Goal: Task Accomplishment & Management: Manage account settings

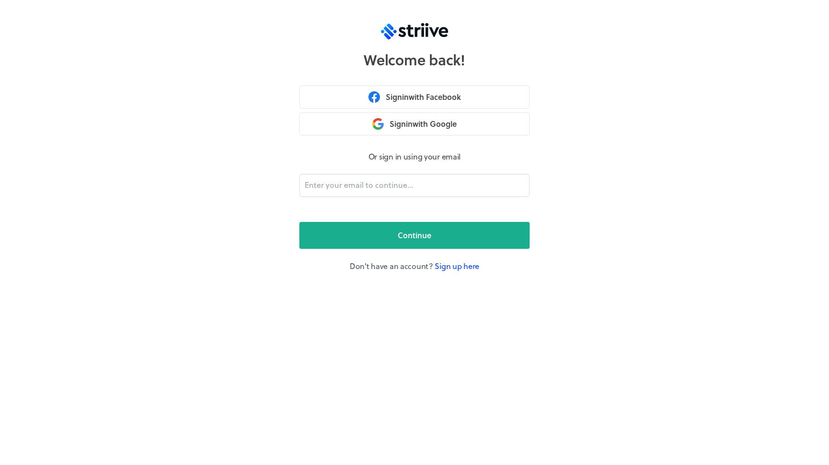
click at [440, 270] on link "Sign up here" at bounding box center [457, 265] width 45 height 11
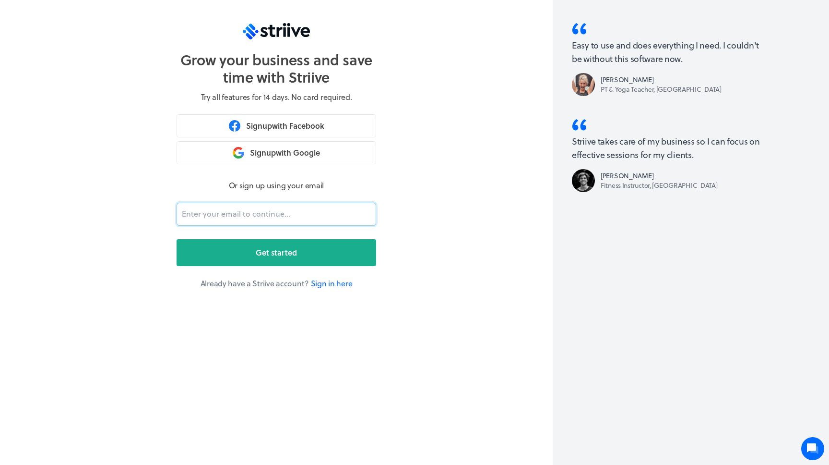
click at [304, 214] on input "email" at bounding box center [277, 214] width 200 height 23
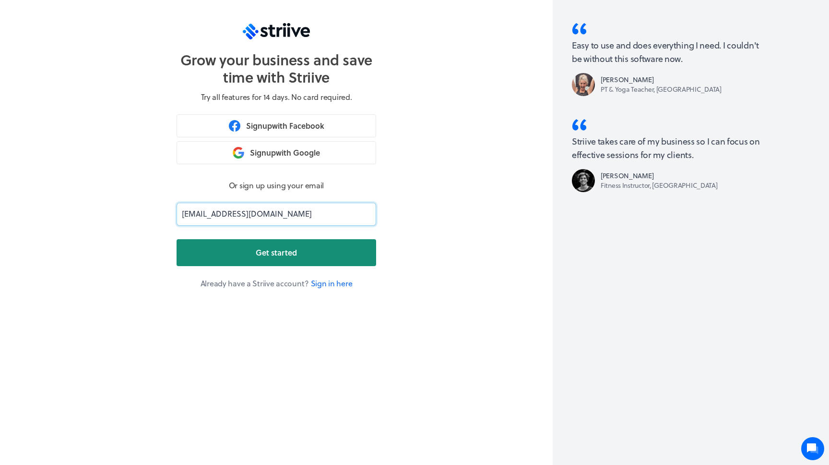
type input "[EMAIL_ADDRESS][DOMAIN_NAME]"
click at [276, 252] on span "Get started" at bounding box center [276, 253] width 41 height 12
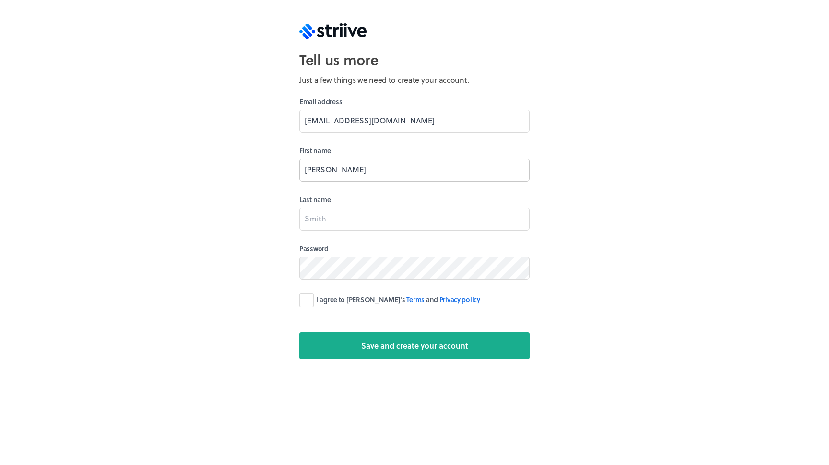
type input "[PERSON_NAME]"
click at [312, 301] on label "I agree to [PERSON_NAME]'s Terms and Privacy policy" at bounding box center [389, 300] width 181 height 14
click at [0, 0] on input "I agree to [PERSON_NAME]'s Terms and Privacy policy" at bounding box center [0, 0] width 0 height 0
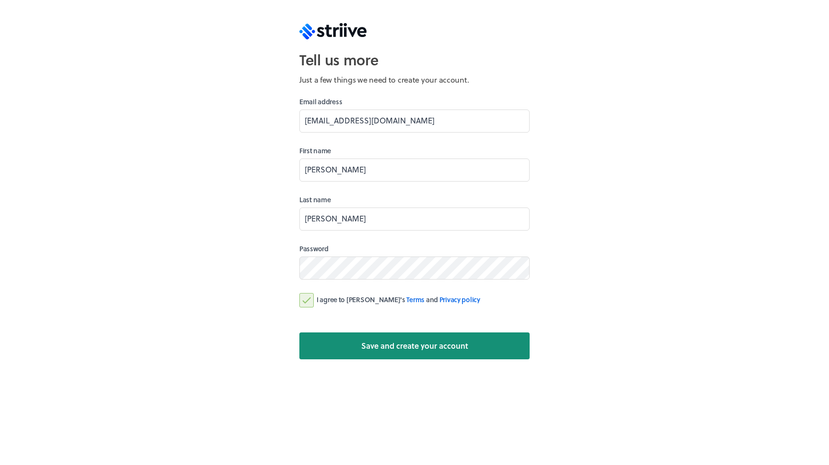
click at [341, 348] on button "Save and create your account" at bounding box center [414, 345] width 230 height 27
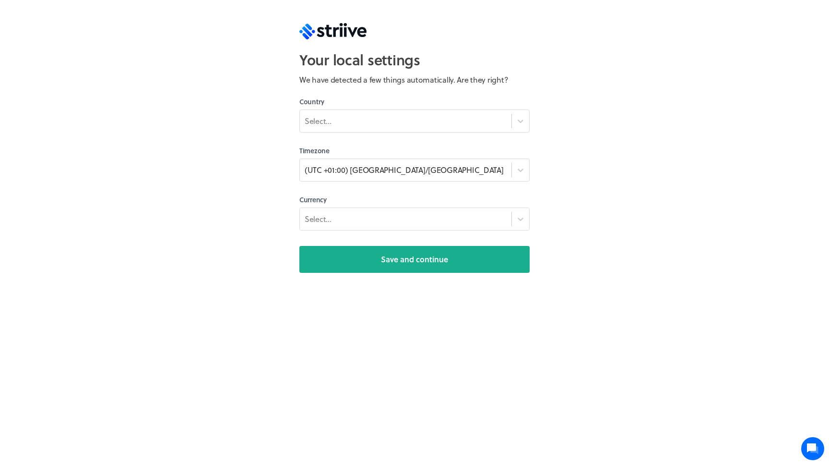
click at [333, 107] on label "Country" at bounding box center [414, 102] width 230 height 10
click at [333, 115] on div "Select..." at bounding box center [406, 120] width 212 height 17
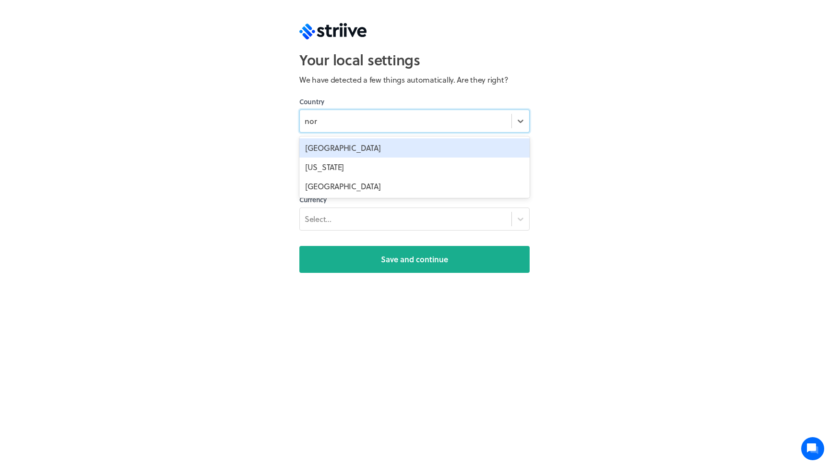
type input "norw"
click at [333, 149] on div "[GEOGRAPHIC_DATA]" at bounding box center [414, 147] width 230 height 19
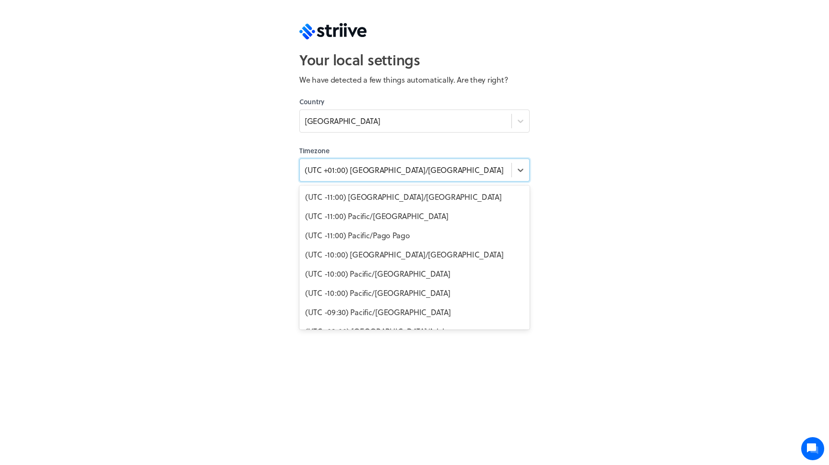
click at [360, 174] on div "(UTC +01:00) [GEOGRAPHIC_DATA]/[GEOGRAPHIC_DATA]" at bounding box center [404, 170] width 199 height 12
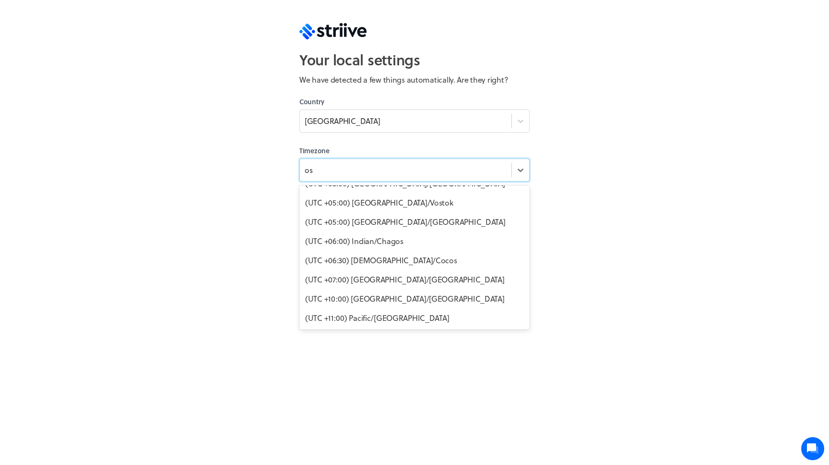
scroll to position [152, 0]
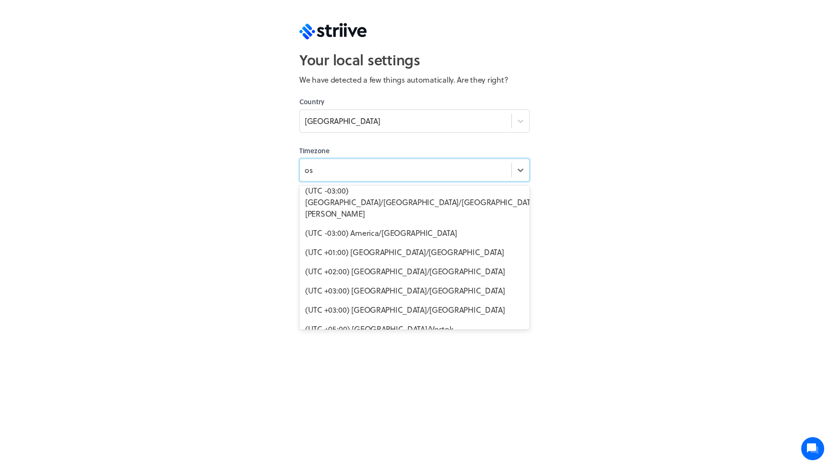
type input "osl"
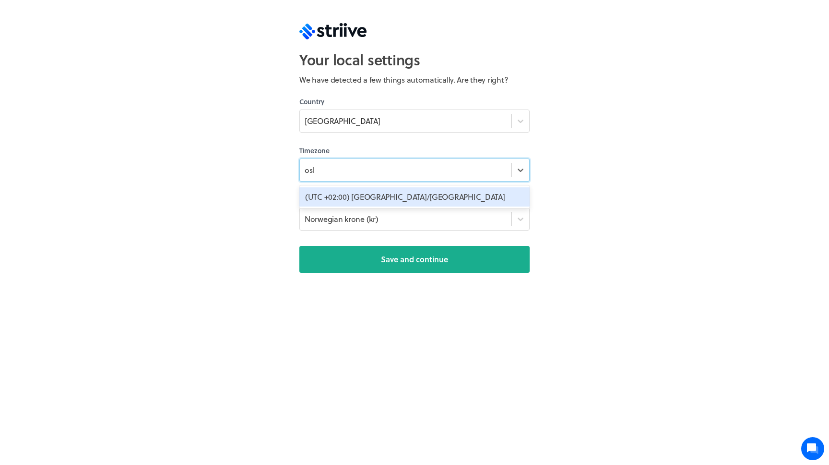
click at [371, 195] on div "(UTC +02:00) [GEOGRAPHIC_DATA]/[GEOGRAPHIC_DATA]" at bounding box center [414, 196] width 230 height 19
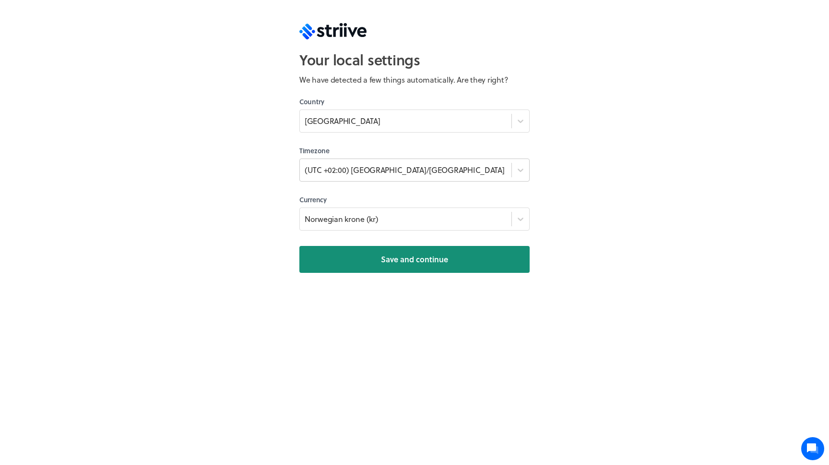
click at [368, 258] on button "Save and continue" at bounding box center [414, 259] width 230 height 27
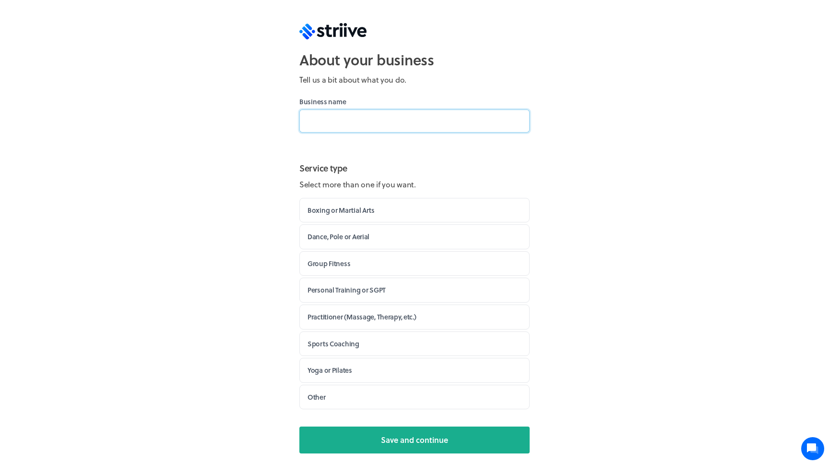
click at [368, 115] on input at bounding box center [414, 120] width 230 height 23
type input "pegazus"
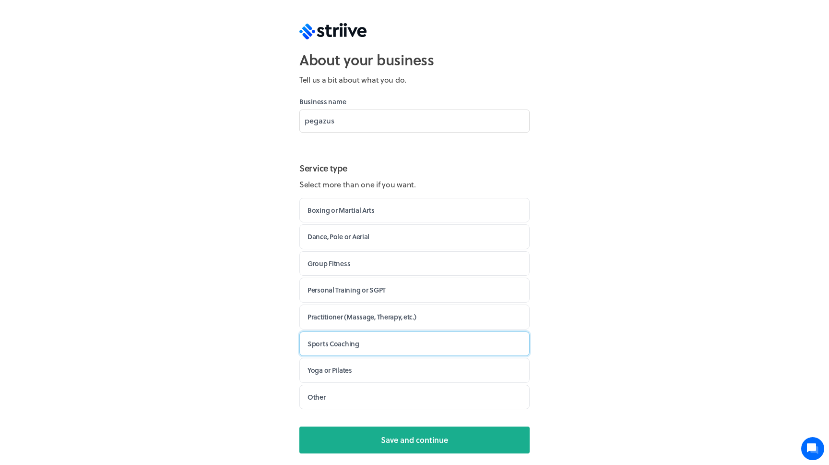
click at [363, 339] on label "Sports Coaching" at bounding box center [414, 343] width 230 height 25
click at [0, 0] on input "Sports Coaching" at bounding box center [0, 0] width 0 height 0
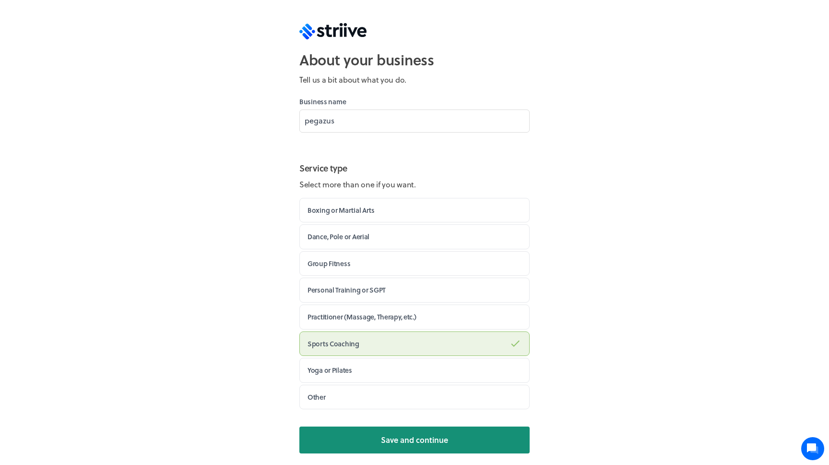
click at [373, 441] on button "Save and continue" at bounding box center [414, 439] width 230 height 27
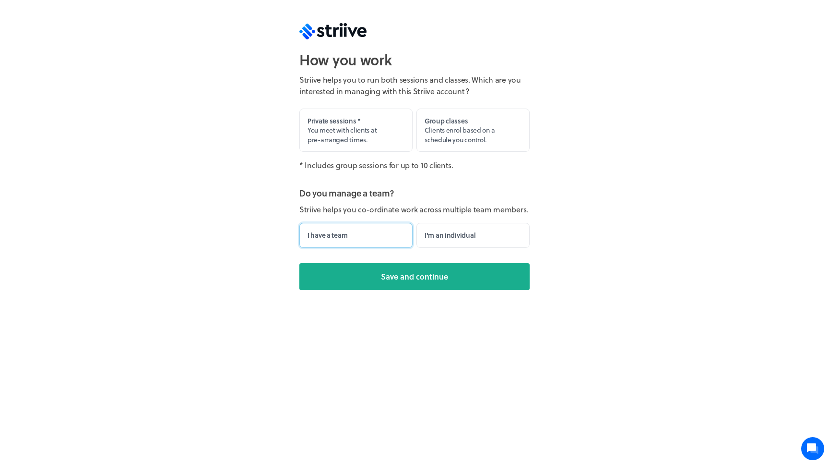
click at [393, 242] on label "I have a team" at bounding box center [355, 235] width 113 height 25
click at [0, 0] on input "I have a team" at bounding box center [0, 0] width 0 height 0
click at [392, 138] on label "Private sessions * You meet with clients at pre-arranged times." at bounding box center [355, 130] width 113 height 44
click at [0, 0] on input "Private sessions * You meet with clients at pre-arranged times." at bounding box center [0, 0] width 0 height 0
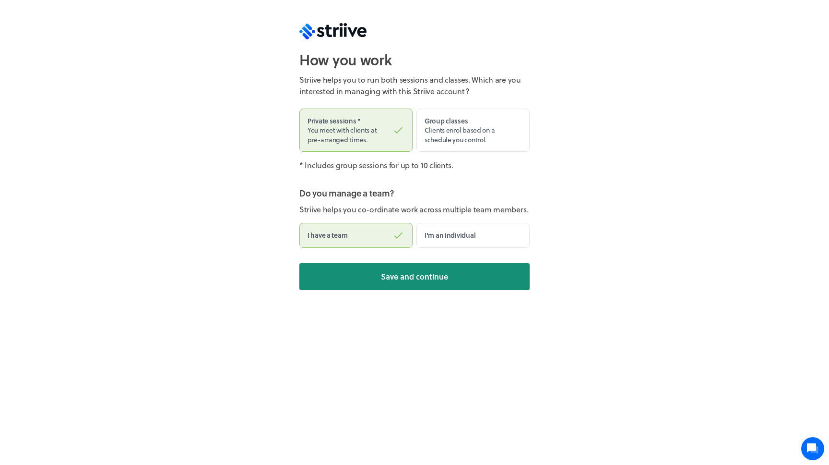
click at [416, 279] on span "Save and continue" at bounding box center [414, 277] width 67 height 12
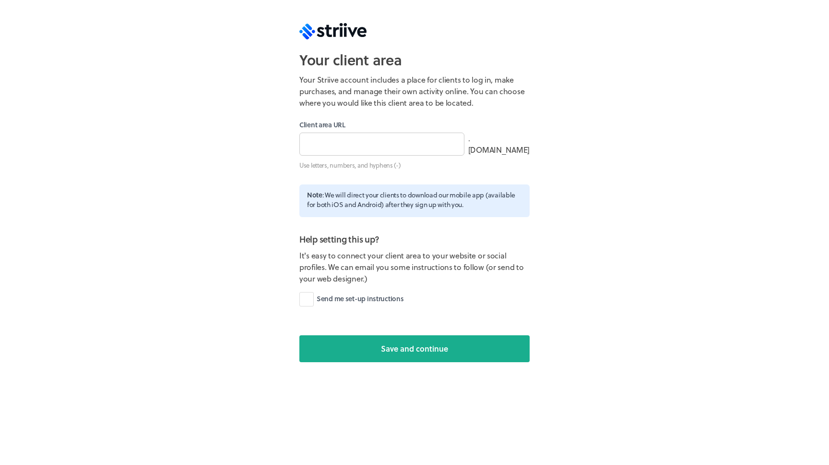
type input "pegazus"
click at [401, 146] on input "pegazus" at bounding box center [381, 143] width 165 height 23
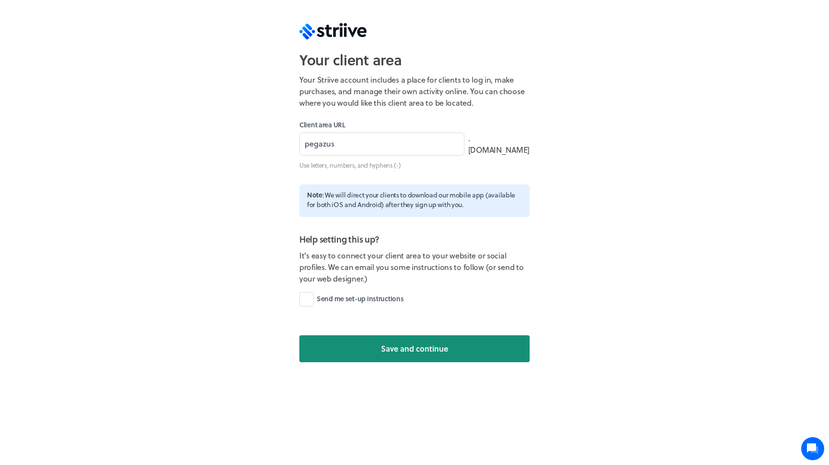
click at [399, 355] on button "Save and continue" at bounding box center [414, 348] width 230 height 27
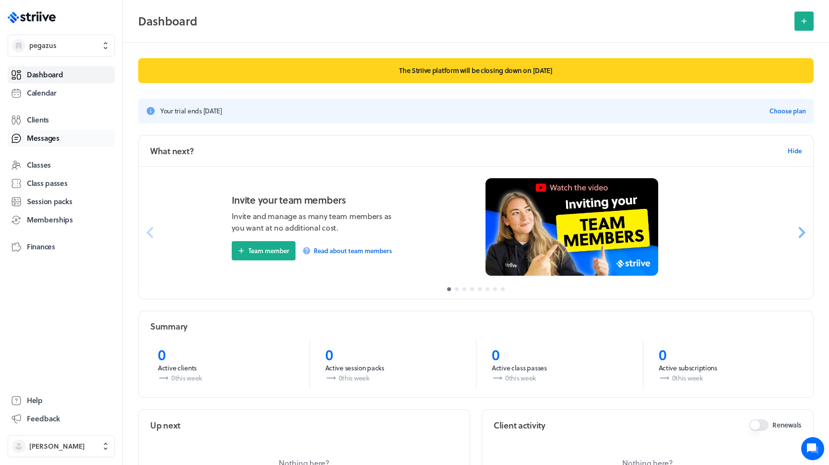
click at [71, 141] on link "Messages" at bounding box center [61, 138] width 107 height 17
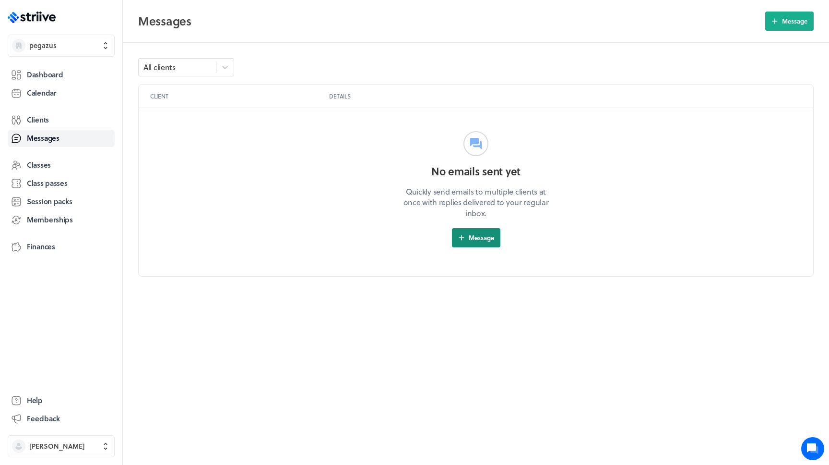
click at [490, 231] on button "Message" at bounding box center [476, 237] width 48 height 19
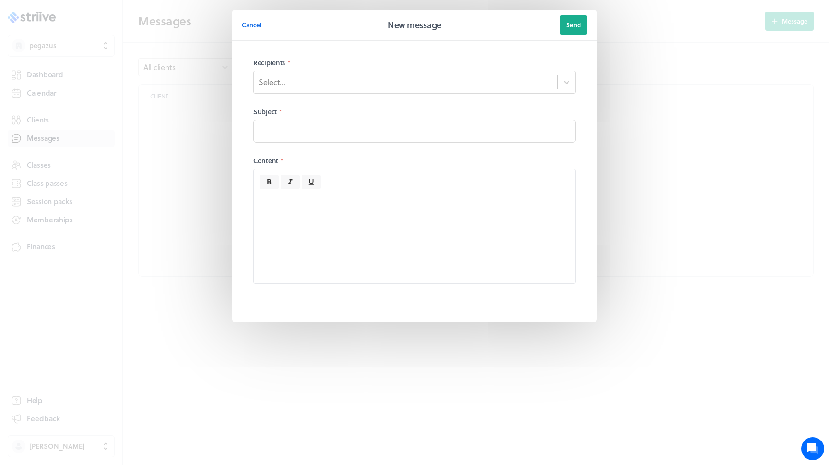
click at [411, 71] on div "Recipients * Select..." at bounding box center [414, 76] width 323 height 36
click at [403, 82] on div "Select..." at bounding box center [406, 82] width 304 height 16
click at [251, 29] on span "Cancel" at bounding box center [252, 25] width 20 height 9
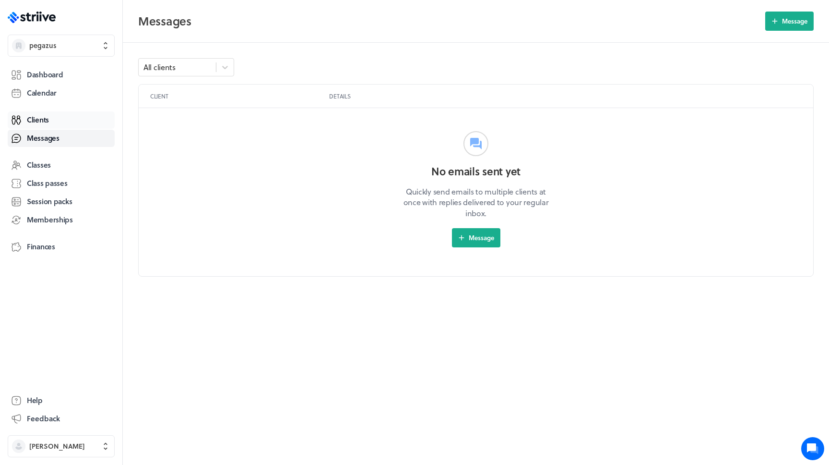
click at [60, 124] on link "Clients" at bounding box center [61, 119] width 107 height 17
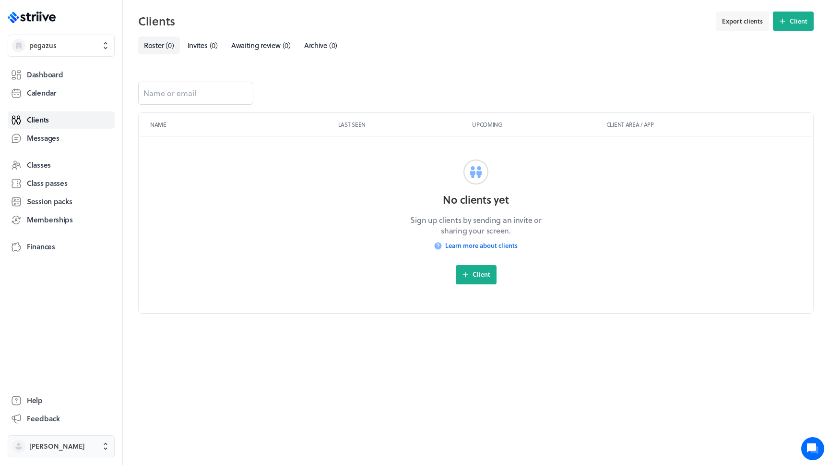
click at [67, 446] on span "[PERSON_NAME]" at bounding box center [57, 446] width 56 height 10
click at [72, 409] on button "Settings" at bounding box center [61, 411] width 99 height 15
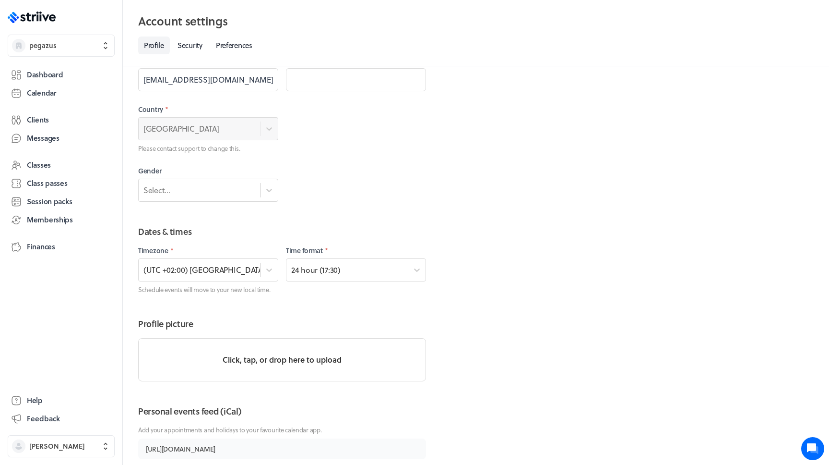
scroll to position [271, 0]
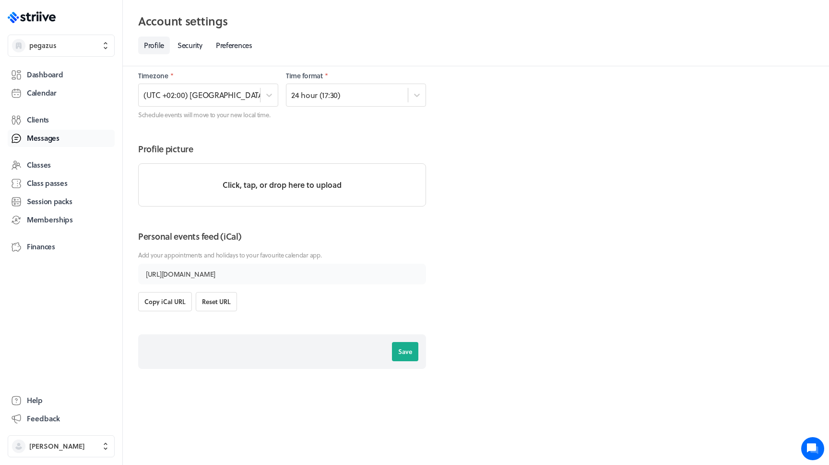
click at [64, 141] on link "Messages" at bounding box center [61, 138] width 107 height 17
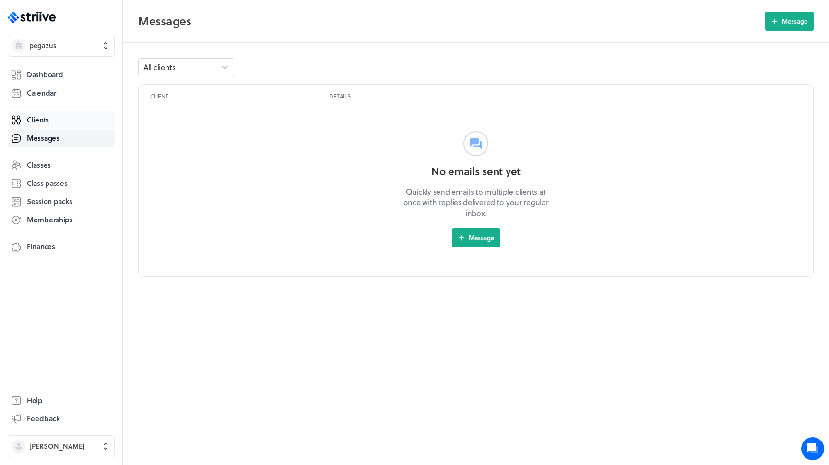
click at [60, 128] on link "Clients" at bounding box center [61, 119] width 107 height 17
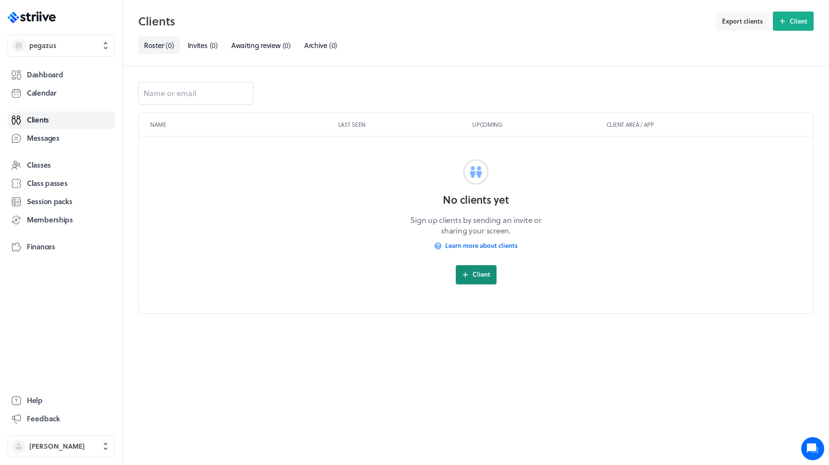
click at [481, 276] on span "Client" at bounding box center [482, 274] width 18 height 9
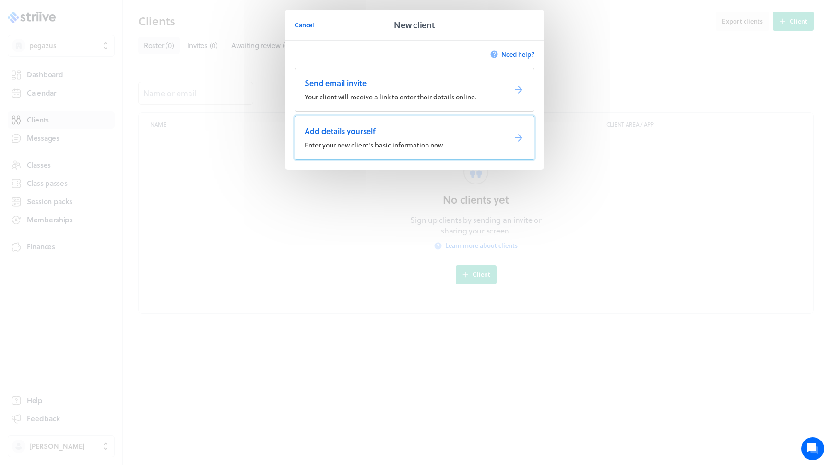
click at [394, 139] on link "Add details yourself Enter your new client's basic information now." at bounding box center [415, 138] width 240 height 44
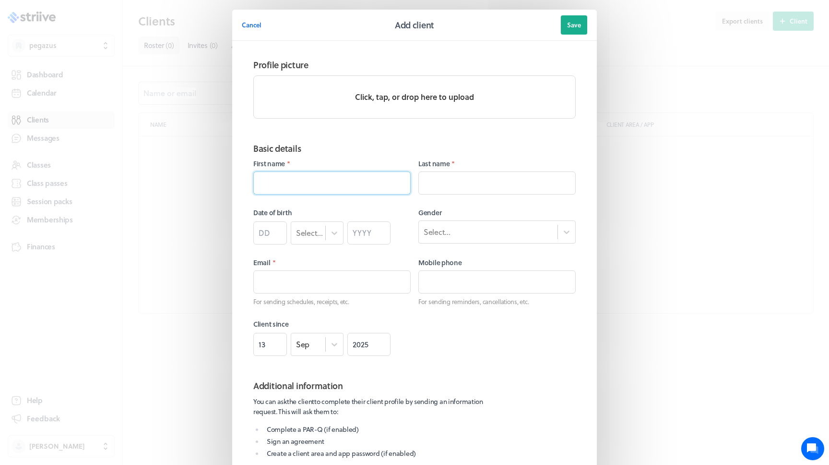
click at [353, 183] on input at bounding box center [331, 182] width 157 height 23
type input "popov"
type input "[PERSON_NAME]"
click at [330, 274] on input at bounding box center [331, 281] width 157 height 23
paste input "[EMAIL_ADDRESS][DOMAIN_NAME]"
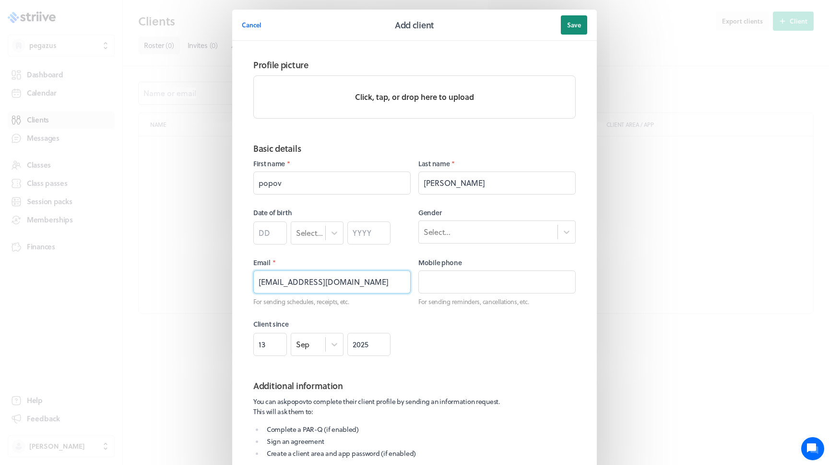
type input "[EMAIL_ADDRESS][DOMAIN_NAME]"
click at [578, 24] on span "Save" at bounding box center [574, 25] width 14 height 9
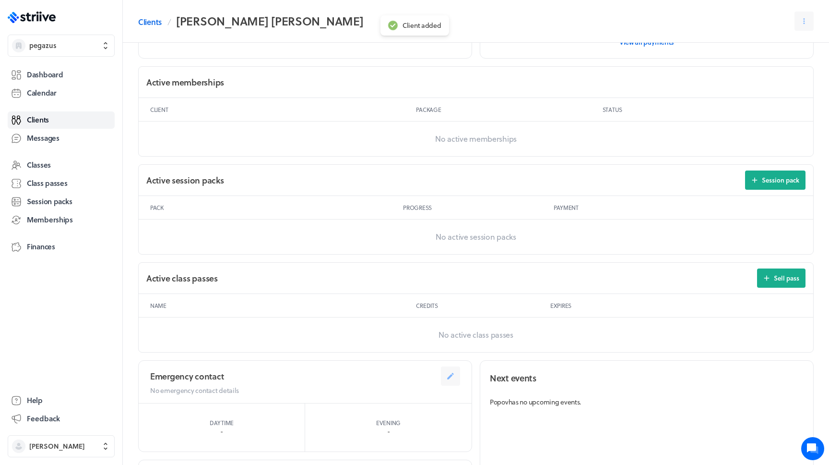
scroll to position [380, 0]
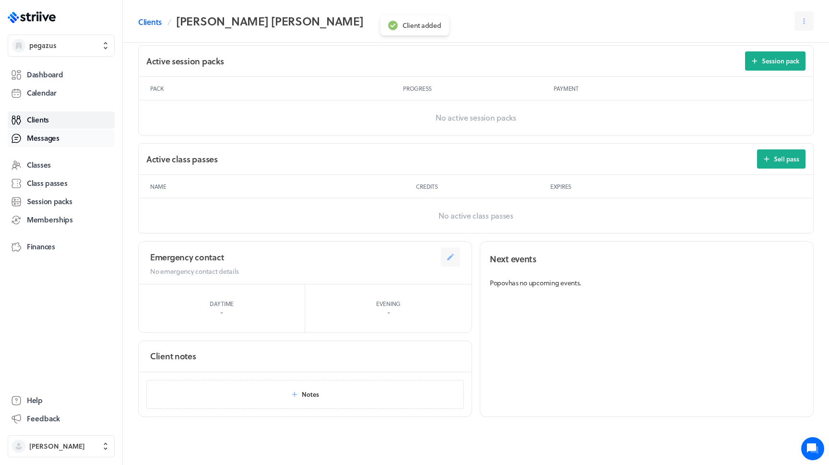
click at [66, 138] on link "Messages" at bounding box center [61, 138] width 107 height 17
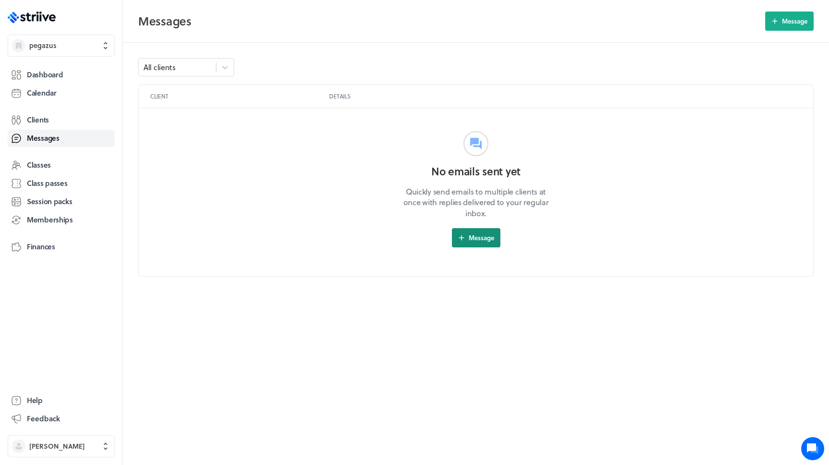
click at [472, 243] on button "Message" at bounding box center [476, 237] width 48 height 19
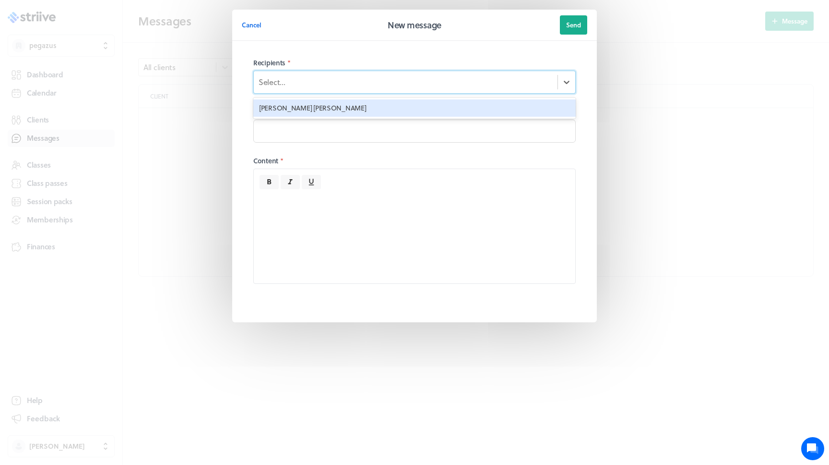
click at [335, 72] on div "Select..." at bounding box center [414, 82] width 323 height 23
click at [321, 108] on div "[PERSON_NAME] [PERSON_NAME]" at bounding box center [414, 107] width 323 height 17
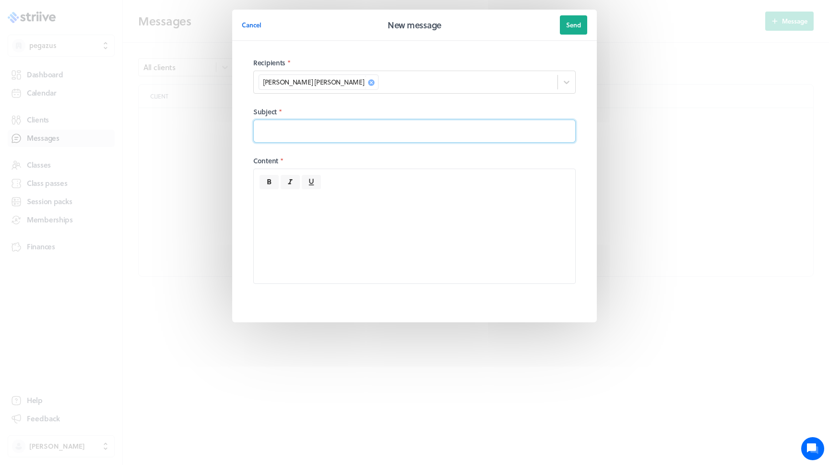
click at [317, 134] on input at bounding box center [414, 131] width 323 height 23
type input "CC"
click at [363, 205] on div at bounding box center [415, 236] width 322 height 94
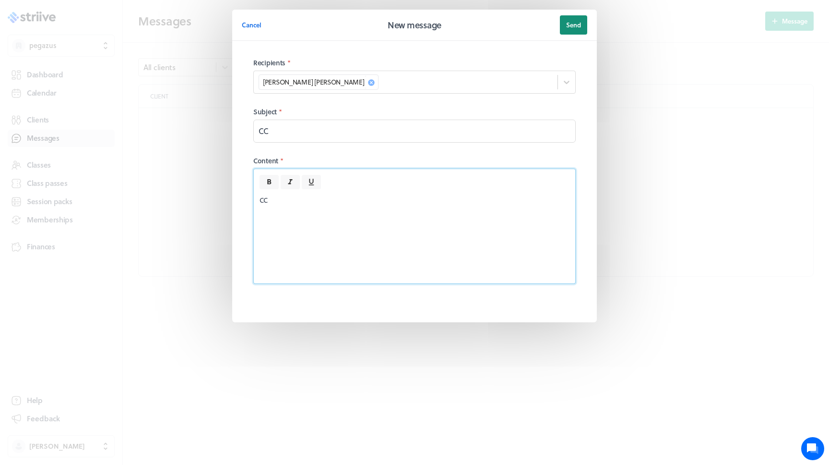
click at [582, 29] on button "Send" at bounding box center [573, 24] width 27 height 19
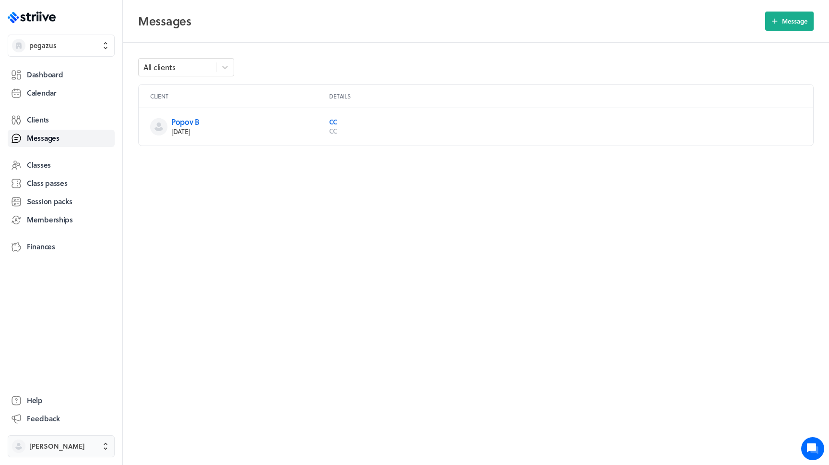
click at [65, 439] on button "[PERSON_NAME]" at bounding box center [61, 446] width 107 height 22
click at [54, 416] on button "Settings" at bounding box center [61, 411] width 99 height 15
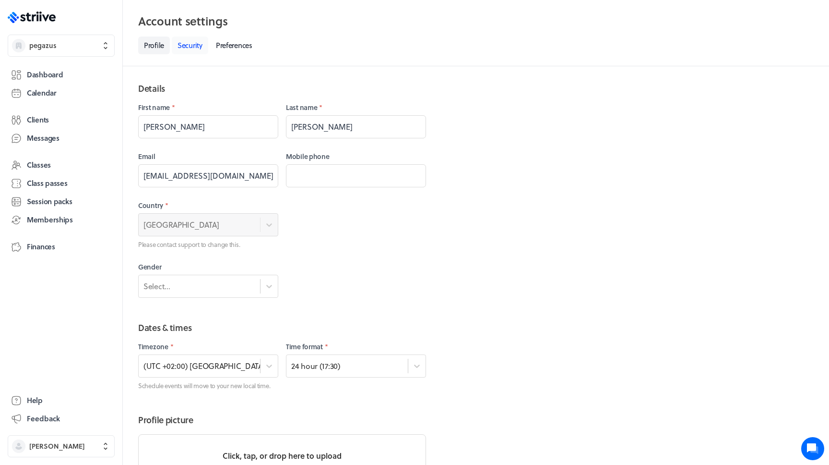
click at [201, 44] on link "Security" at bounding box center [190, 45] width 36 height 18
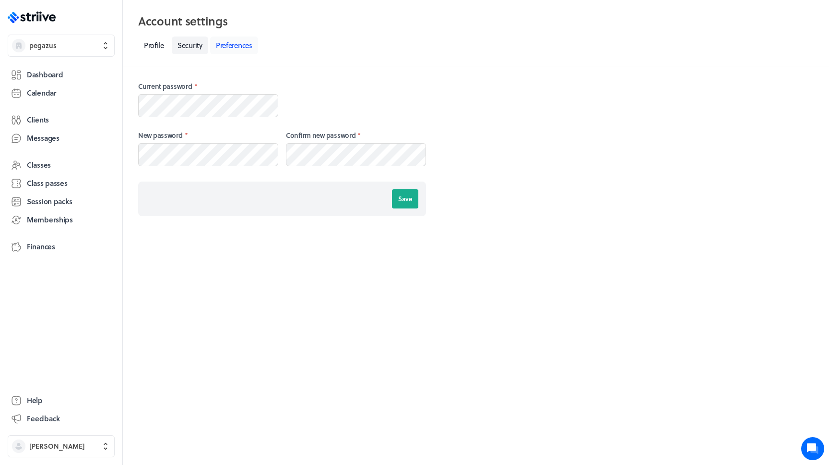
click at [223, 48] on link "Preferences" at bounding box center [234, 45] width 48 height 18
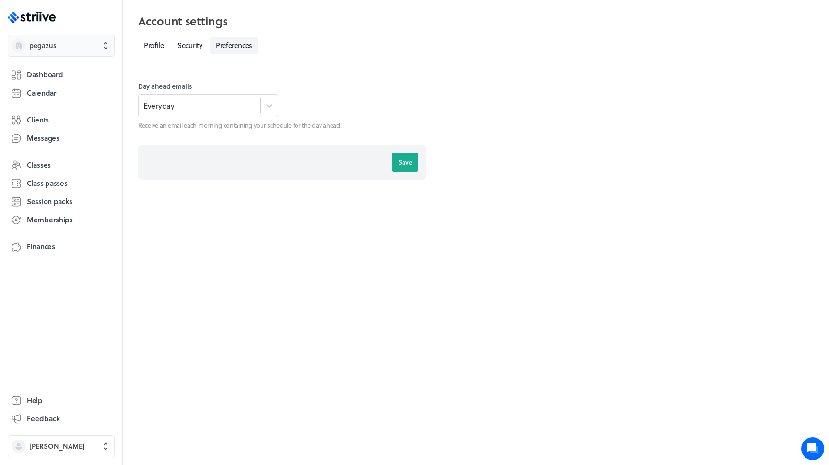
click at [70, 50] on span "pegazus" at bounding box center [69, 46] width 81 height 10
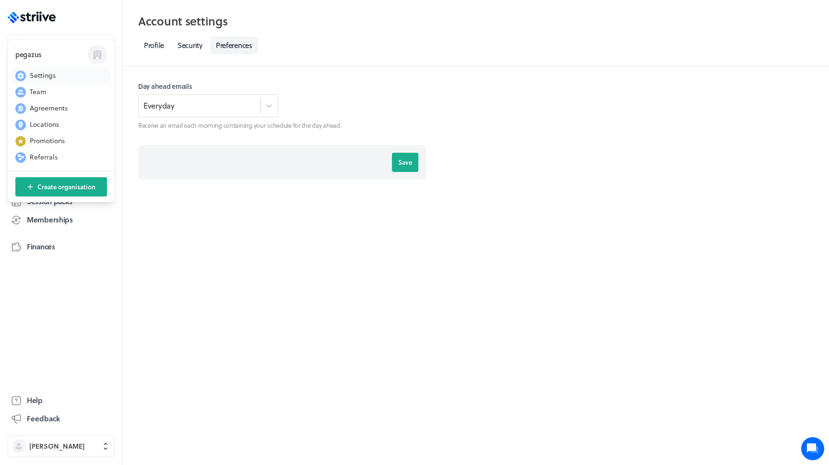
click at [51, 75] on span "Settings" at bounding box center [43, 76] width 26 height 10
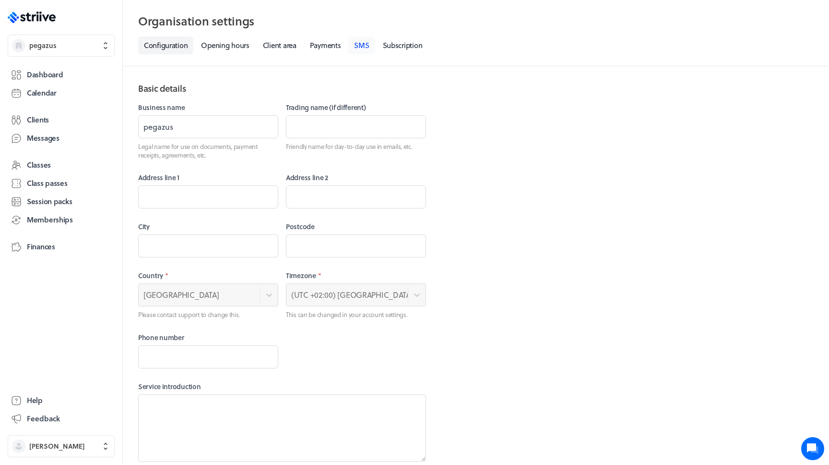
click at [365, 43] on link "SMS" at bounding box center [361, 45] width 26 height 18
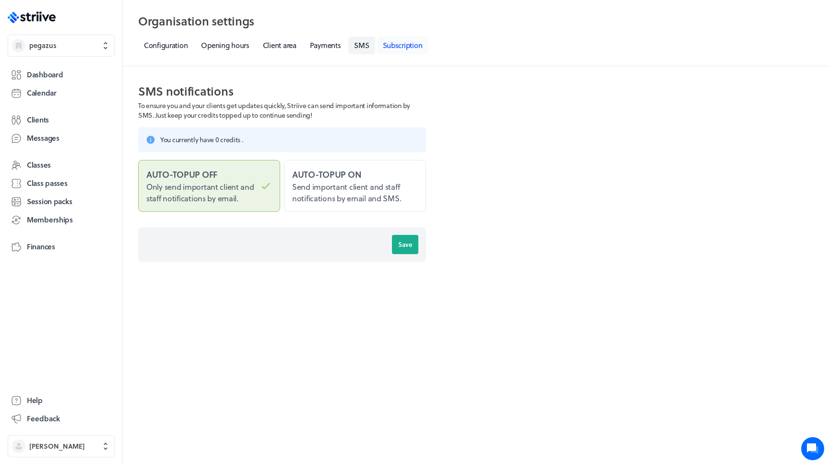
click at [406, 44] on link "Subscription" at bounding box center [402, 45] width 51 height 18
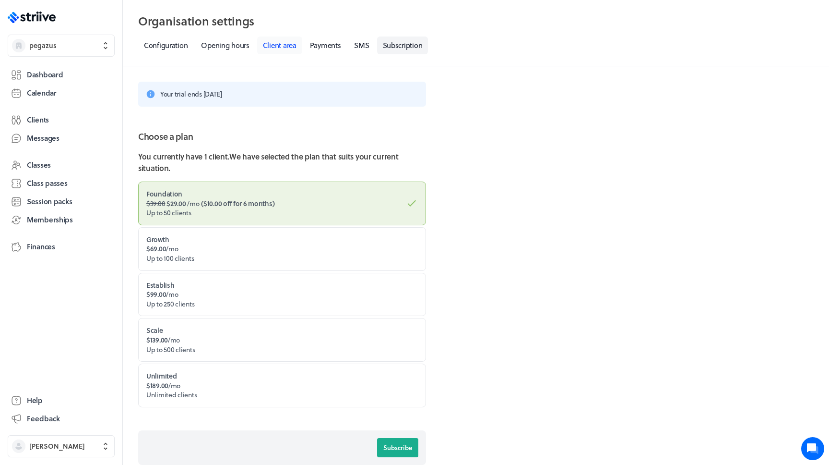
click at [271, 45] on link "Client area" at bounding box center [279, 45] width 45 height 18
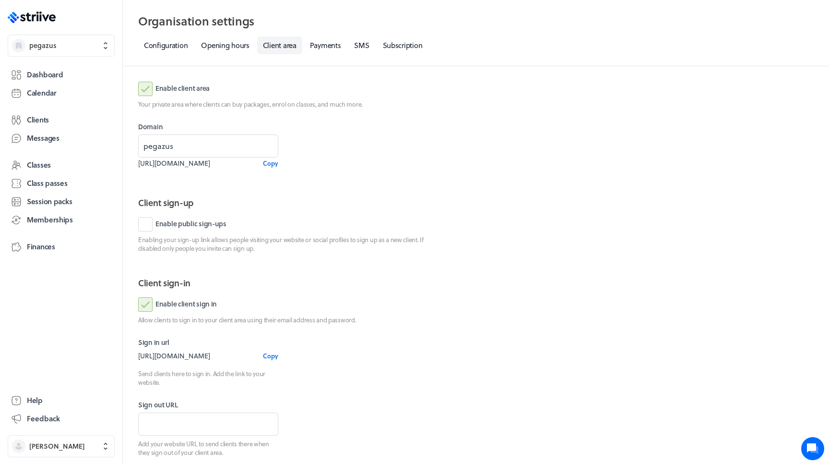
click at [192, 85] on label "Enable client area" at bounding box center [174, 89] width 72 height 14
click at [0, 0] on input "Enable client area" at bounding box center [0, 0] width 0 height 0
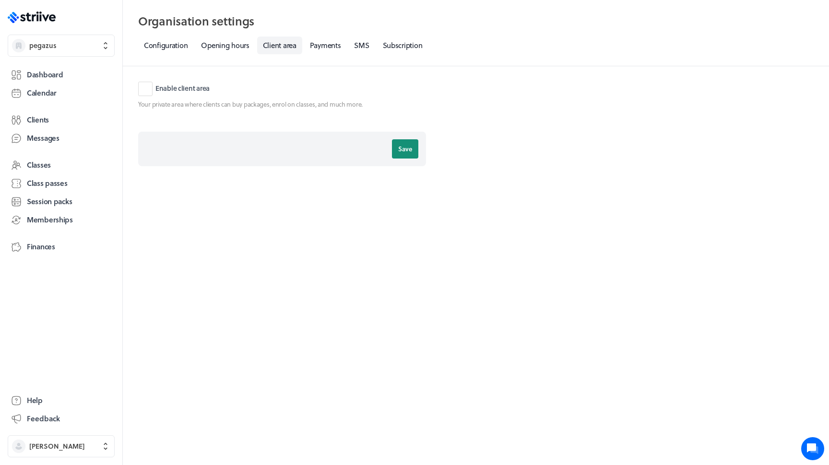
click at [407, 153] on span "Save" at bounding box center [405, 148] width 14 height 9
click at [175, 47] on link "Configuration" at bounding box center [165, 45] width 55 height 18
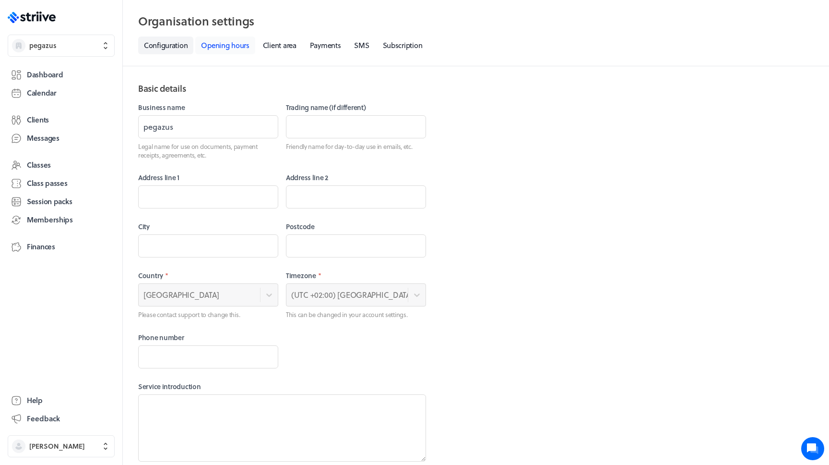
click at [219, 47] on link "Opening hours" at bounding box center [225, 45] width 60 height 18
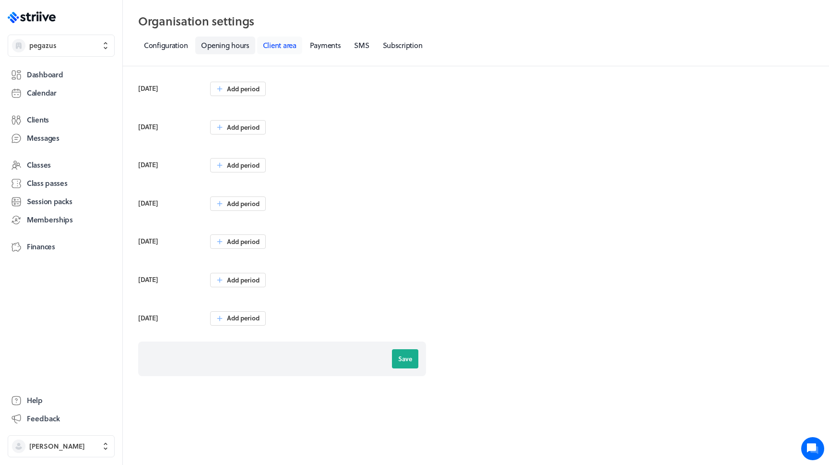
click at [275, 48] on link "Client area" at bounding box center [279, 45] width 45 height 18
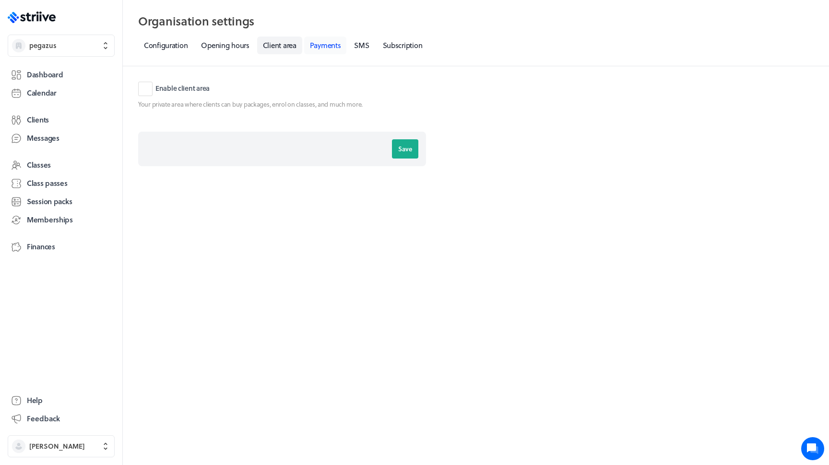
click at [314, 39] on link "Payments" at bounding box center [325, 45] width 43 height 18
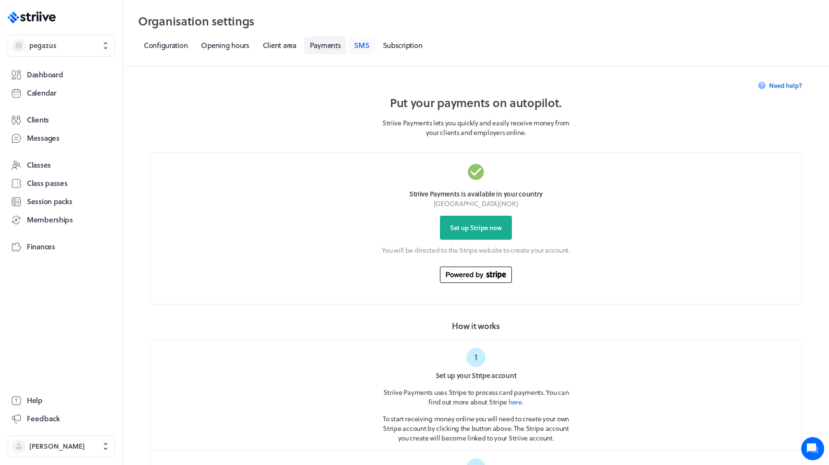
click at [364, 48] on link "SMS" at bounding box center [361, 45] width 26 height 18
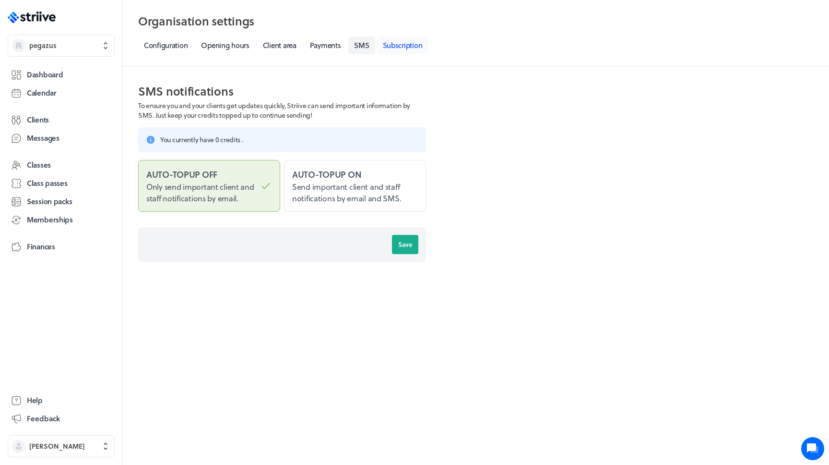
click at [389, 48] on link "Subscription" at bounding box center [402, 45] width 51 height 18
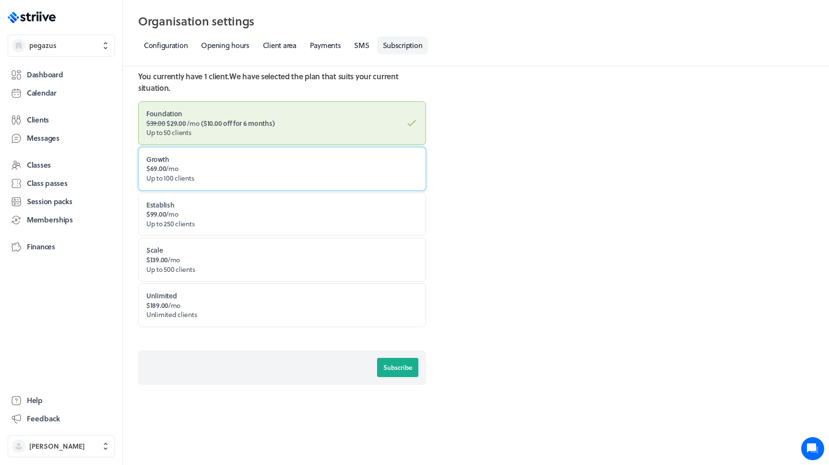
scroll to position [82, 0]
click at [207, 183] on label "Growth $69.00 /mo Up to 100 clients" at bounding box center [282, 167] width 288 height 44
click at [0, 0] on input "Growth $69.00 /mo Up to 100 clients" at bounding box center [0, 0] width 0 height 0
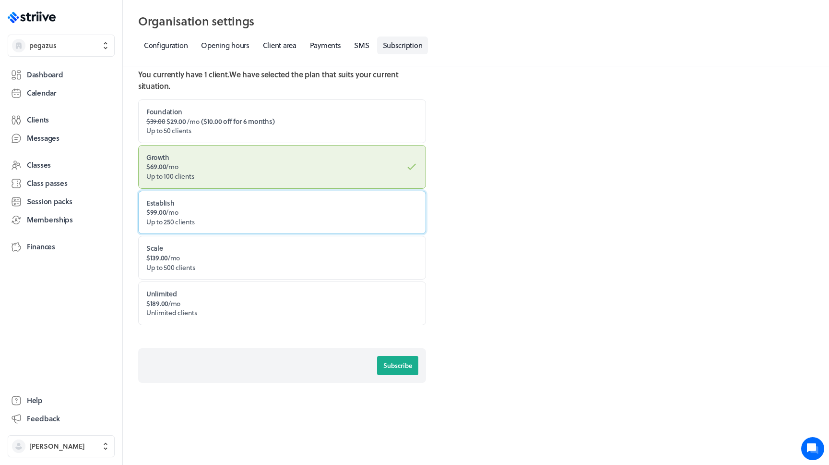
click at [204, 207] on label "Establish $99.00 /mo Up to 250 clients" at bounding box center [282, 213] width 288 height 44
click at [0, 0] on input "Establish $99.00 /mo Up to 250 clients" at bounding box center [0, 0] width 0 height 0
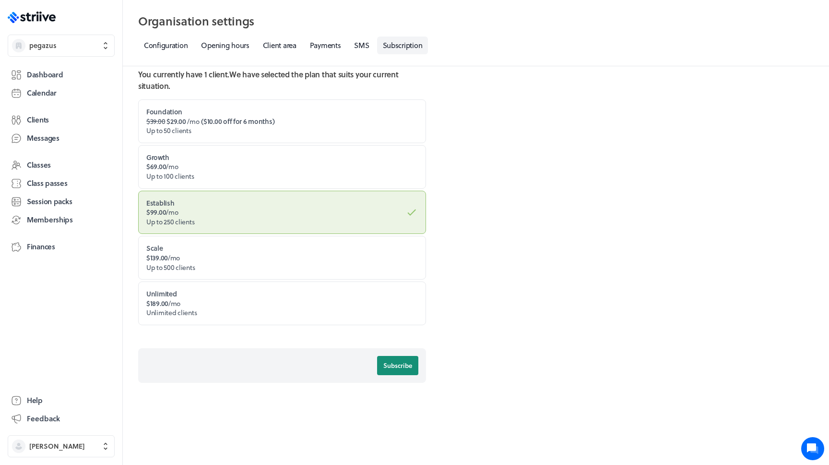
click at [390, 369] on span "Subscribe" at bounding box center [397, 365] width 29 height 9
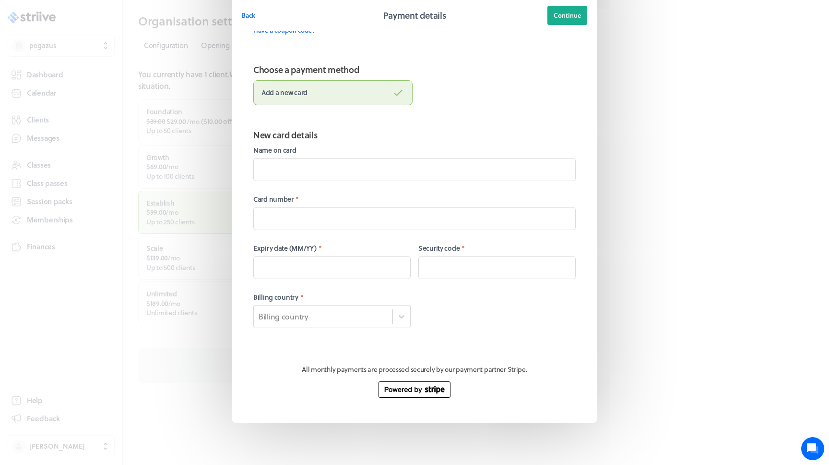
scroll to position [120, 0]
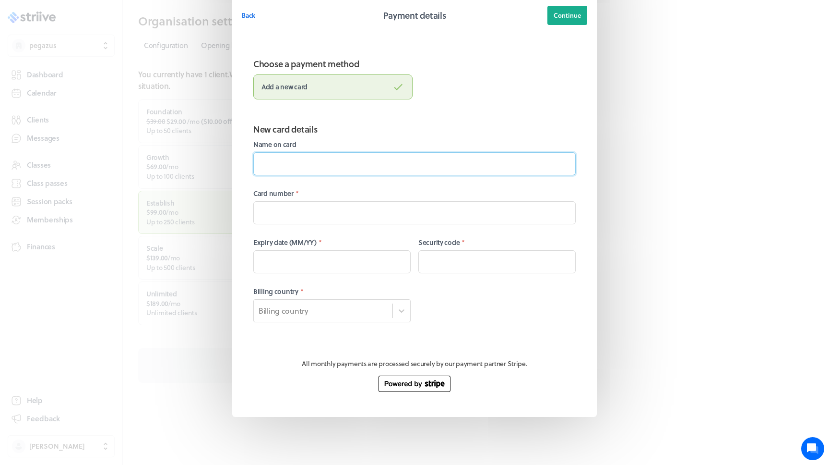
click at [362, 165] on input at bounding box center [414, 163] width 323 height 23
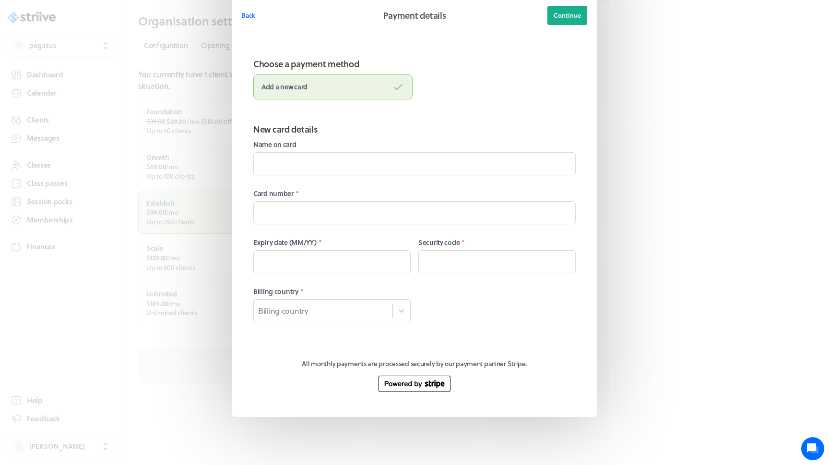
click at [343, 204] on div "Card number *" at bounding box center [414, 207] width 323 height 36
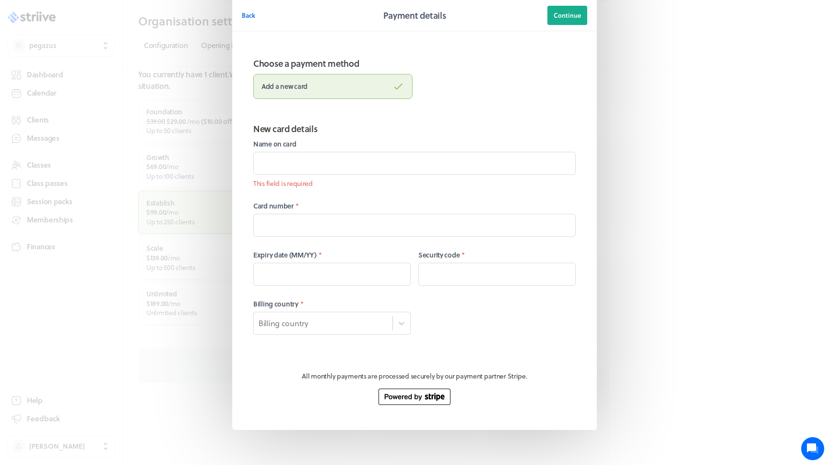
click at [335, 220] on div at bounding box center [414, 225] width 323 height 23
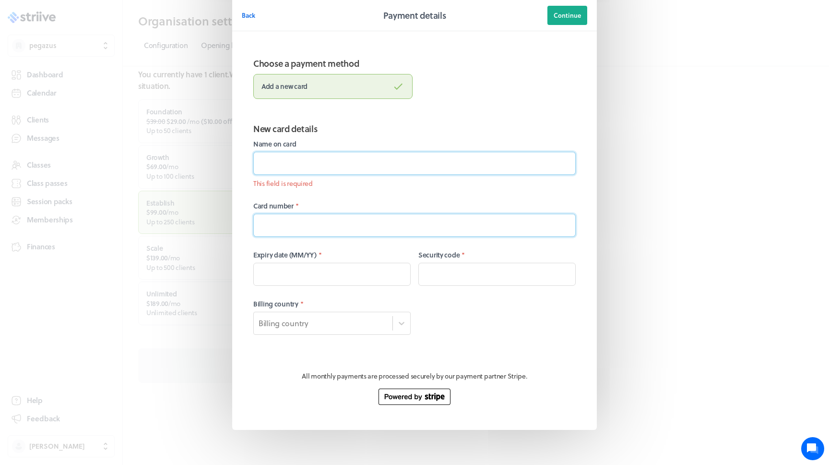
click at [348, 160] on input at bounding box center [414, 163] width 323 height 23
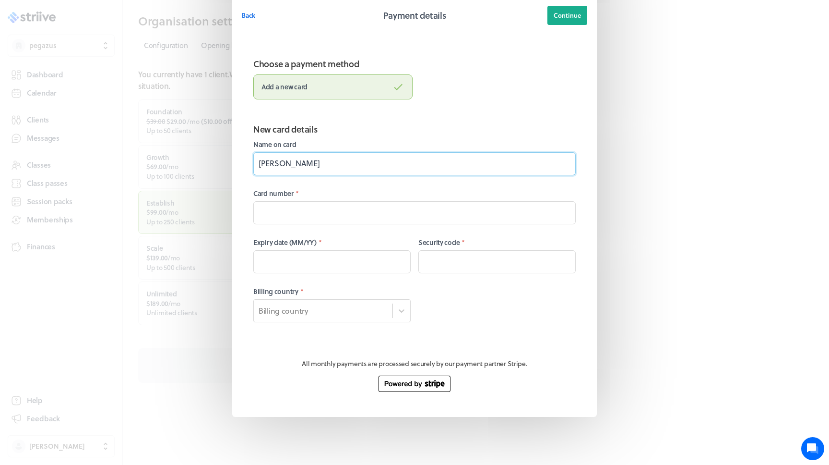
type input "[PERSON_NAME]"
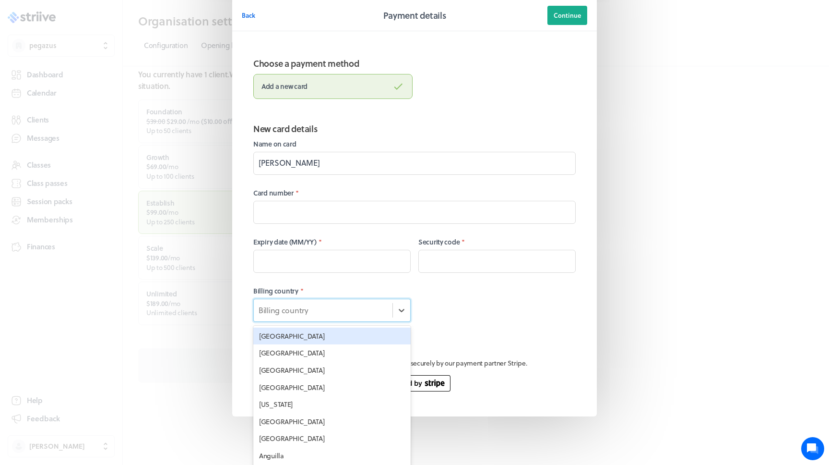
scroll to position [125, 0]
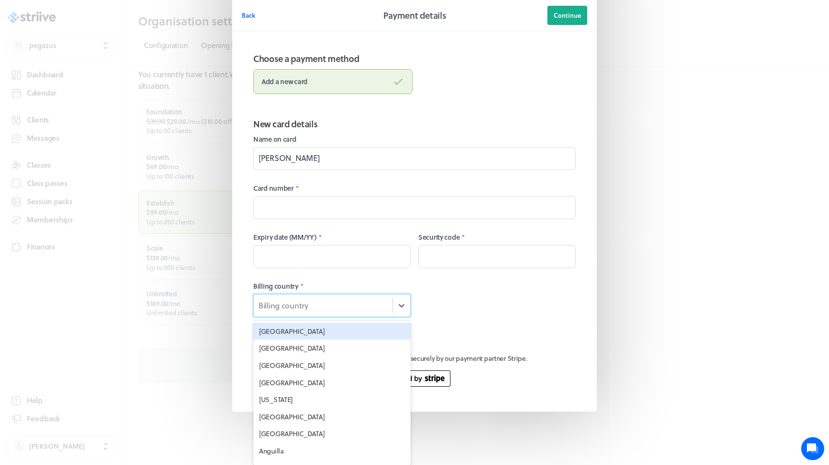
click at [287, 311] on div "Billing country" at bounding box center [323, 305] width 139 height 16
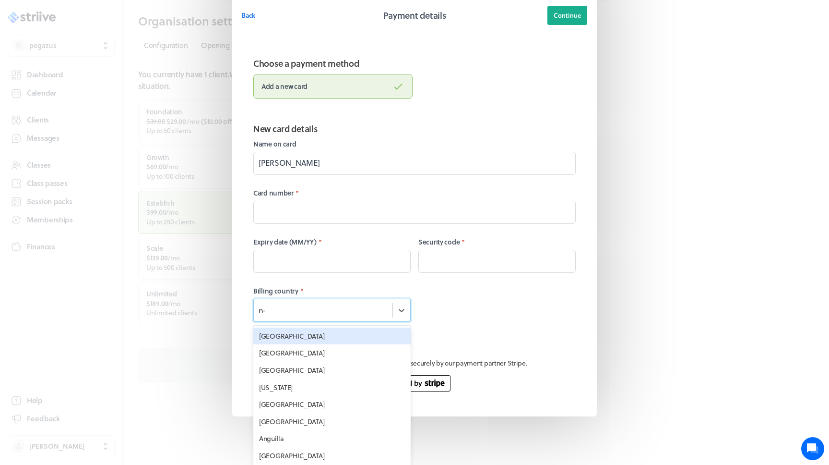
type input "norw"
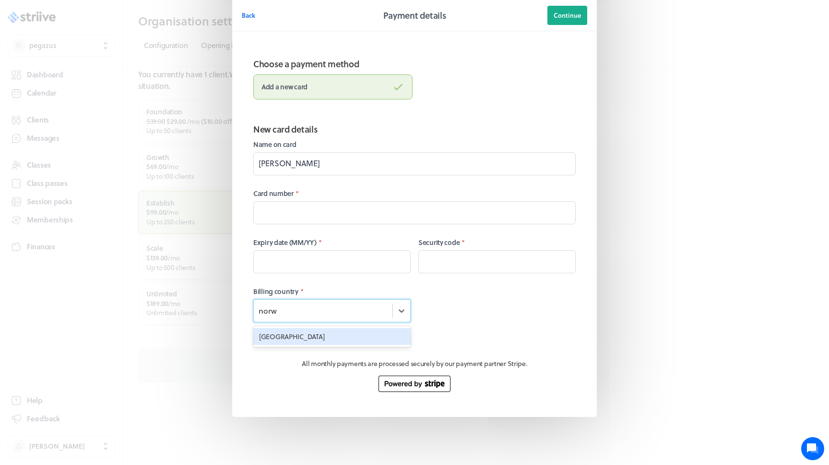
click at [297, 334] on div "[GEOGRAPHIC_DATA]" at bounding box center [331, 336] width 157 height 17
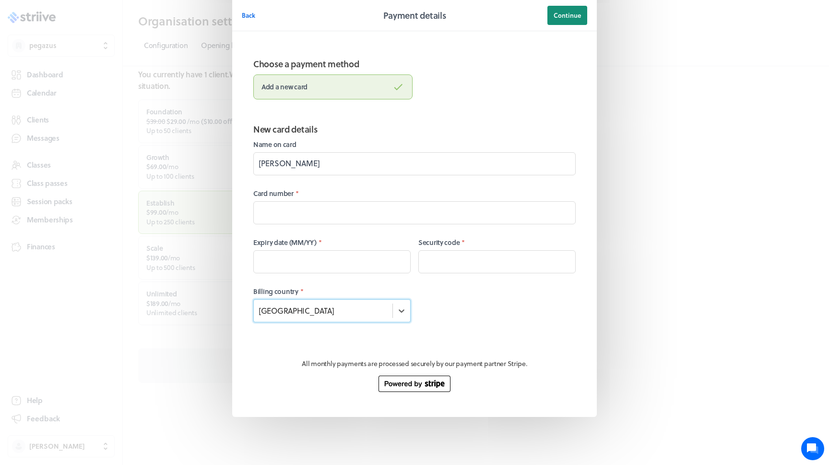
click at [566, 15] on span "Continue" at bounding box center [567, 15] width 27 height 9
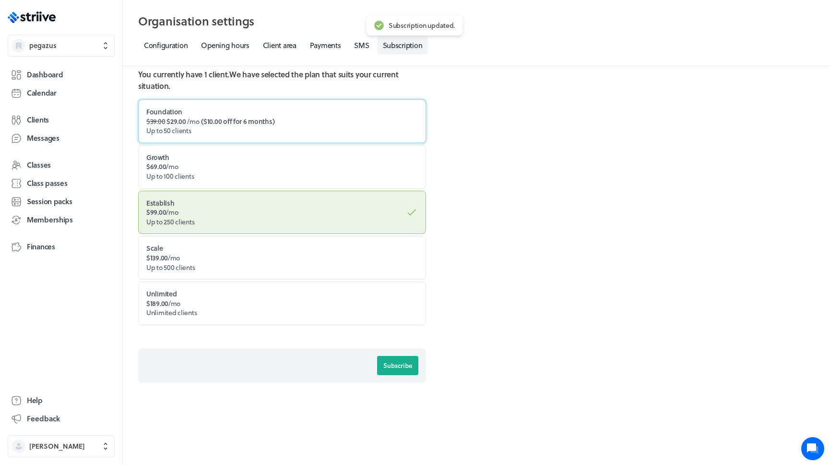
scroll to position [0, 0]
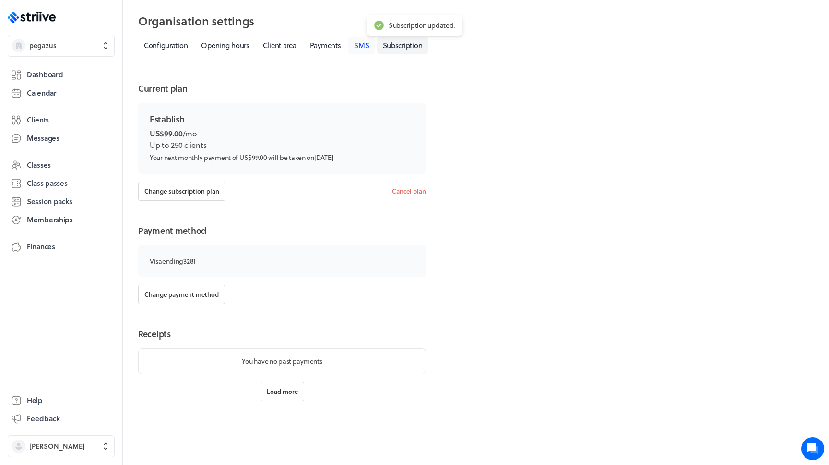
click at [360, 46] on link "SMS" at bounding box center [361, 45] width 26 height 18
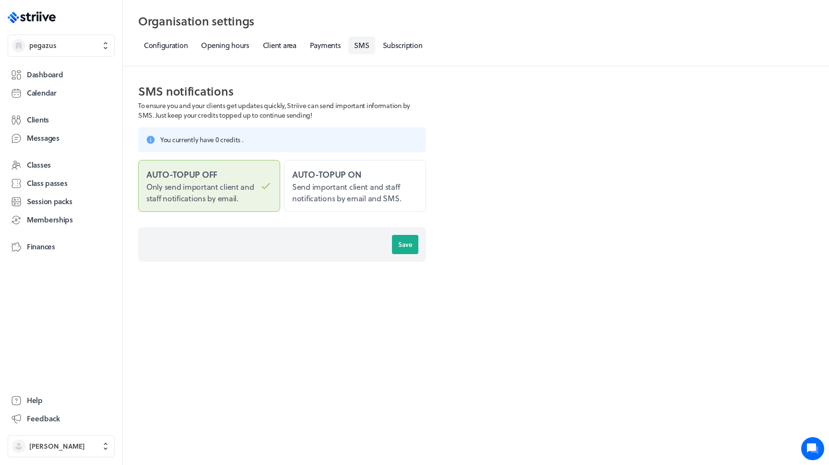
click at [236, 142] on h3 "You currently have 0 credits ." at bounding box center [289, 140] width 258 height 10
click at [315, 193] on span "Send important client and staff notifications by email and SMS." at bounding box center [346, 192] width 109 height 23
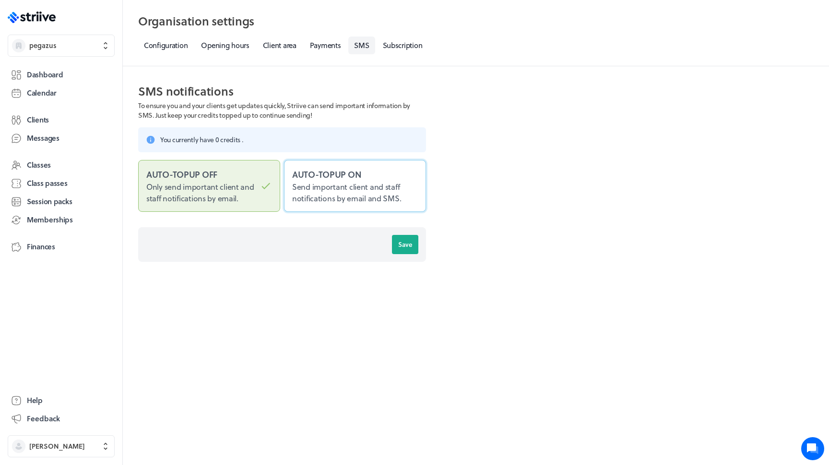
click at [0, 0] on input "Auto-topup on Send important client and staff notifications by email and SMS." at bounding box center [0, 0] width 0 height 0
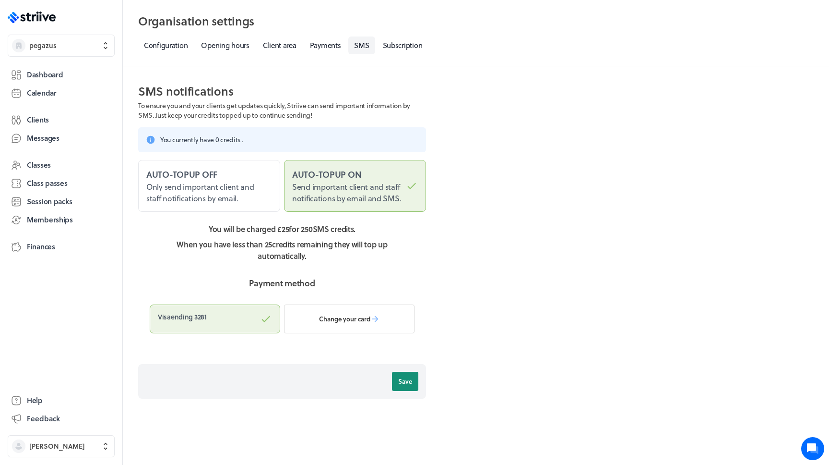
click at [406, 382] on span "Save" at bounding box center [405, 381] width 14 height 9
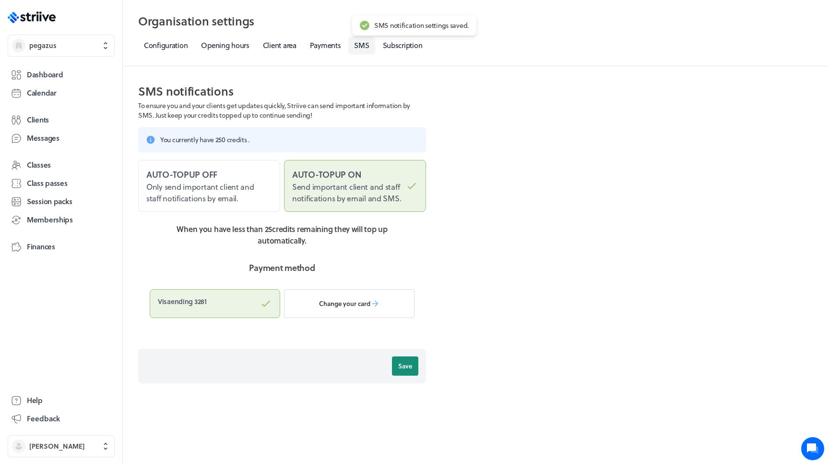
click at [412, 362] on span "Save" at bounding box center [405, 365] width 14 height 9
click at [409, 364] on span "Save" at bounding box center [405, 365] width 14 height 9
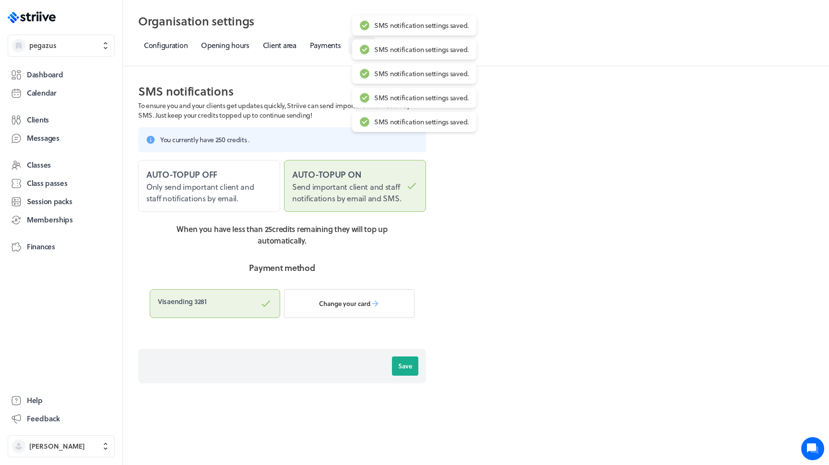
click at [385, 101] on div "SMS notification settings saved." at bounding box center [421, 98] width 95 height 9
click at [402, 98] on div "SMS notification settings saved." at bounding box center [421, 98] width 95 height 9
click at [414, 115] on div "SMS notification settings saved." at bounding box center [414, 122] width 124 height 20
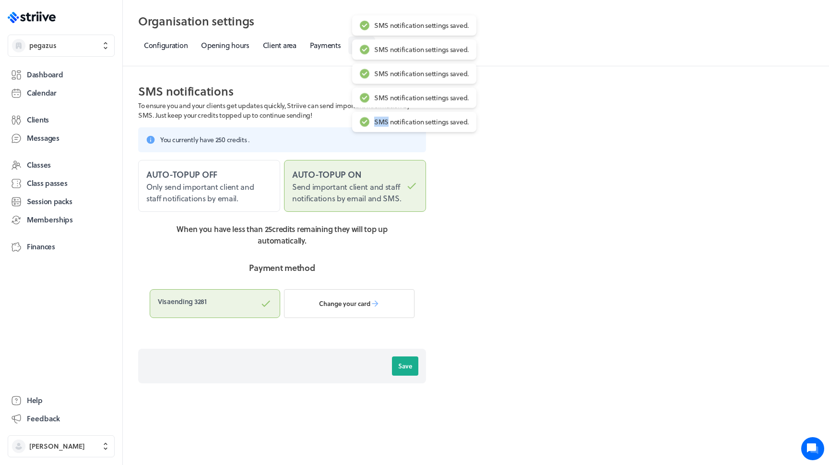
click at [414, 115] on div "SMS notification settings saved." at bounding box center [414, 122] width 124 height 20
click at [408, 124] on div "SMS notification settings saved." at bounding box center [421, 122] width 95 height 9
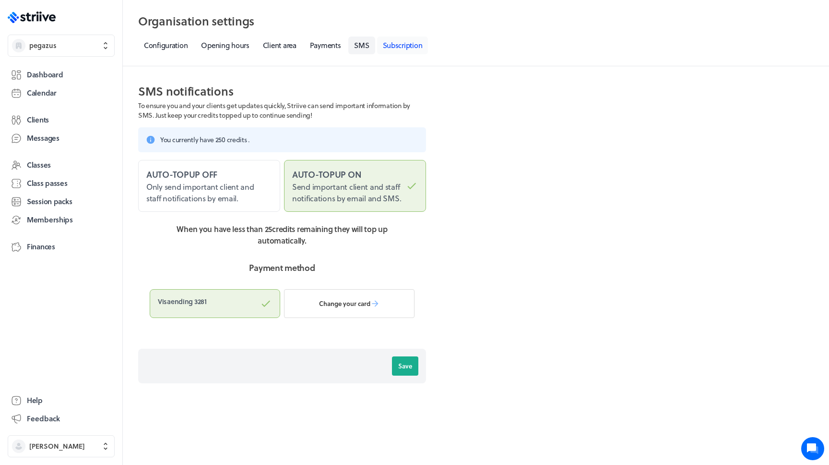
click at [393, 53] on link "Subscription" at bounding box center [402, 45] width 51 height 18
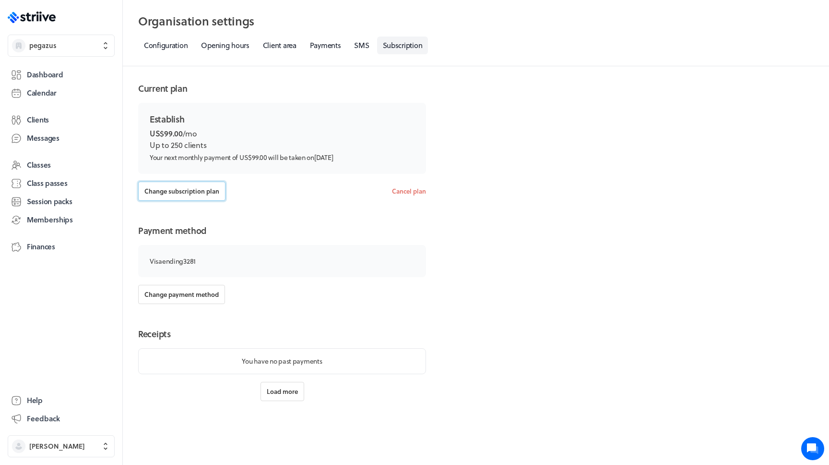
click at [199, 193] on span "Change subscription plan" at bounding box center [181, 191] width 75 height 9
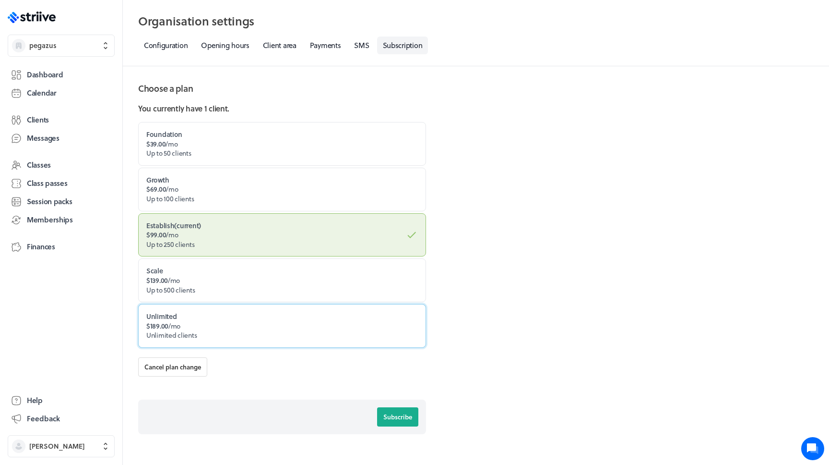
click at [244, 313] on label "Unlimited $189.00 /mo Unlimited clients" at bounding box center [282, 326] width 288 height 44
click at [0, 0] on input "Unlimited $189.00 /mo Unlimited clients" at bounding box center [0, 0] width 0 height 0
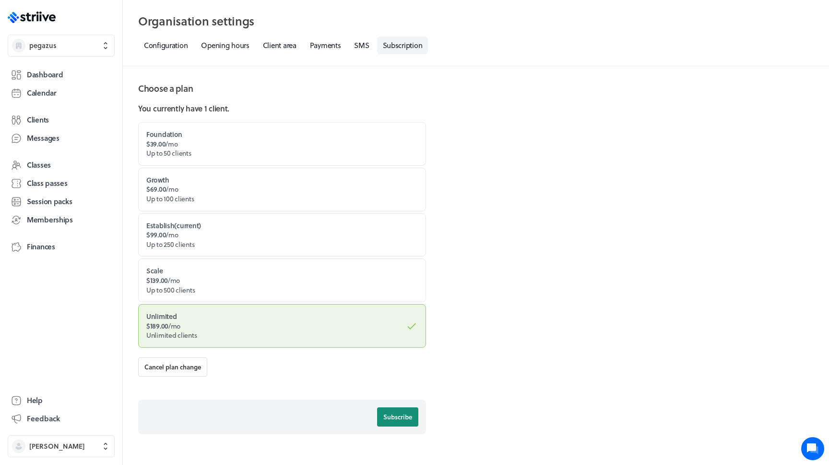
click at [404, 414] on span "Subscribe" at bounding box center [397, 416] width 29 height 9
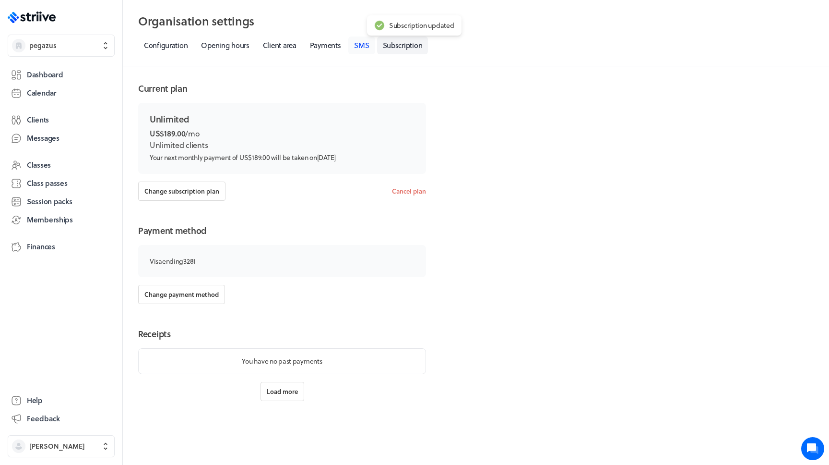
click at [361, 44] on link "SMS" at bounding box center [361, 45] width 26 height 18
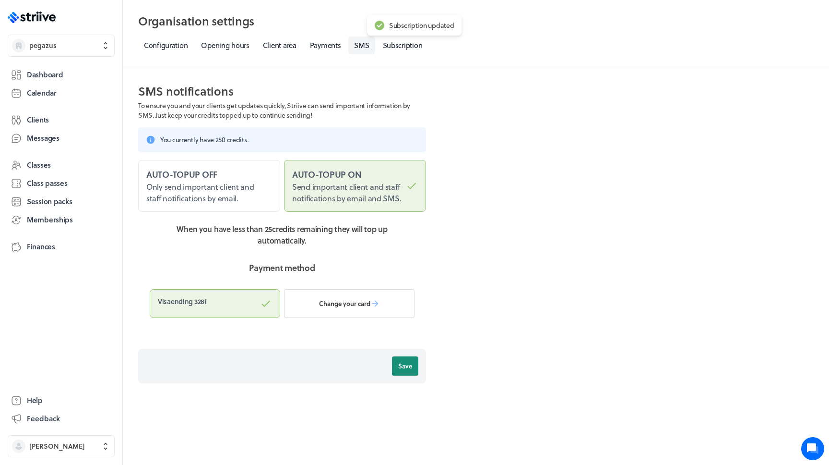
click at [398, 370] on button "Save" at bounding box center [405, 365] width 26 height 19
click at [262, 191] on label "Auto-topup off Only send important client and staff notifications by email." at bounding box center [209, 186] width 142 height 52
click at [0, 0] on input "Auto-topup off Only send important client and staff notifications by email." at bounding box center [0, 0] width 0 height 0
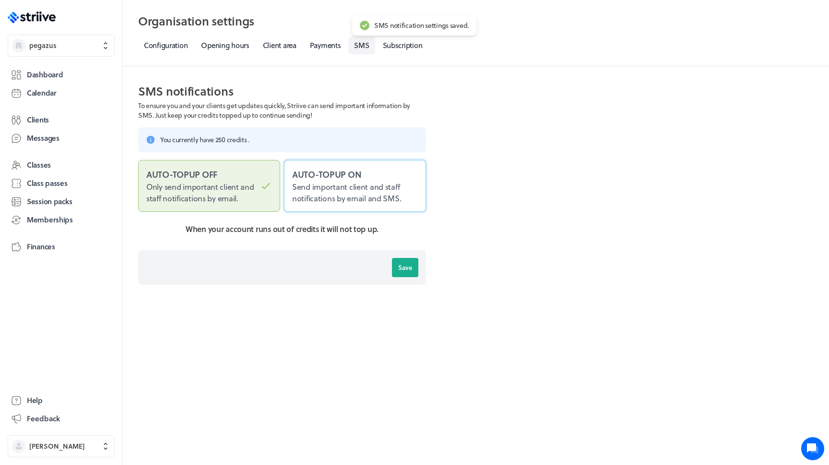
click at [326, 185] on span "Send important client and staff notifications by email and SMS." at bounding box center [346, 192] width 109 height 23
click at [0, 0] on input "Auto-topup on Send important client and staff notifications by email and SMS." at bounding box center [0, 0] width 0 height 0
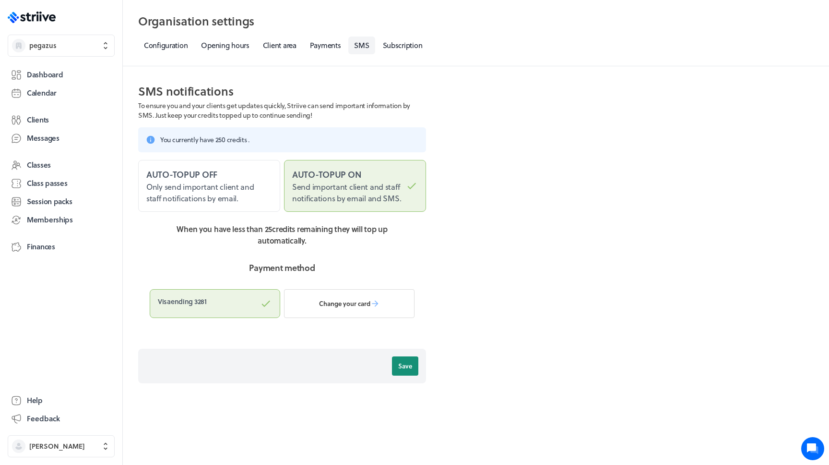
click at [414, 374] on button "Save" at bounding box center [405, 365] width 26 height 19
click at [86, 125] on link "Clients" at bounding box center [61, 119] width 107 height 17
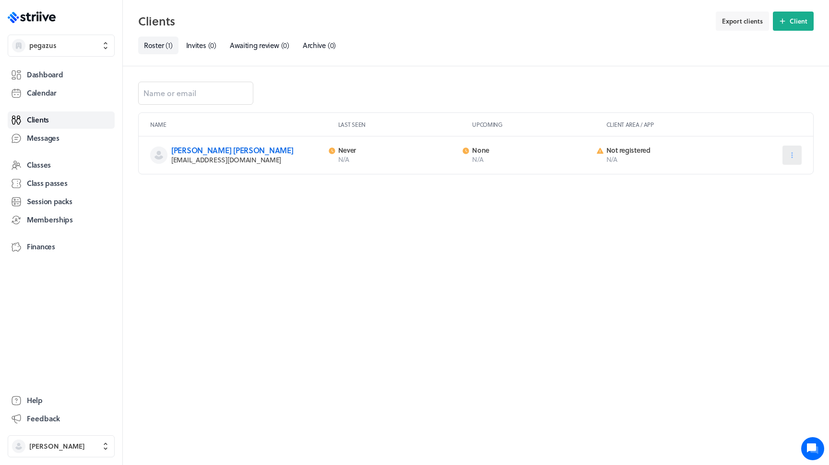
click at [793, 156] on icon at bounding box center [792, 155] width 9 height 9
click at [762, 194] on span "Send message" at bounding box center [772, 196] width 42 height 9
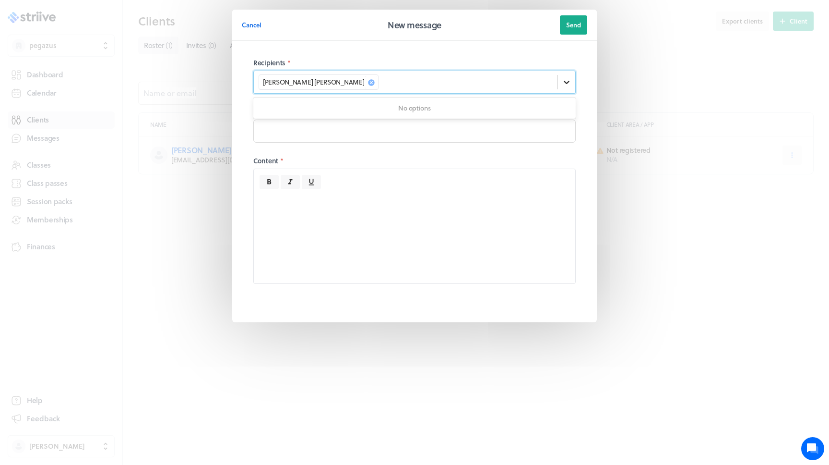
click at [559, 81] on div at bounding box center [566, 81] width 17 height 17
click at [610, 96] on div "Cancel New message Send Recipients * 0 results available. Use Up and Down to ch…" at bounding box center [414, 185] width 829 height 370
click at [610, 96] on div "Cancel New message Send Recipients * Popov [PERSON_NAME] Subject * Content *" at bounding box center [414, 185] width 829 height 370
click at [253, 24] on span "Cancel" at bounding box center [252, 25] width 20 height 9
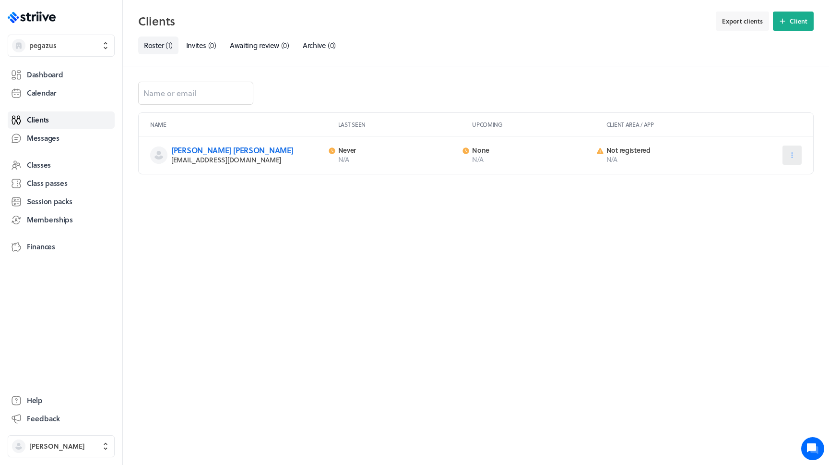
click at [786, 157] on button at bounding box center [792, 154] width 19 height 19
click at [761, 185] on button "Edit" at bounding box center [767, 178] width 64 height 17
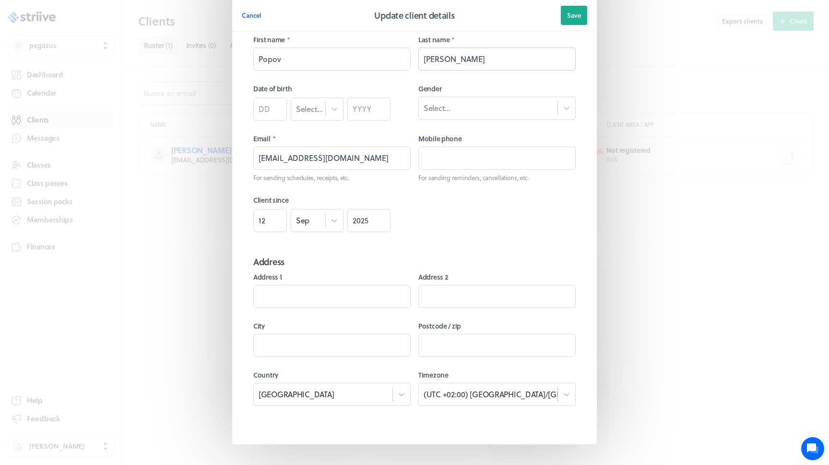
scroll to position [128, 0]
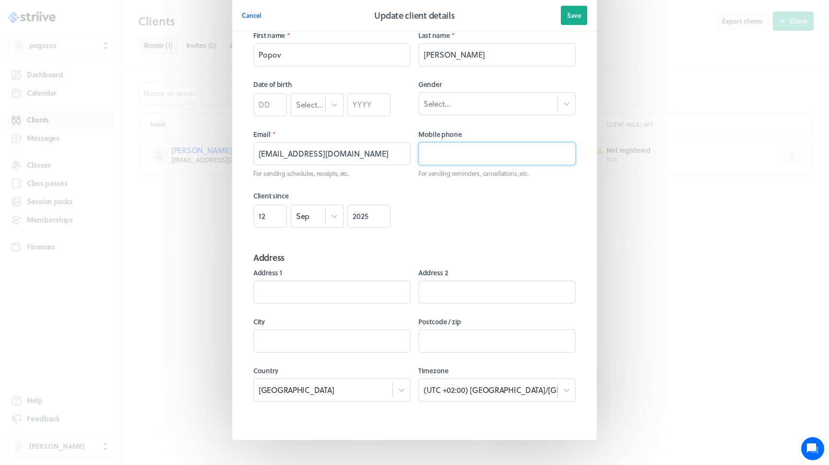
click at [449, 157] on input at bounding box center [496, 153] width 157 height 23
paste input "[PHONE_NUMBER]"
type input "[PHONE_NUMBER]"
click at [573, 15] on span "Save" at bounding box center [574, 15] width 14 height 9
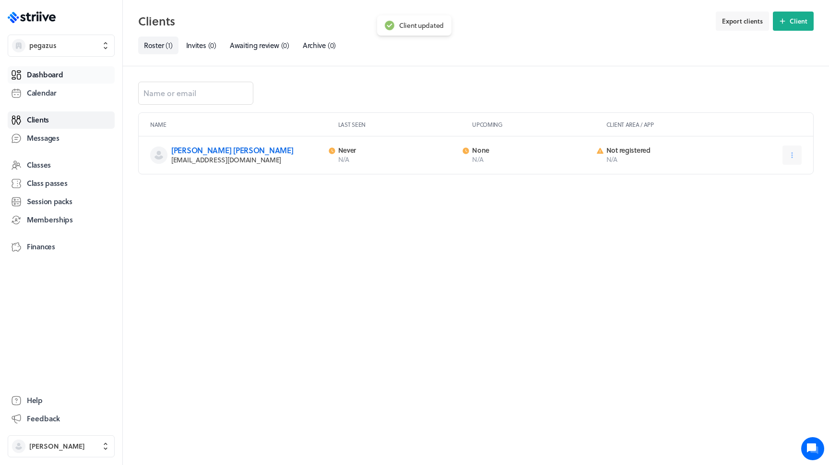
click at [60, 78] on span "Dashboard" at bounding box center [45, 75] width 36 height 10
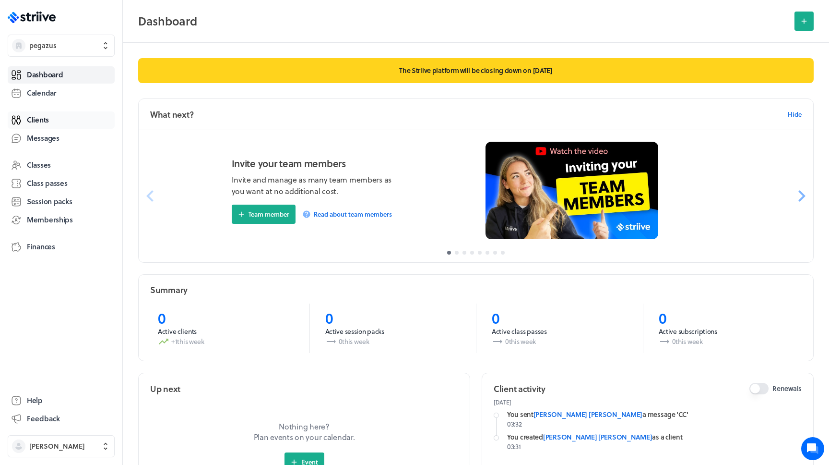
click at [78, 120] on link "Clients" at bounding box center [61, 119] width 107 height 17
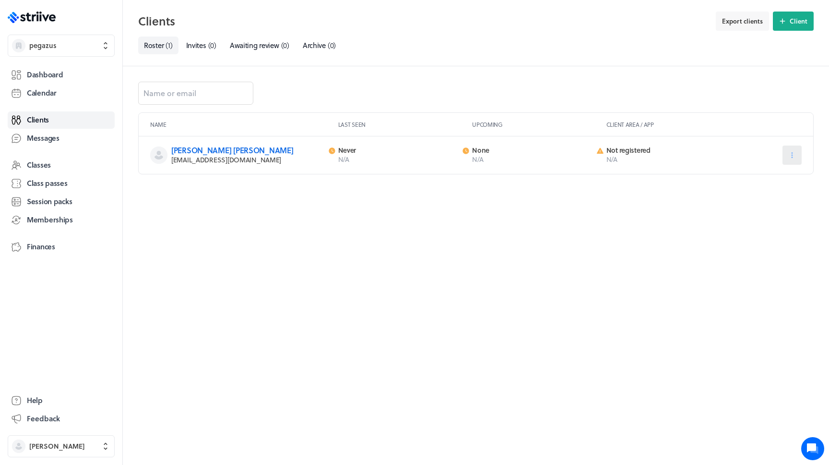
click at [789, 157] on icon at bounding box center [792, 155] width 9 height 9
click at [764, 204] on button "Send message" at bounding box center [767, 196] width 64 height 17
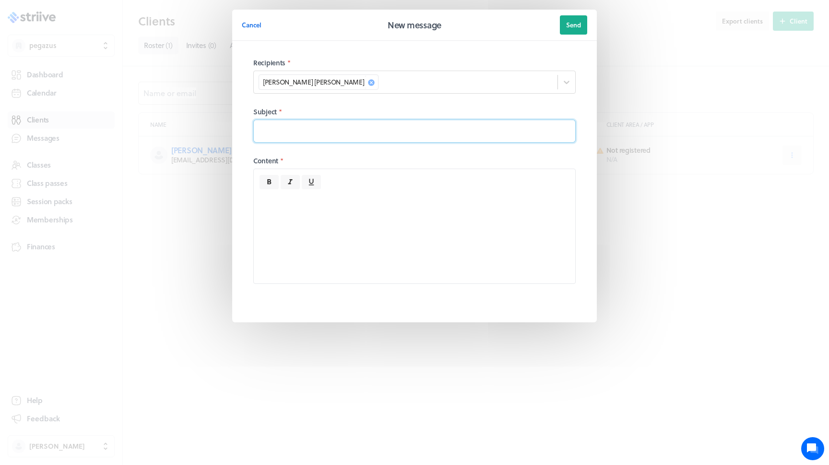
click at [359, 130] on input at bounding box center [414, 131] width 323 height 23
click at [250, 28] on span "Cancel" at bounding box center [252, 25] width 20 height 9
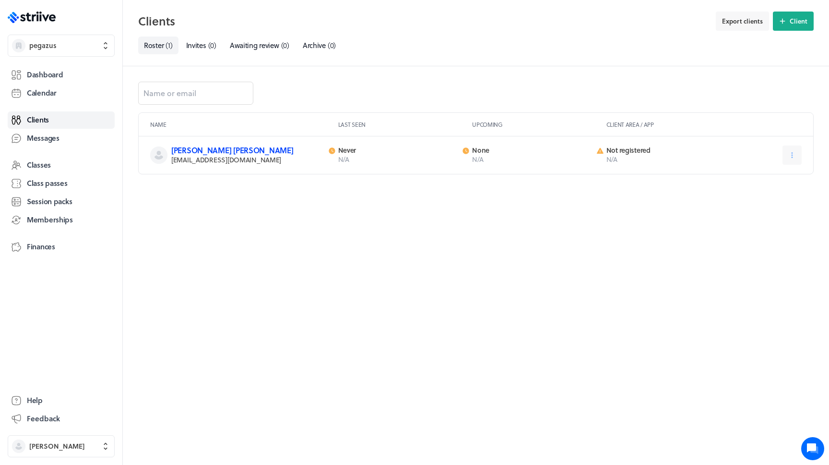
click at [197, 148] on link "[PERSON_NAME] [PERSON_NAME]" at bounding box center [232, 149] width 122 height 11
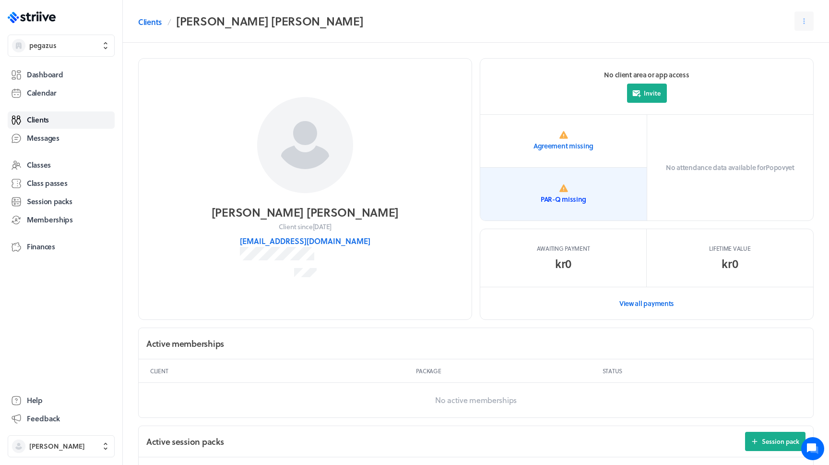
click at [521, 193] on link "PAR-Q missing" at bounding box center [563, 193] width 167 height 53
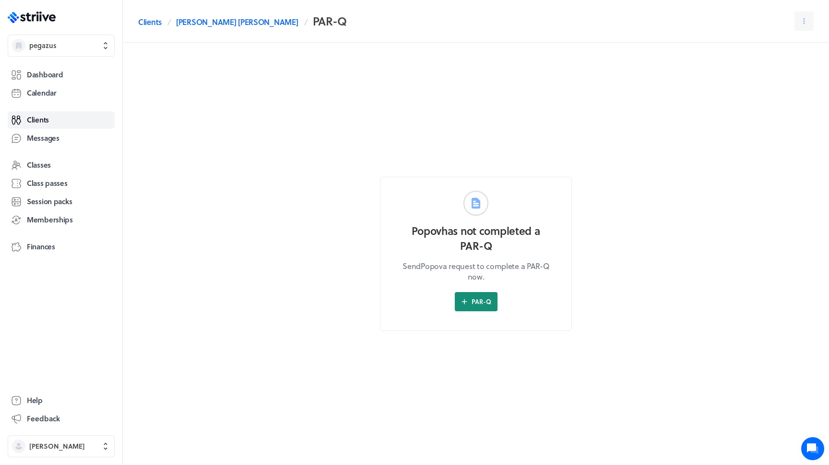
click at [479, 305] on span "PAR-Q" at bounding box center [482, 301] width 20 height 9
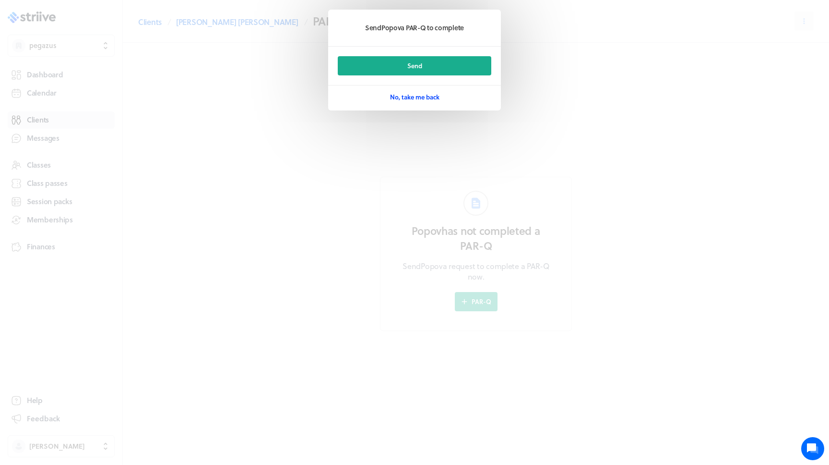
click at [426, 95] on span "No, take me back" at bounding box center [414, 97] width 49 height 9
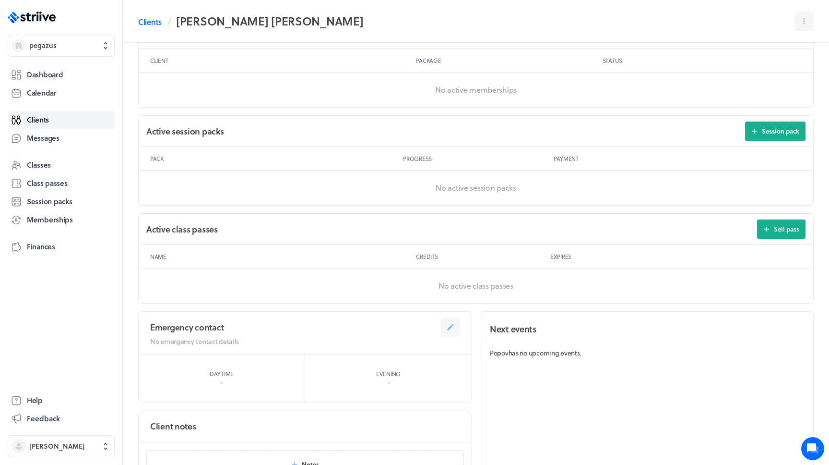
scroll to position [380, 0]
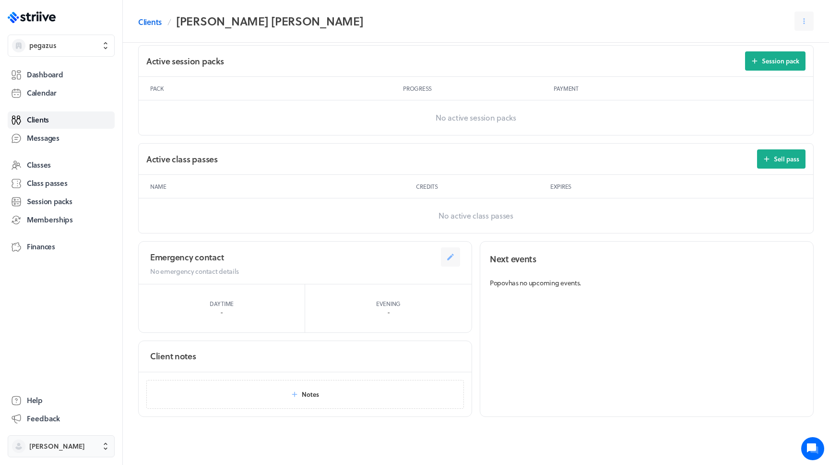
click at [64, 439] on button "[PERSON_NAME]" at bounding box center [61, 446] width 107 height 22
click at [59, 410] on button "Settings" at bounding box center [61, 411] width 99 height 15
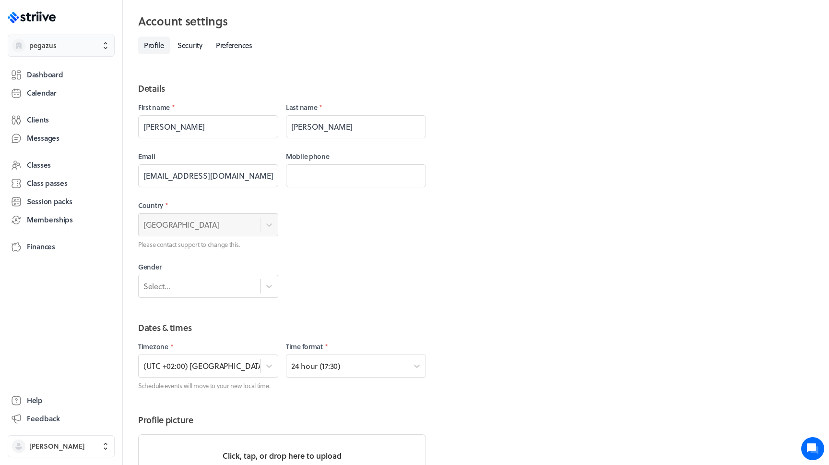
click at [69, 44] on span "pegazus" at bounding box center [69, 46] width 81 height 10
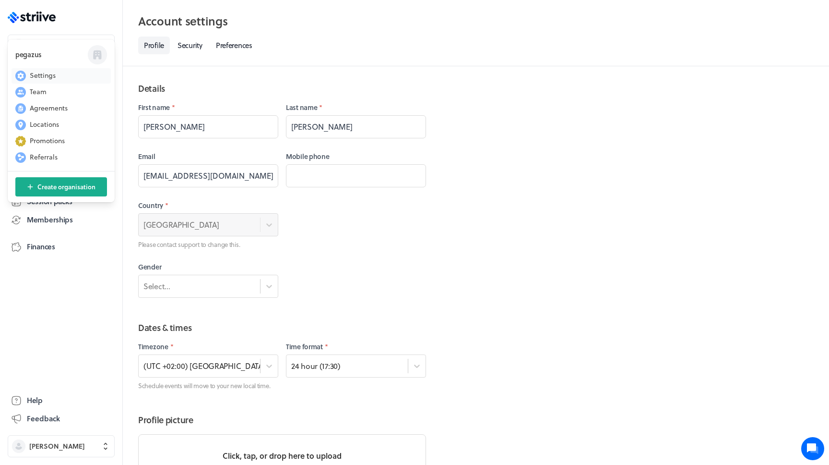
click at [55, 73] on span "Settings" at bounding box center [43, 76] width 26 height 10
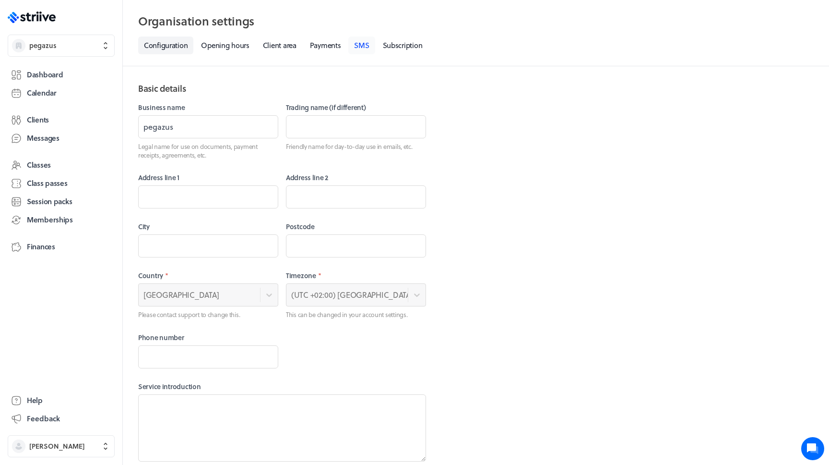
click at [356, 48] on link "SMS" at bounding box center [361, 45] width 26 height 18
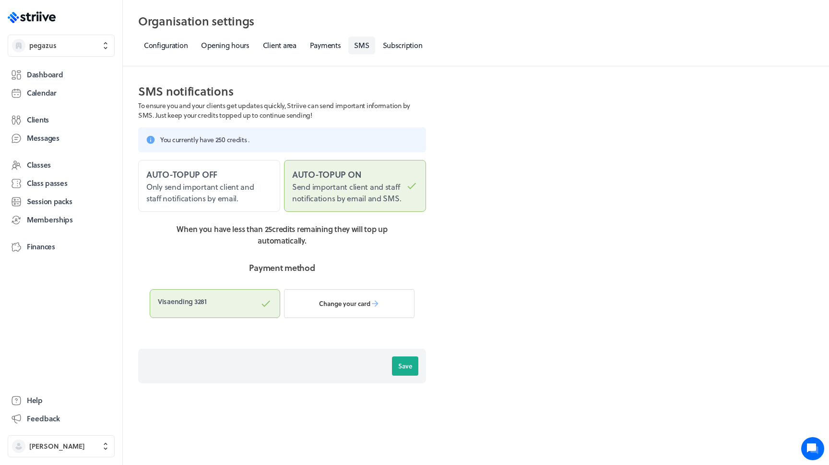
scroll to position [14, 0]
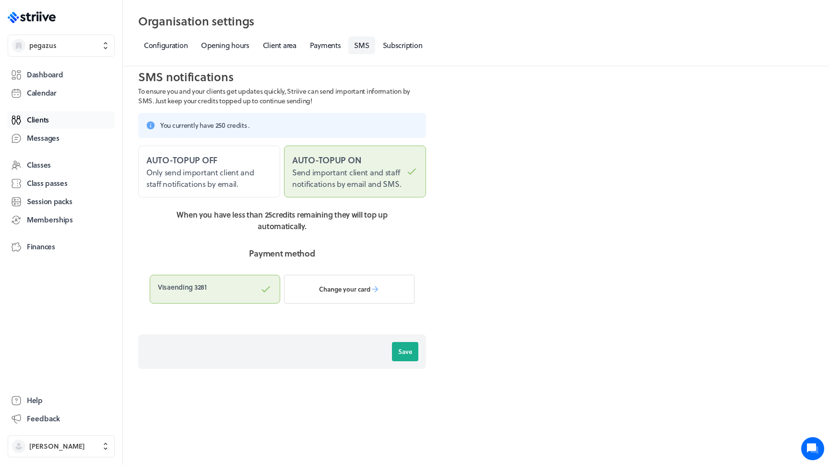
click at [98, 124] on link "Clients" at bounding box center [61, 119] width 107 height 17
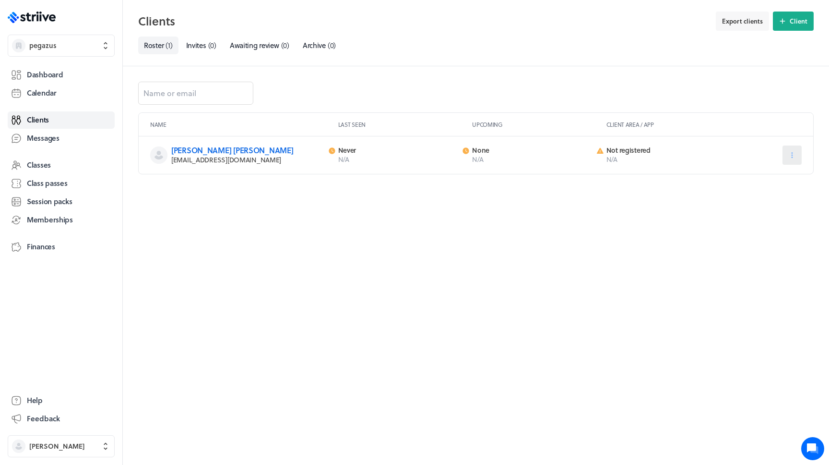
click at [788, 149] on button at bounding box center [792, 154] width 19 height 19
click at [753, 212] on span "Settings" at bounding box center [763, 213] width 24 height 9
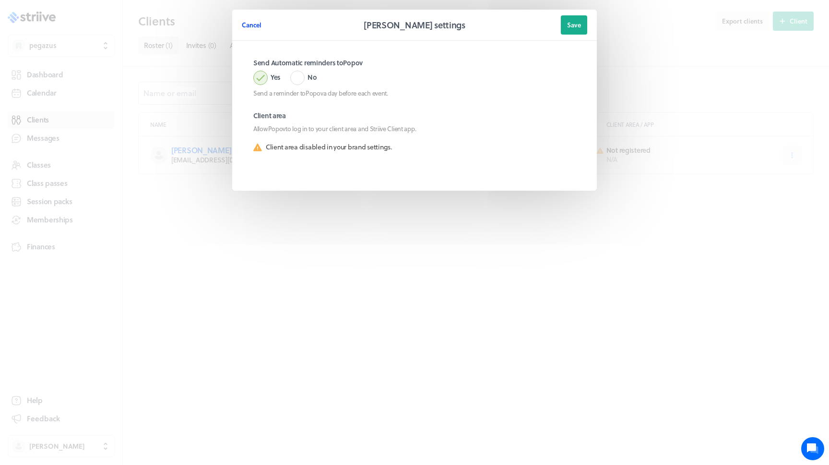
click at [254, 29] on span "Cancel" at bounding box center [252, 25] width 20 height 9
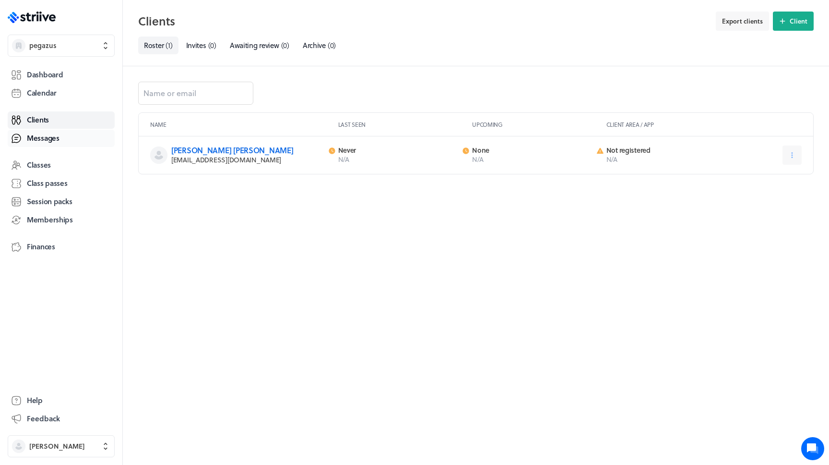
click at [74, 145] on link "Messages" at bounding box center [61, 138] width 107 height 17
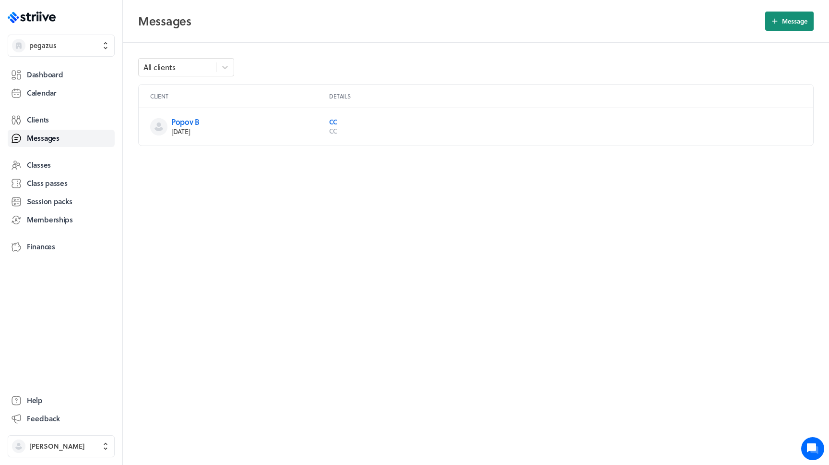
click at [788, 21] on span "Message" at bounding box center [794, 21] width 25 height 9
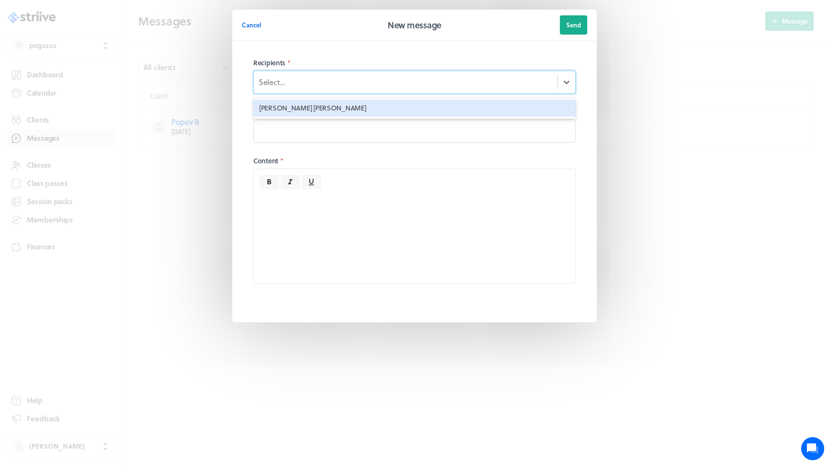
click at [425, 88] on div "Select..." at bounding box center [406, 82] width 304 height 16
click at [255, 24] on span "Cancel" at bounding box center [252, 25] width 20 height 9
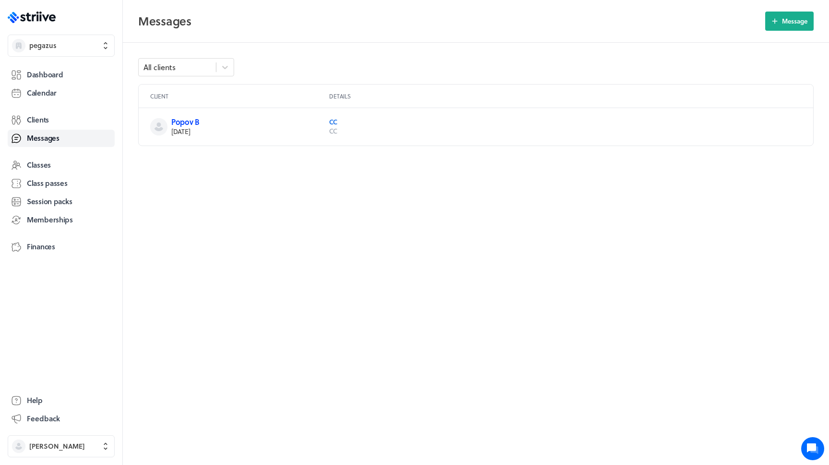
click at [190, 122] on link "Popov B" at bounding box center [185, 121] width 28 height 11
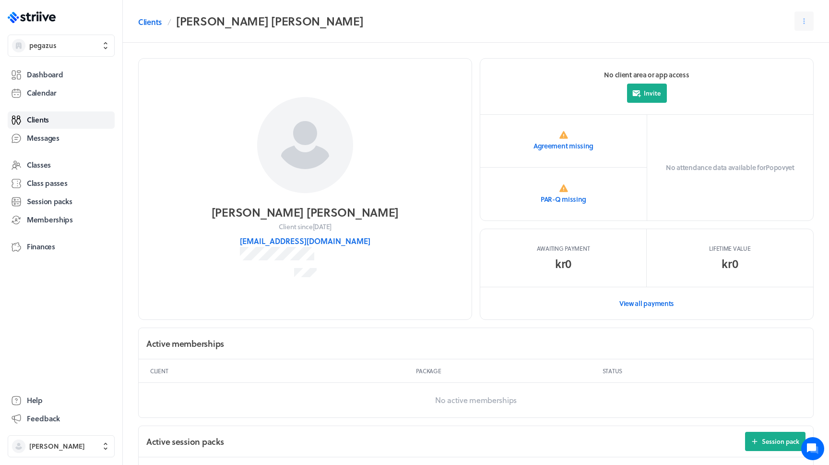
click at [822, 11] on header "Clients [PERSON_NAME] [PERSON_NAME]" at bounding box center [476, 21] width 706 height 43
click at [813, 15] on button at bounding box center [804, 21] width 19 height 19
click at [780, 60] on span "Send message" at bounding box center [784, 62] width 42 height 9
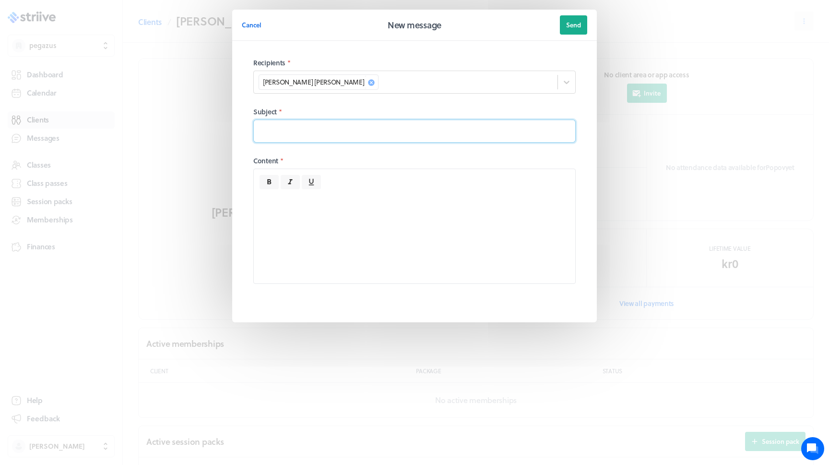
click at [336, 129] on input at bounding box center [414, 131] width 323 height 23
click at [199, 145] on div "Cancel New message Send Recipients * Popov [PERSON_NAME] Subject * Content *" at bounding box center [414, 185] width 829 height 370
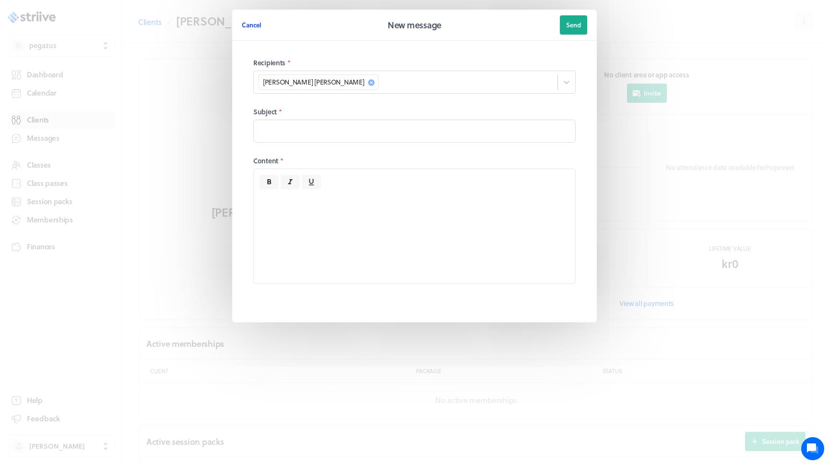
click at [258, 22] on span "Cancel" at bounding box center [252, 25] width 20 height 9
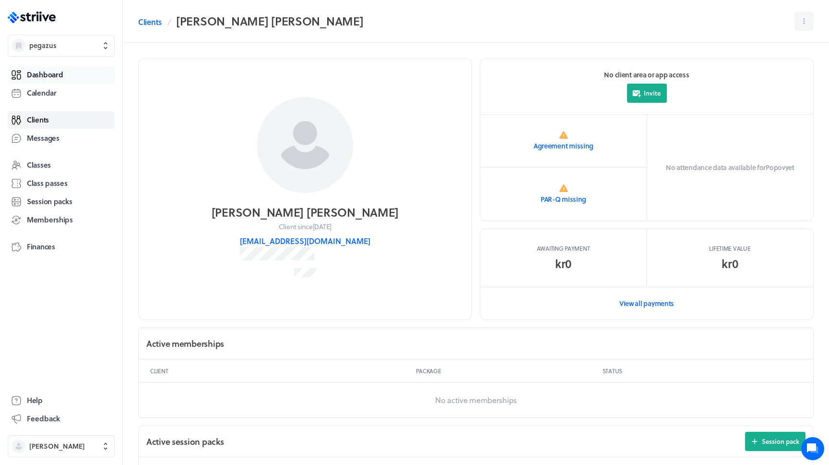
click at [86, 80] on link "Dashboard" at bounding box center [61, 74] width 107 height 17
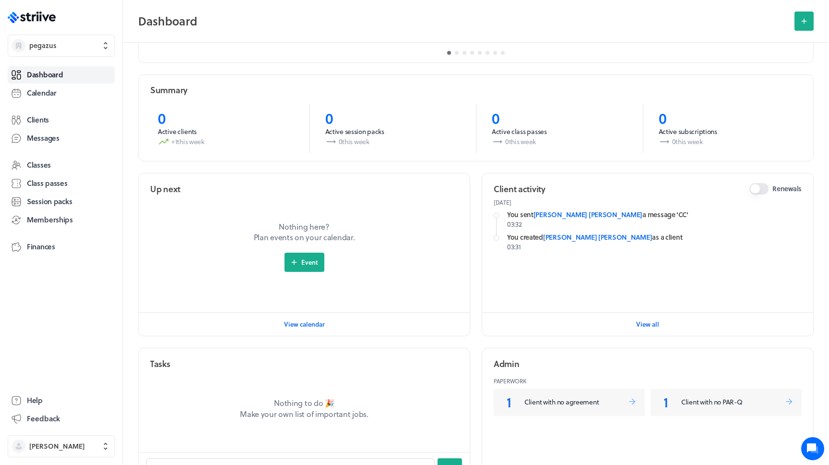
scroll to position [197, 0]
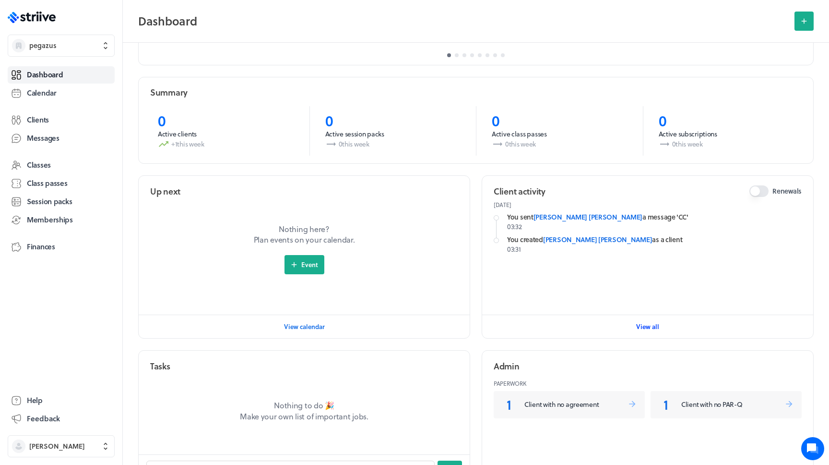
click at [653, 333] on button "View all" at bounding box center [647, 326] width 23 height 19
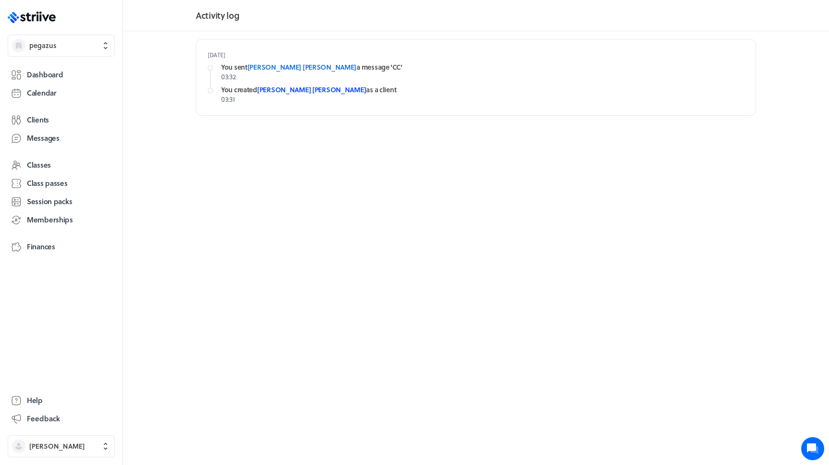
click at [285, 92] on link "[PERSON_NAME] [PERSON_NAME]" at bounding box center [311, 89] width 109 height 10
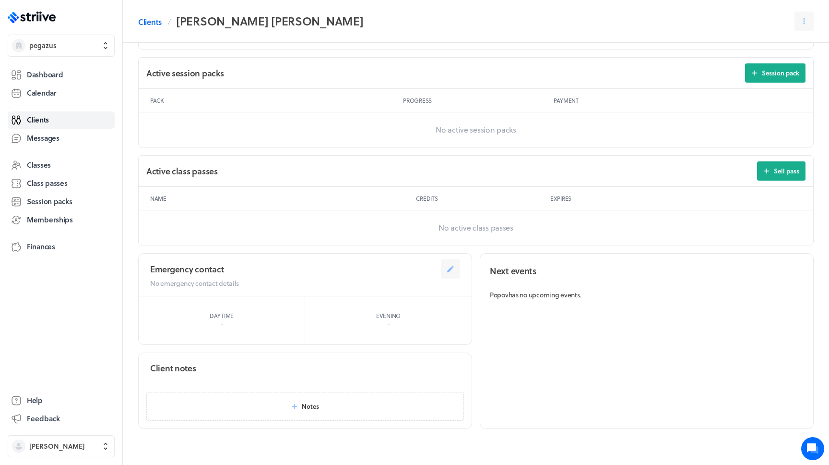
scroll to position [380, 0]
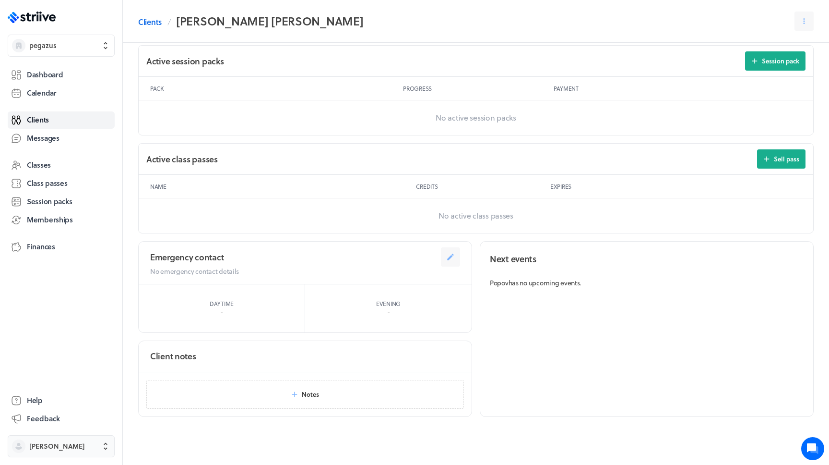
click at [63, 442] on span "[PERSON_NAME]" at bounding box center [57, 446] width 56 height 10
click at [48, 406] on button "Settings" at bounding box center [61, 411] width 99 height 15
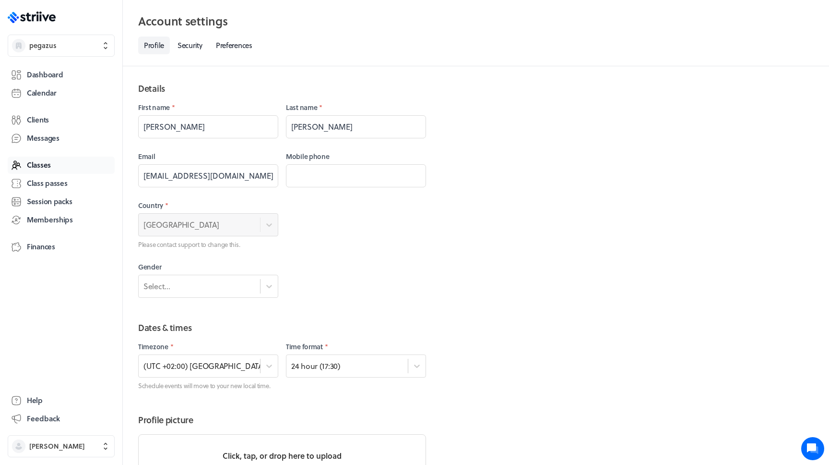
click at [65, 170] on link "Classes" at bounding box center [61, 164] width 107 height 17
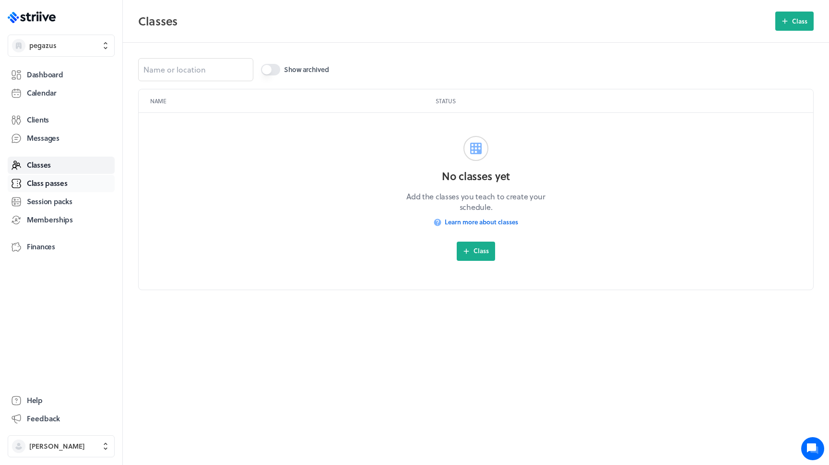
click at [60, 188] on span "Class passes" at bounding box center [47, 183] width 41 height 10
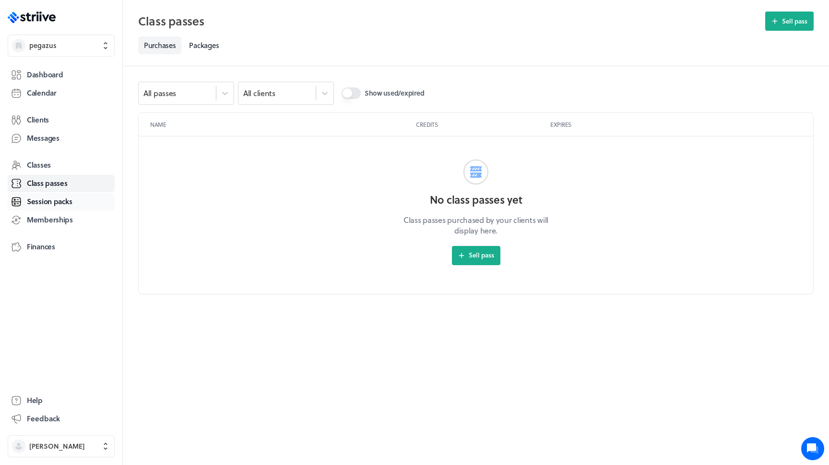
click at [65, 197] on span "Session packs" at bounding box center [49, 201] width 45 height 10
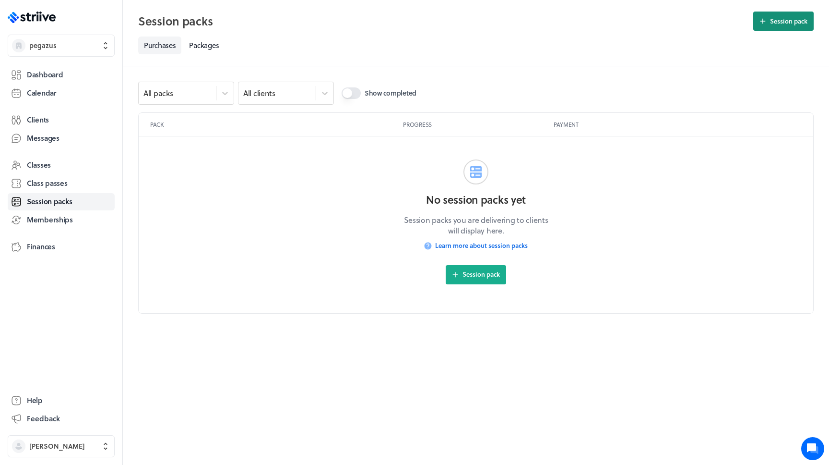
click at [791, 23] on span "Session pack" at bounding box center [788, 21] width 37 height 9
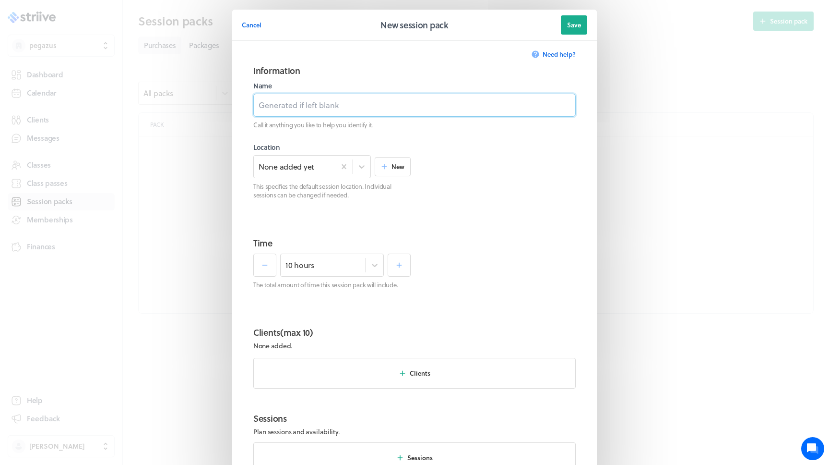
click at [383, 110] on input at bounding box center [414, 105] width 323 height 23
type input "Pack"
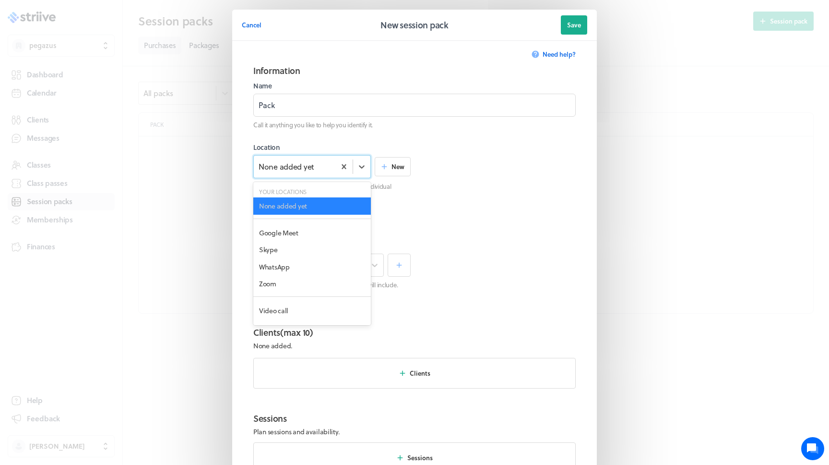
click at [306, 164] on div "None added yet" at bounding box center [287, 166] width 56 height 11
click at [290, 287] on div "Zoom" at bounding box center [312, 283] width 118 height 17
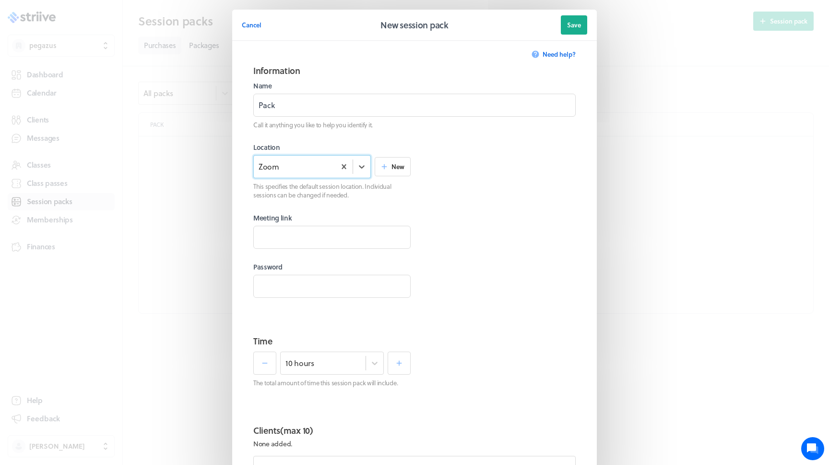
click at [329, 170] on div "Zoom" at bounding box center [295, 166] width 82 height 12
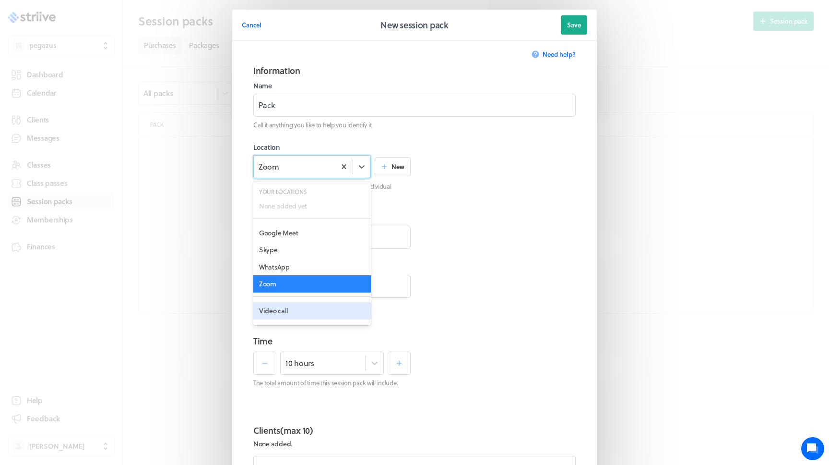
click at [309, 308] on div "Video call" at bounding box center [312, 310] width 118 height 17
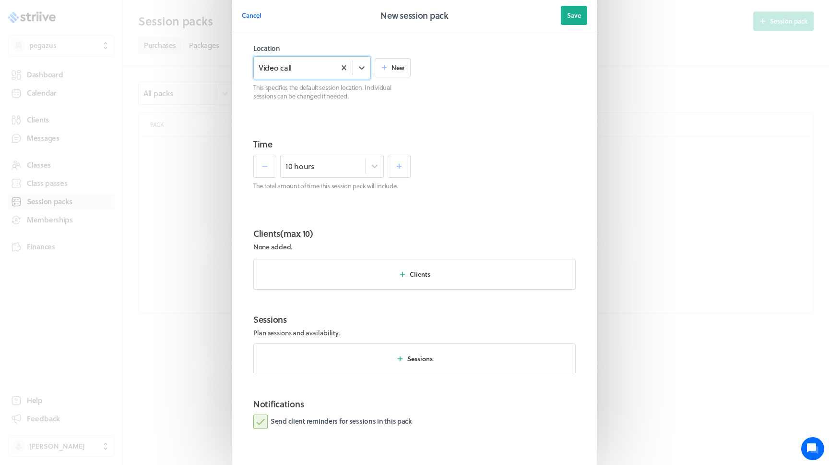
scroll to position [149, 0]
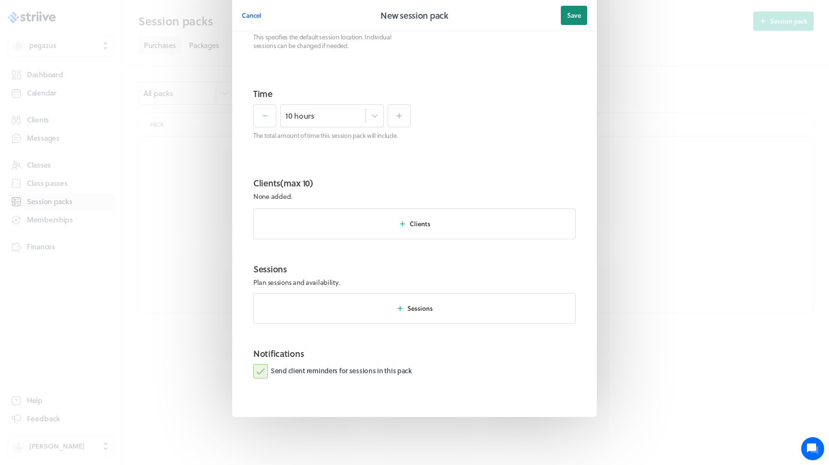
click at [569, 16] on span "Save" at bounding box center [574, 15] width 14 height 9
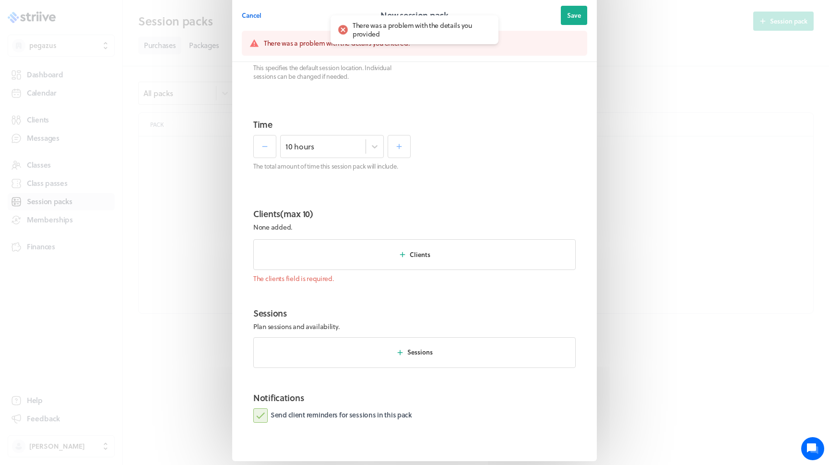
scroll to position [180, 0]
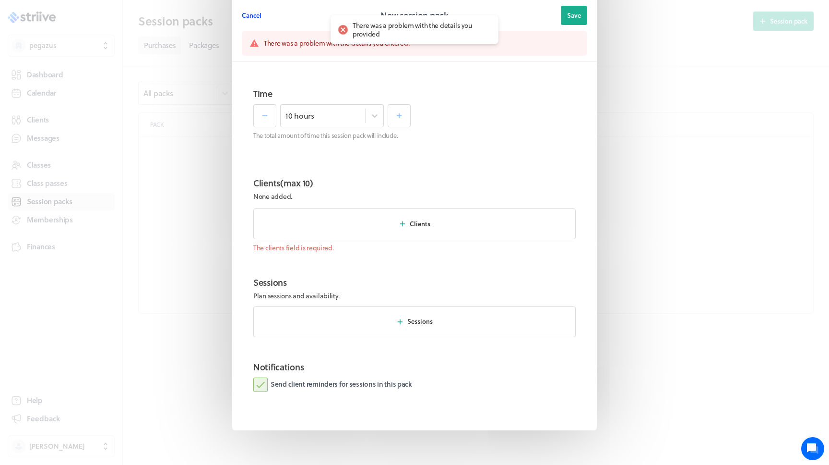
click at [248, 10] on button "Cancel" at bounding box center [252, 15] width 20 height 19
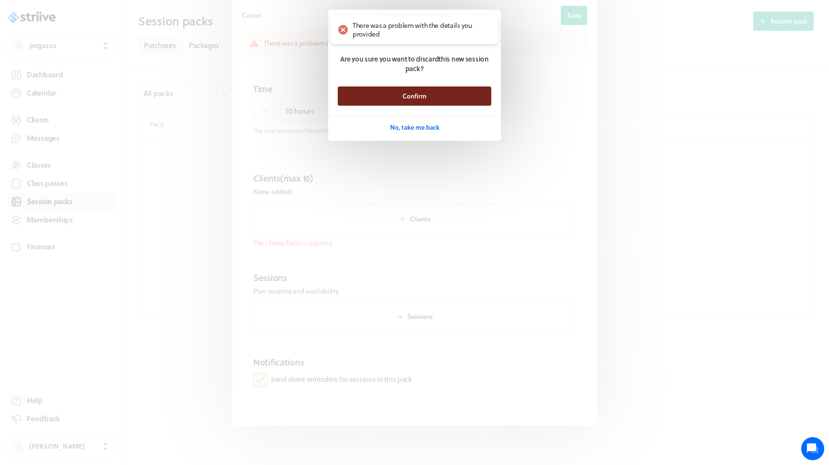
click at [370, 105] on button "Confirm" at bounding box center [415, 95] width 154 height 19
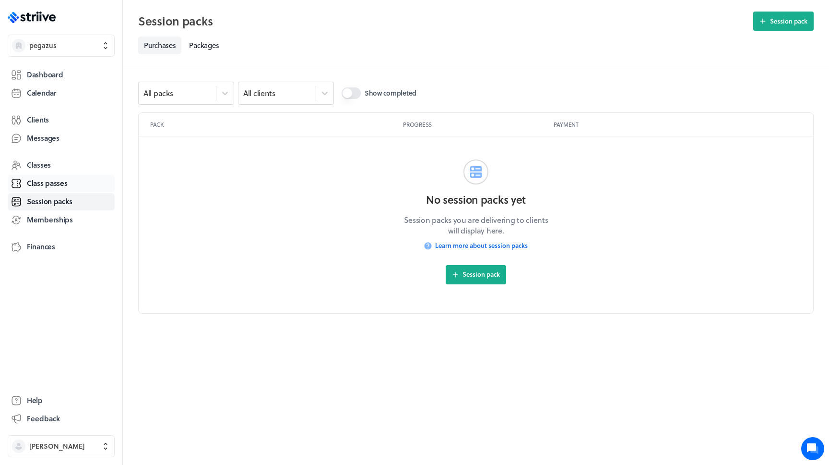
click at [59, 188] on span "Class passes" at bounding box center [47, 183] width 41 height 10
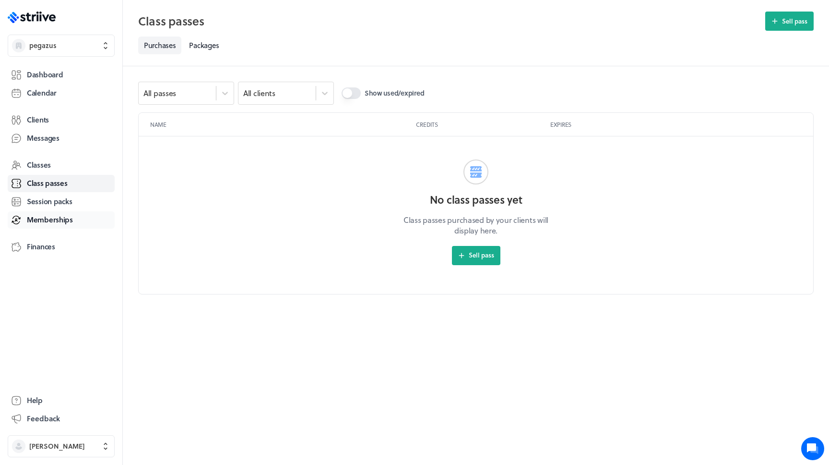
click at [54, 222] on span "Memberships" at bounding box center [50, 220] width 46 height 10
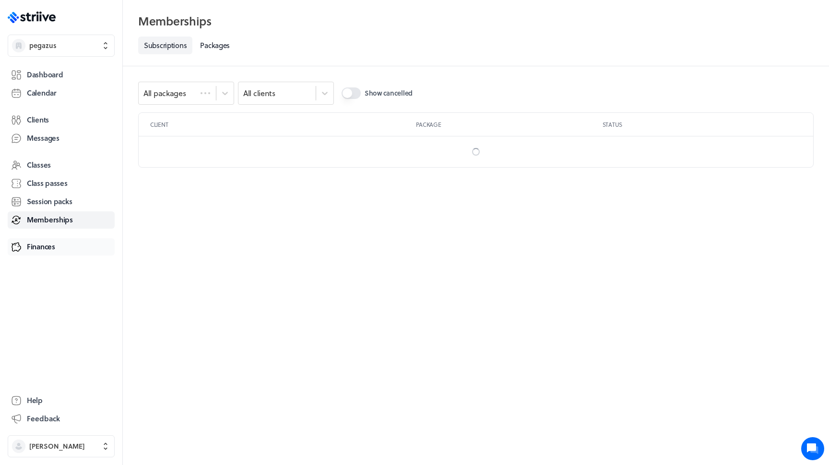
click at [52, 247] on span "Finances" at bounding box center [41, 246] width 28 height 10
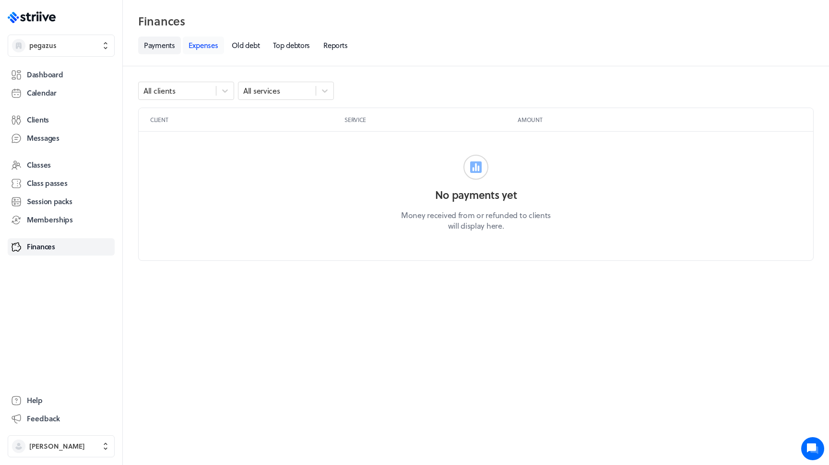
click at [221, 45] on link "Expenses" at bounding box center [203, 45] width 41 height 18
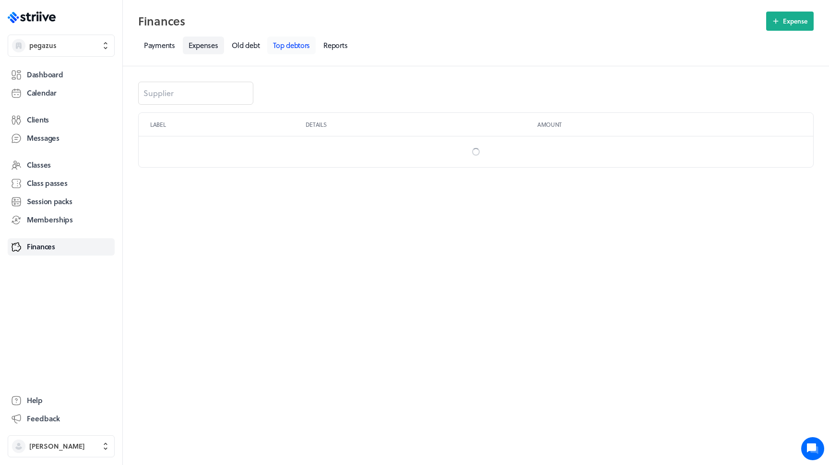
click at [311, 45] on link "Top debtors" at bounding box center [291, 45] width 48 height 18
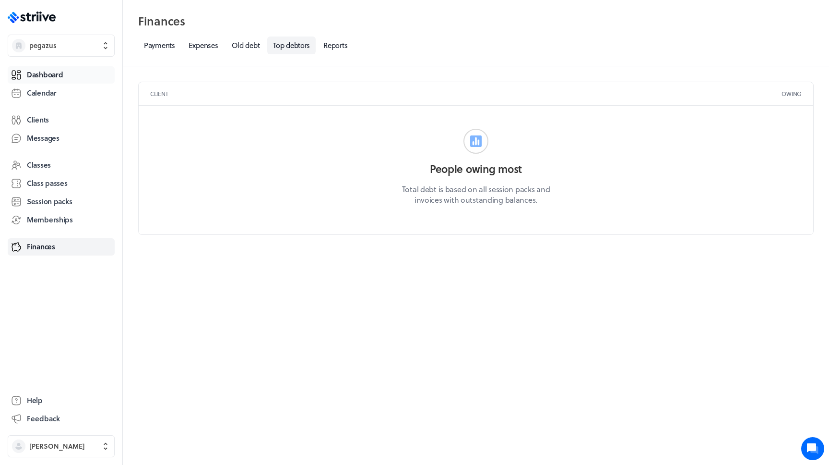
click at [75, 72] on link "Dashboard" at bounding box center [61, 74] width 107 height 17
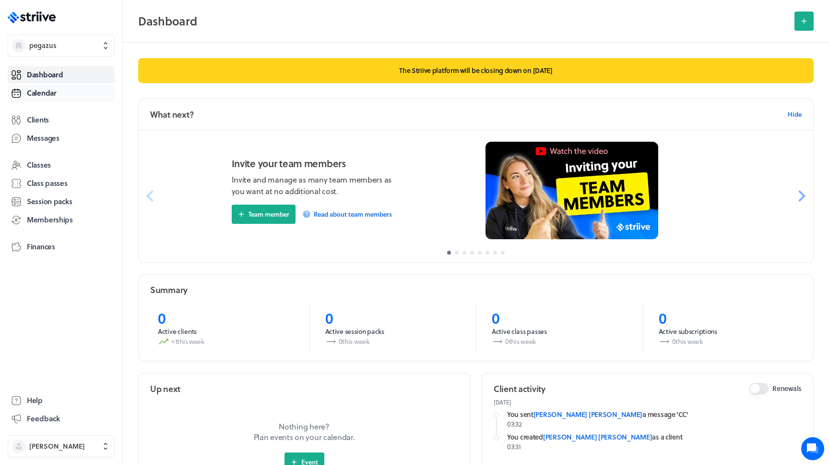
click at [80, 90] on link "Calendar" at bounding box center [61, 92] width 107 height 17
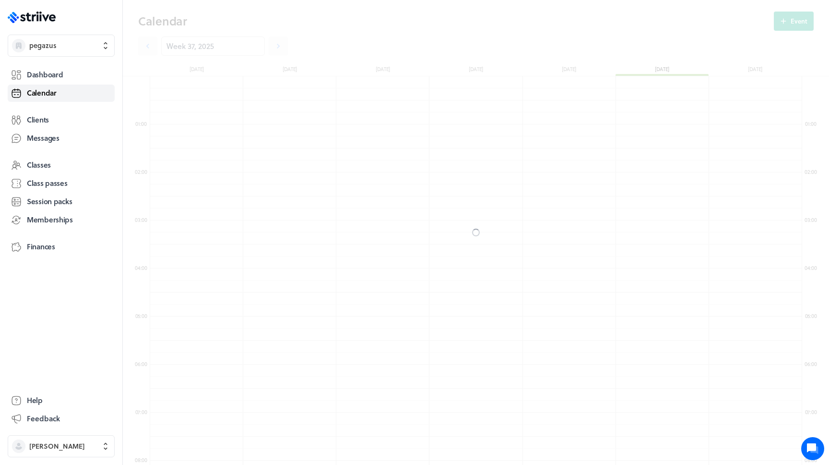
scroll to position [1152, 652]
click at [77, 74] on link "Dashboard" at bounding box center [61, 74] width 107 height 17
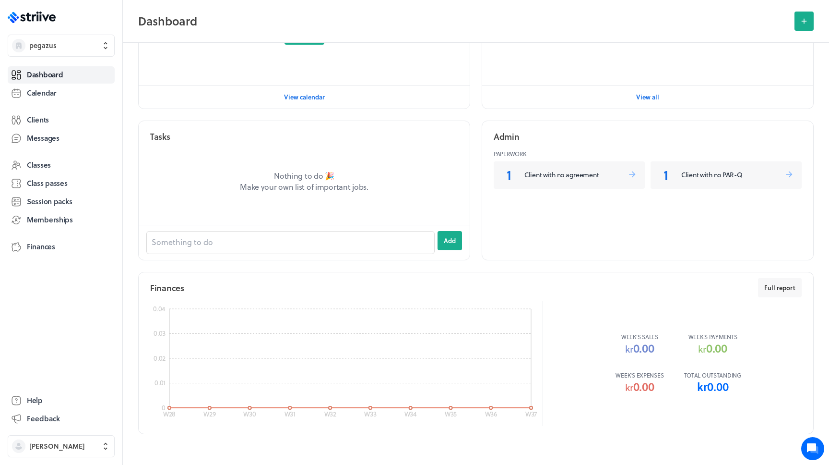
scroll to position [444, 0]
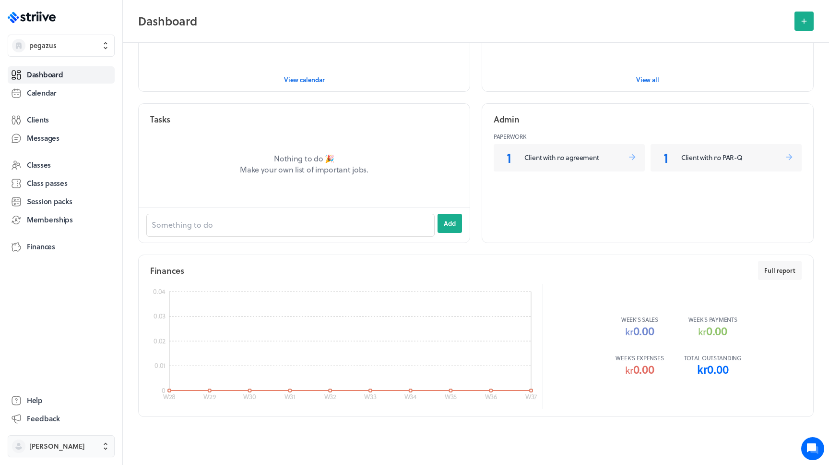
click at [55, 450] on span "[PERSON_NAME]" at bounding box center [57, 446] width 56 height 10
click at [56, 409] on button "Settings" at bounding box center [61, 411] width 99 height 15
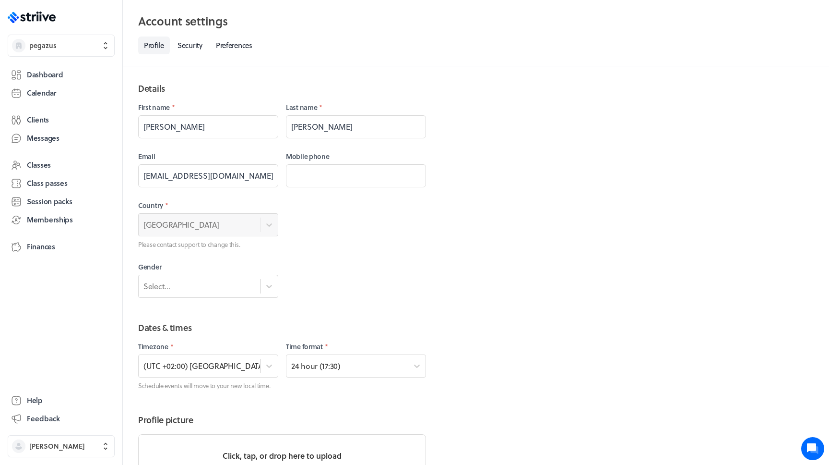
click at [74, 58] on div ".st0{fill:#006BFF;} .st1{fill:#0A121C;} .st2{fill:url(#SVGID_1_);} .st3{fill:ur…" at bounding box center [61, 232] width 122 height 465
click at [82, 43] on span "pegazus" at bounding box center [69, 46] width 81 height 10
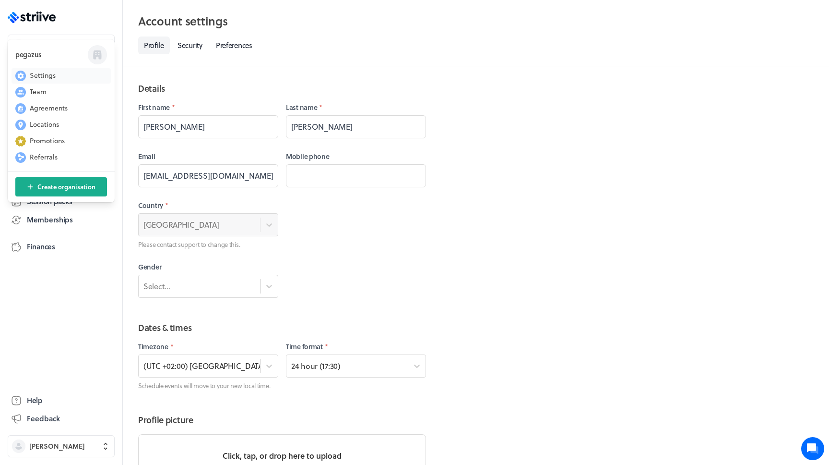
click at [52, 75] on span "Settings" at bounding box center [43, 76] width 26 height 10
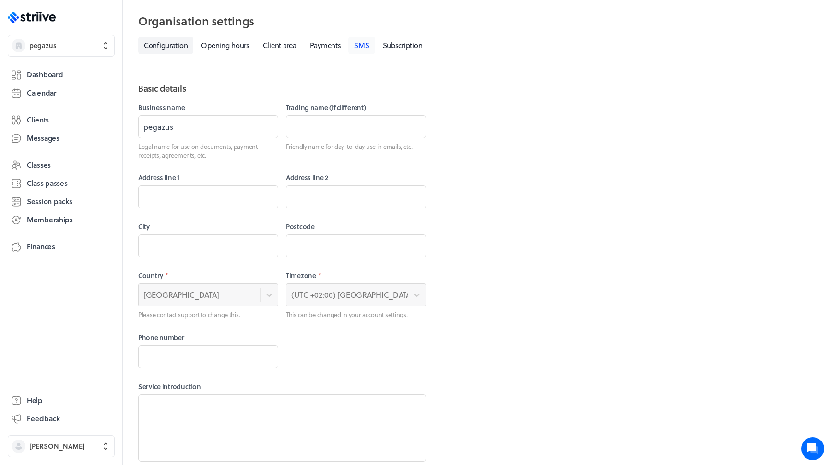
click at [366, 48] on link "SMS" at bounding box center [361, 45] width 26 height 18
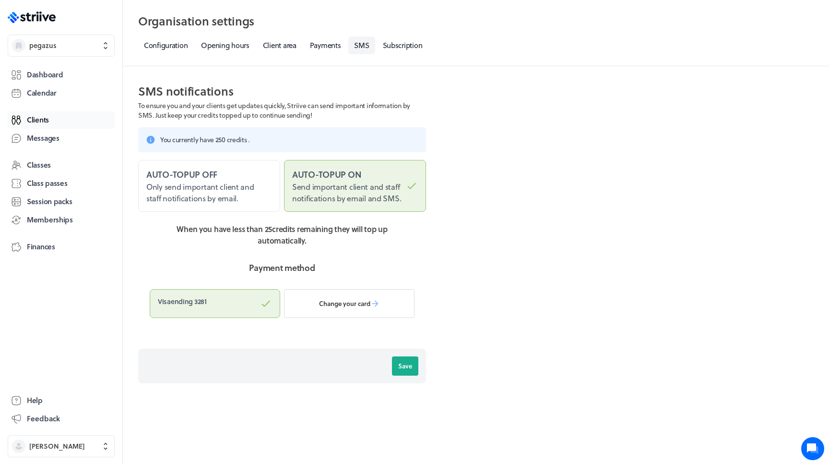
click at [60, 120] on link "Clients" at bounding box center [61, 119] width 107 height 17
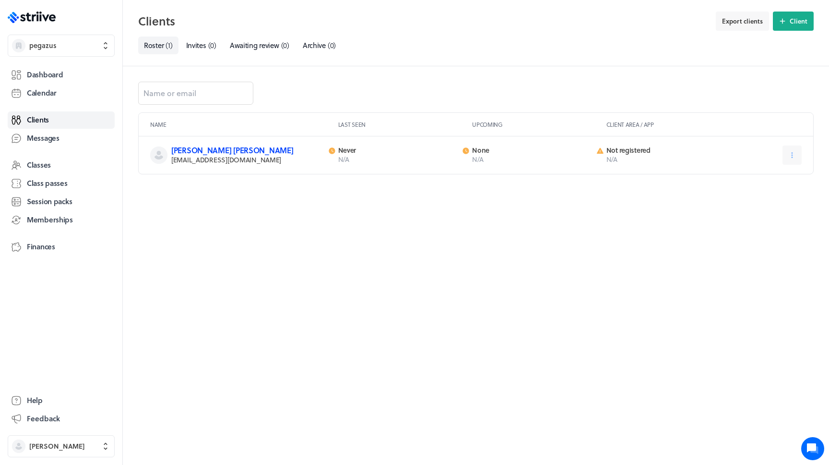
click at [205, 149] on link "[PERSON_NAME] [PERSON_NAME]" at bounding box center [232, 149] width 122 height 11
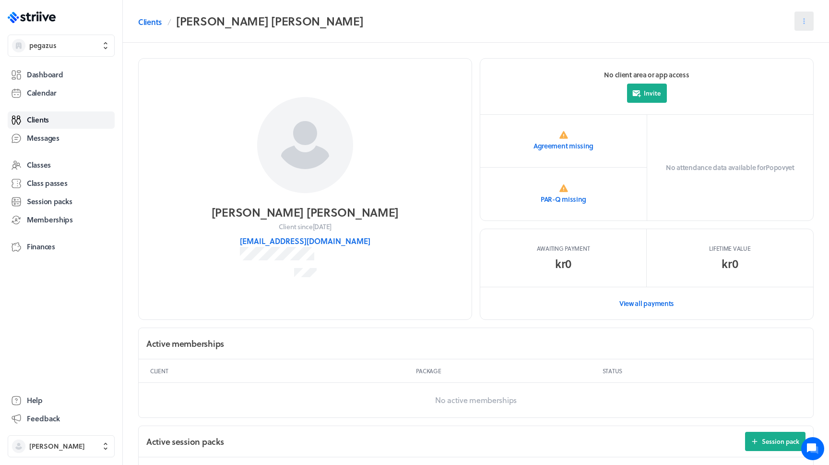
click at [802, 23] on icon at bounding box center [804, 21] width 9 height 9
click at [778, 60] on span "Send message" at bounding box center [784, 62] width 42 height 9
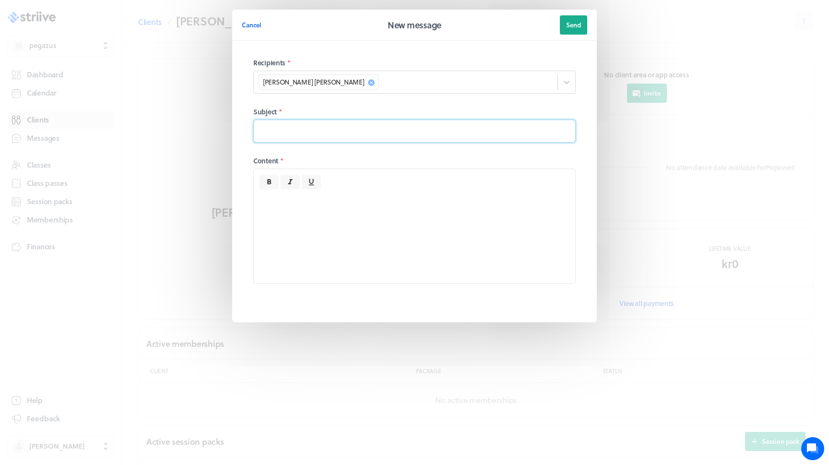
click at [363, 139] on input at bounding box center [414, 131] width 323 height 23
type input "cc"
click at [356, 204] on p at bounding box center [415, 200] width 310 height 10
click at [577, 21] on span "Send" at bounding box center [573, 25] width 15 height 9
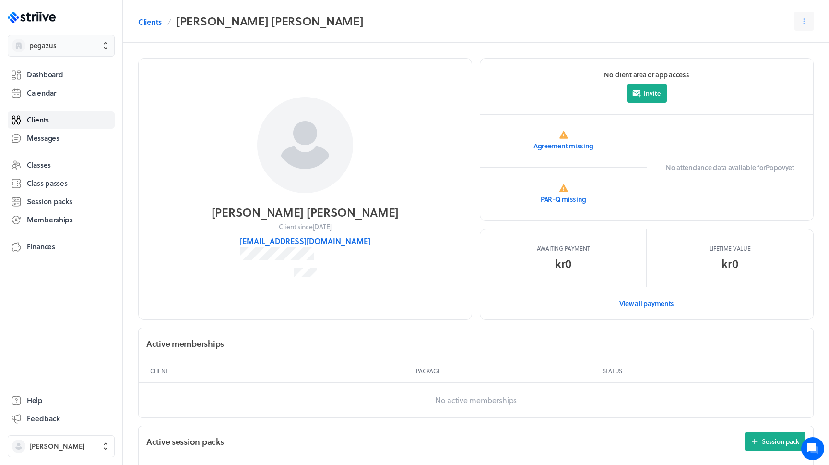
click at [83, 50] on span "pegazus" at bounding box center [69, 46] width 81 height 10
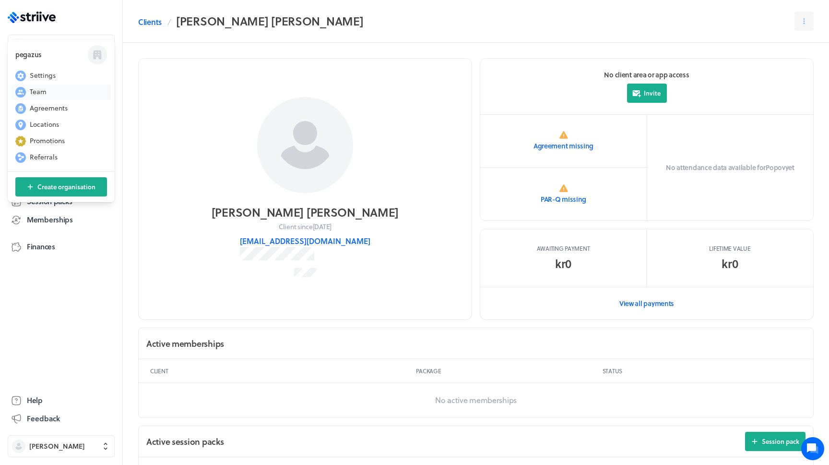
click at [54, 94] on button "Team" at bounding box center [61, 91] width 99 height 15
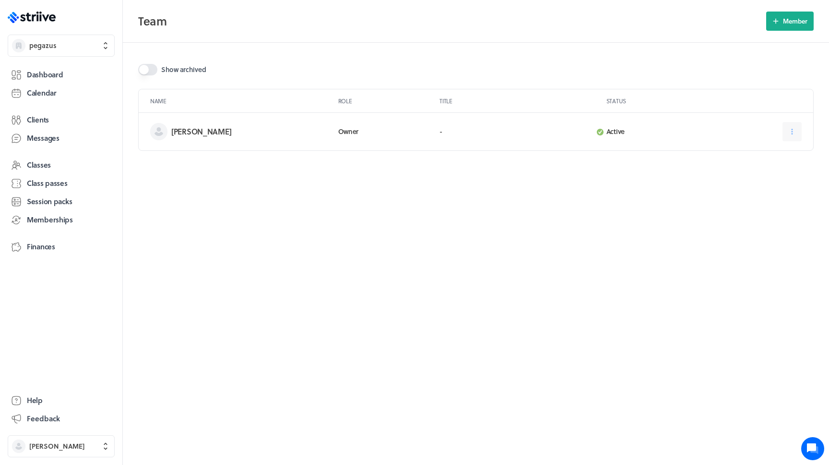
click at [217, 124] on div "[PERSON_NAME]" at bounding box center [252, 131] width 163 height 19
click at [205, 132] on h3 "[PERSON_NAME]" at bounding box center [247, 132] width 152 height 10
click at [787, 129] on button at bounding box center [792, 131] width 19 height 19
click at [766, 150] on button "Edit" at bounding box center [768, 155] width 63 height 17
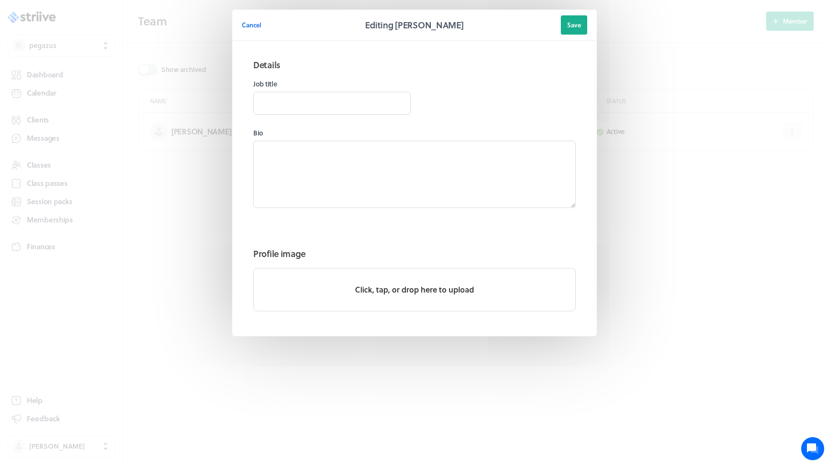
click at [634, 74] on div "Cancel Editing [PERSON_NAME] Save Details Job title Bio Profile image Click, ta…" at bounding box center [414, 192] width 829 height 384
click at [252, 28] on span "Cancel" at bounding box center [252, 25] width 20 height 9
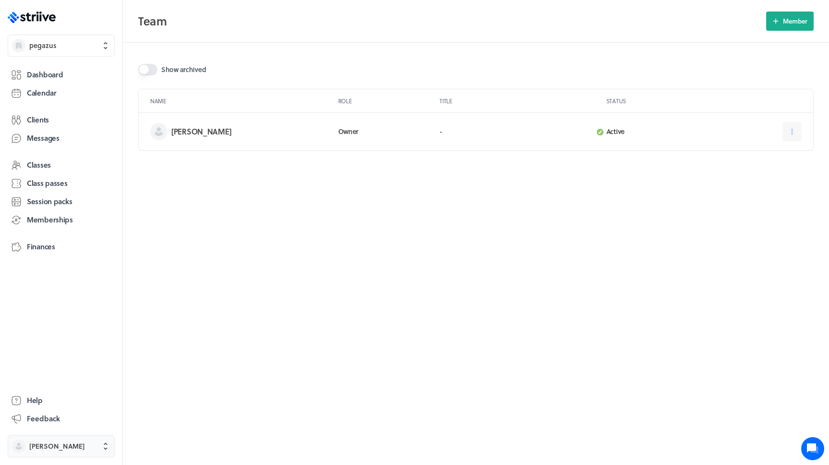
click at [93, 438] on button "[PERSON_NAME]" at bounding box center [61, 446] width 107 height 22
click at [84, 398] on button "Holidays" at bounding box center [61, 394] width 99 height 15
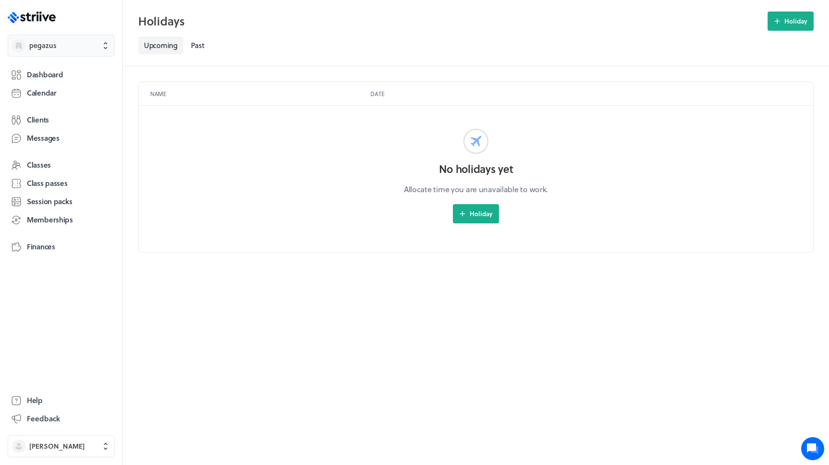
click at [61, 53] on button "pegazus" at bounding box center [61, 46] width 107 height 22
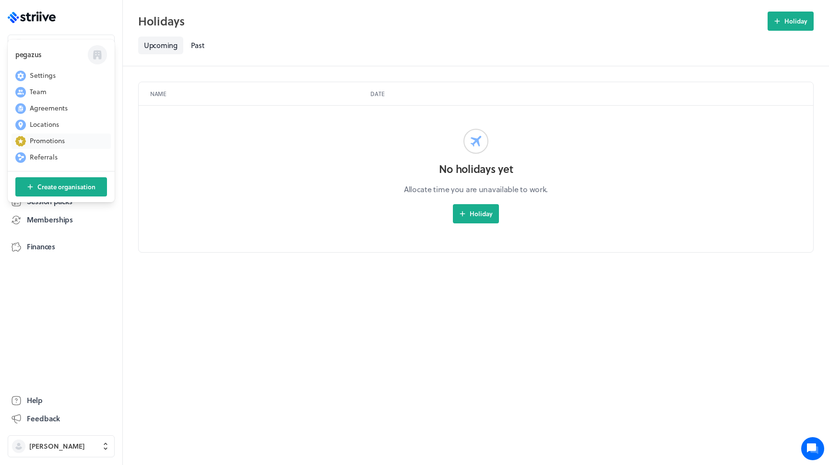
click at [52, 139] on span "Promotions" at bounding box center [47, 141] width 35 height 10
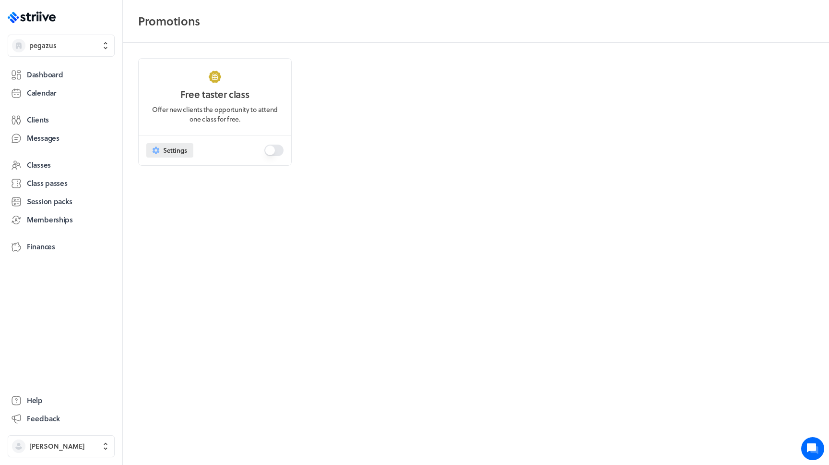
click at [159, 148] on icon at bounding box center [156, 150] width 9 height 9
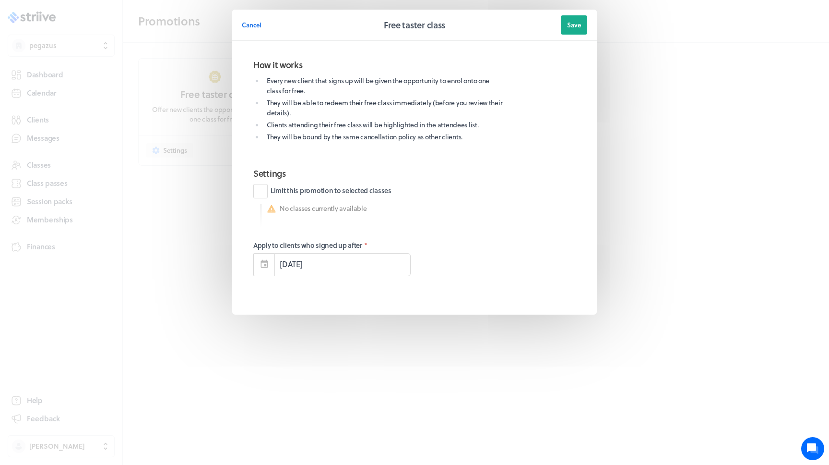
click at [227, 179] on section "Cancel Free taster class Save How it works Every new client that signs up will …" at bounding box center [415, 181] width 384 height 362
click at [251, 28] on span "Cancel" at bounding box center [252, 25] width 20 height 9
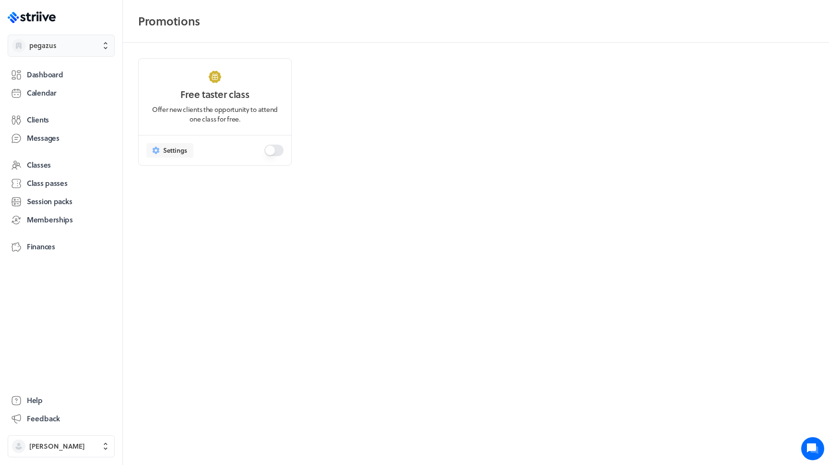
click at [59, 51] on button "pegazus" at bounding box center [61, 46] width 107 height 22
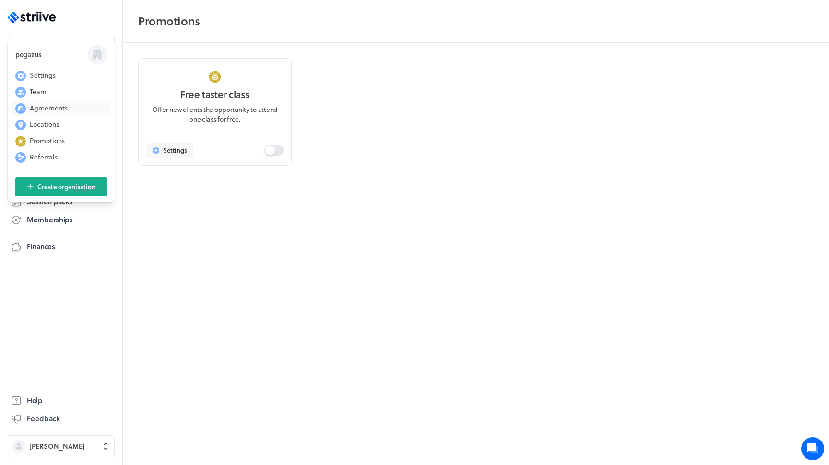
click at [62, 109] on span "Agreements" at bounding box center [49, 108] width 38 height 10
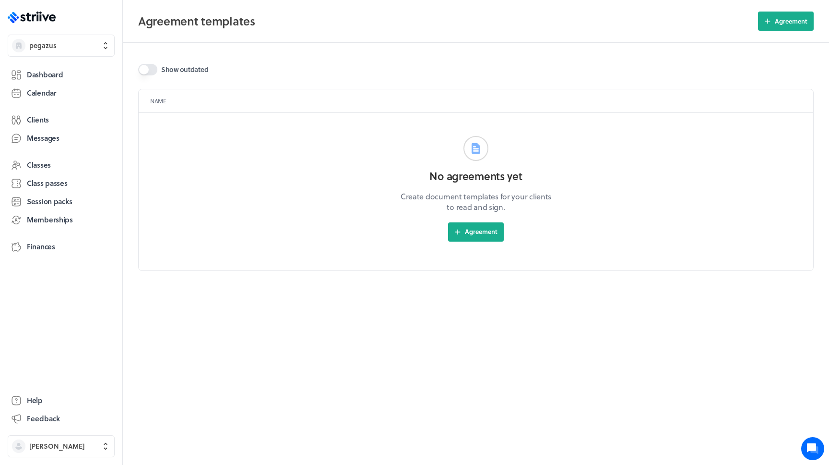
click at [76, 60] on div ".st0{fill:#006BFF;} .st1{fill:#0A121C;} .st2{fill:url(#SVGID_1_);} .st3{fill:ur…" at bounding box center [61, 232] width 122 height 465
click at [467, 232] on span "Agreement" at bounding box center [481, 231] width 33 height 9
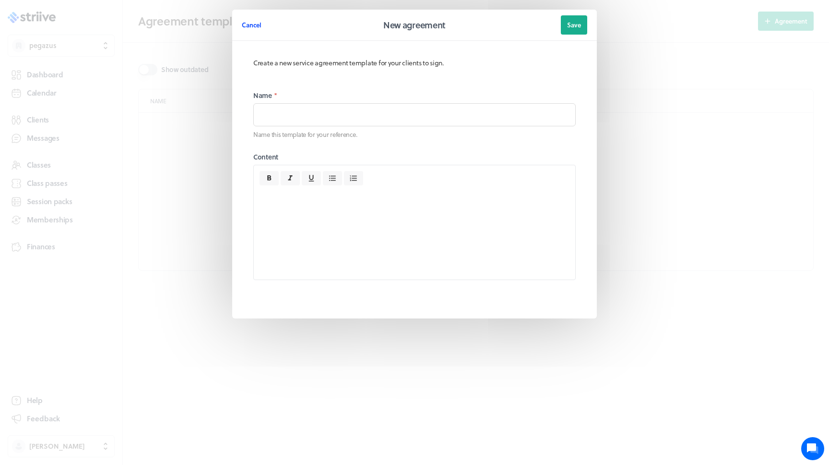
click at [256, 24] on span "Cancel" at bounding box center [252, 25] width 20 height 9
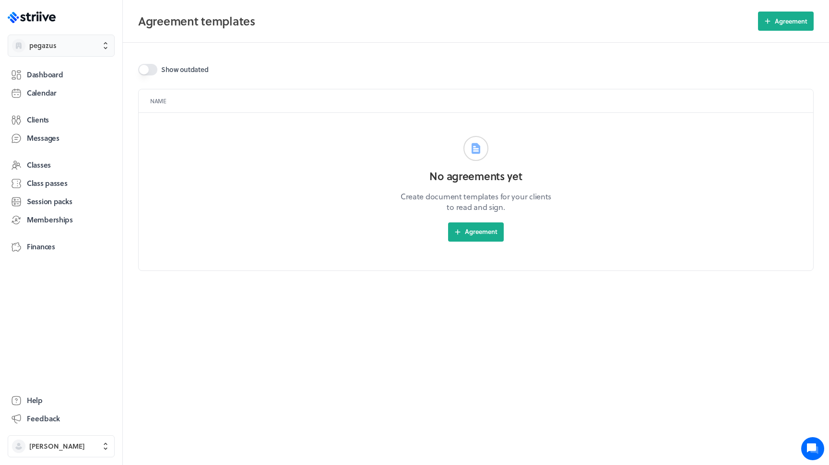
click at [67, 48] on span "pegazus" at bounding box center [69, 46] width 81 height 10
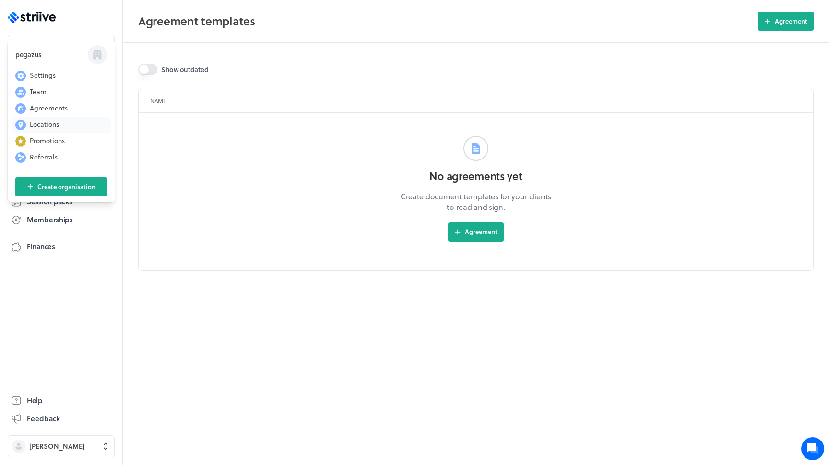
click at [60, 123] on button "Locations" at bounding box center [61, 124] width 99 height 15
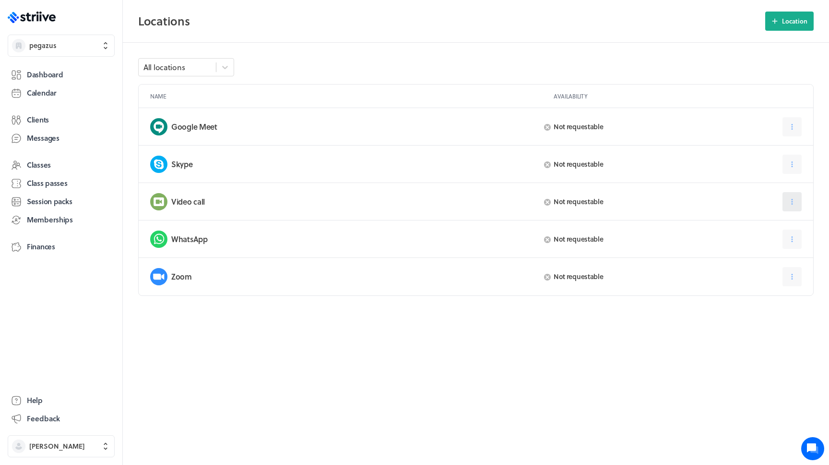
click at [796, 204] on icon at bounding box center [792, 201] width 9 height 9
click at [764, 243] on span "Set default" at bounding box center [764, 242] width 32 height 9
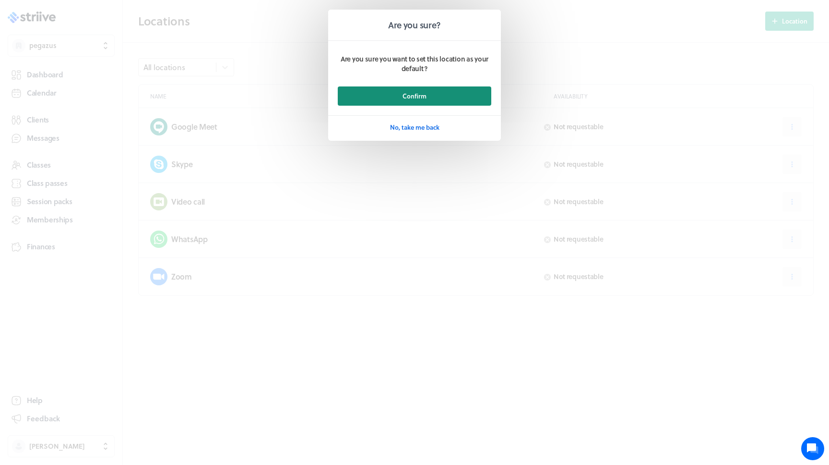
click at [420, 98] on span "Confirm" at bounding box center [415, 96] width 24 height 9
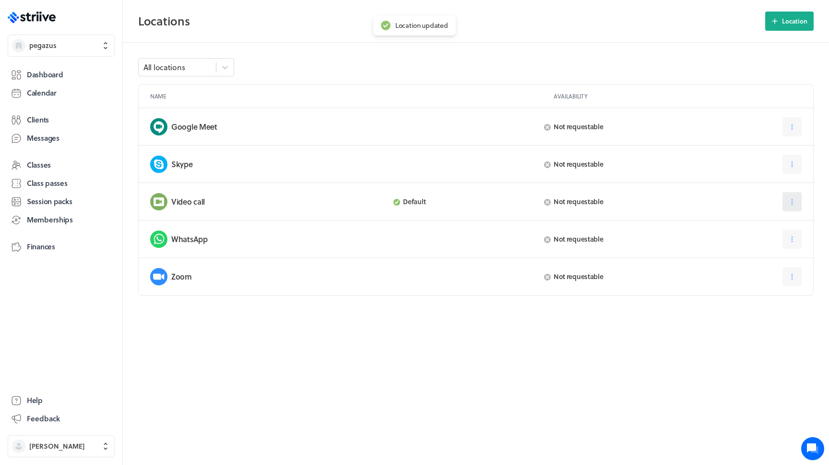
click at [794, 200] on icon at bounding box center [792, 201] width 9 height 9
click at [759, 263] on button "Set requestable" at bounding box center [764, 259] width 66 height 17
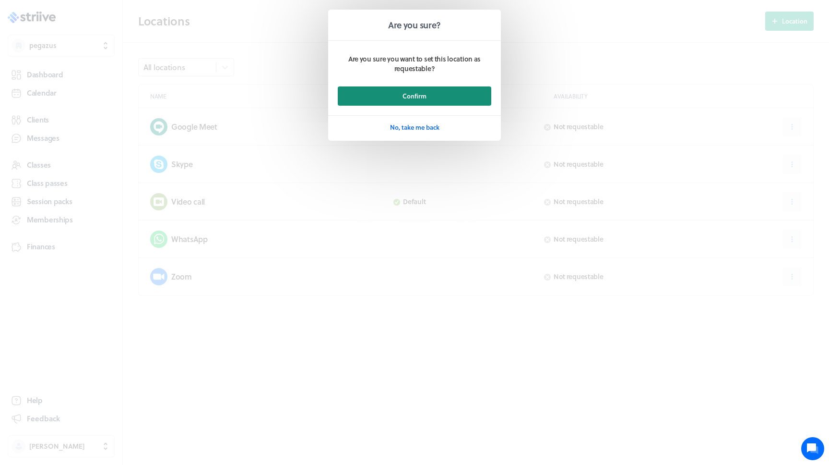
click at [463, 94] on button "Confirm" at bounding box center [415, 95] width 154 height 19
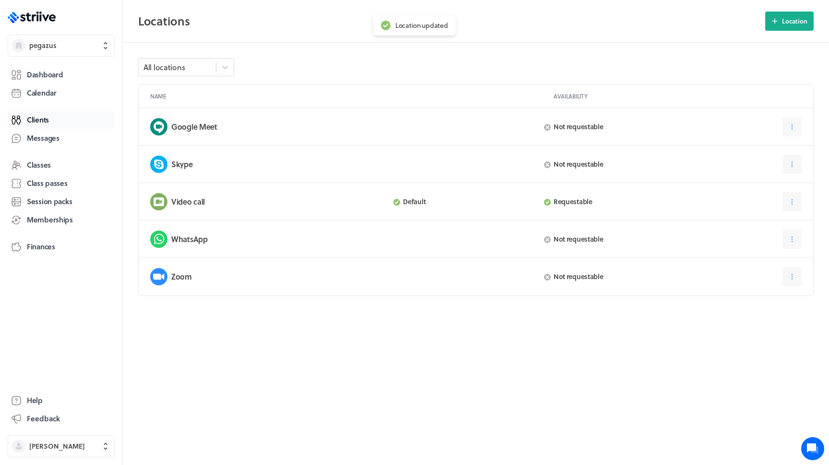
click at [80, 125] on link "Clients" at bounding box center [61, 119] width 107 height 17
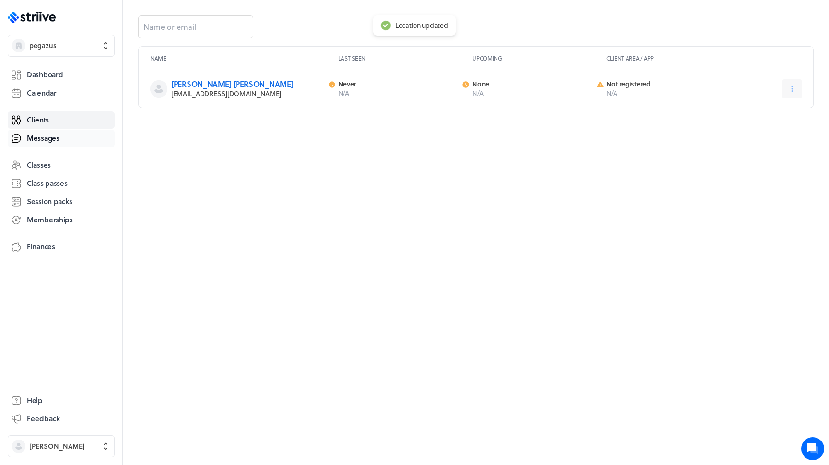
click at [80, 142] on link "Messages" at bounding box center [61, 138] width 107 height 17
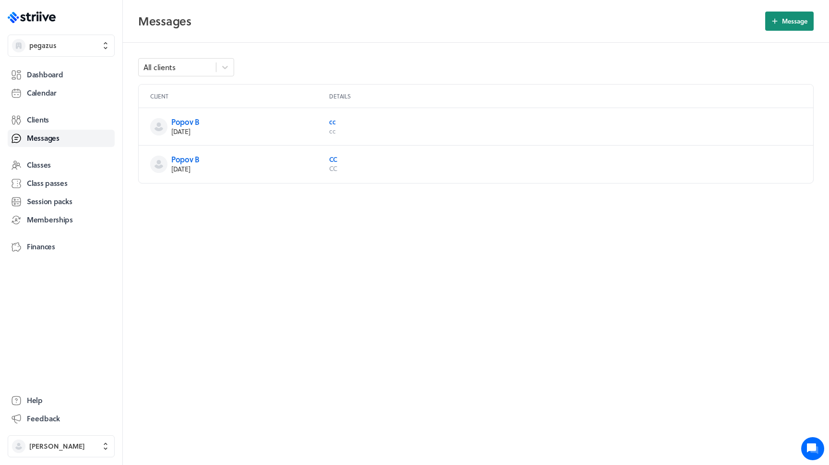
click at [798, 25] on span "Message" at bounding box center [794, 21] width 25 height 9
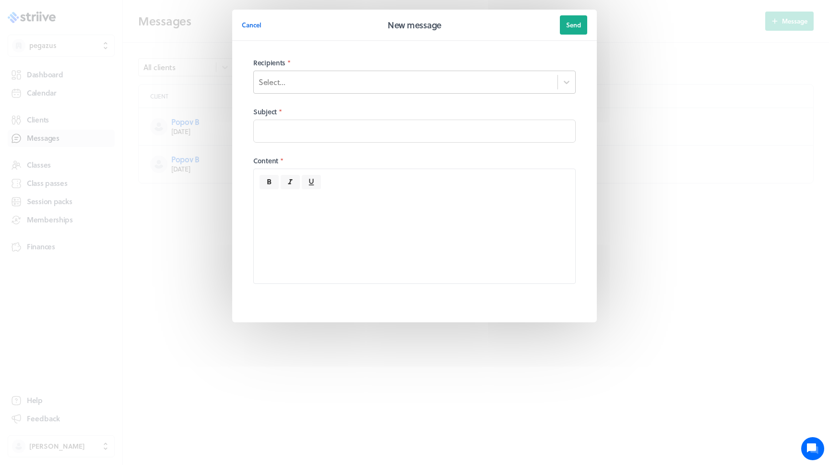
click at [389, 85] on div "Select..." at bounding box center [406, 82] width 304 height 16
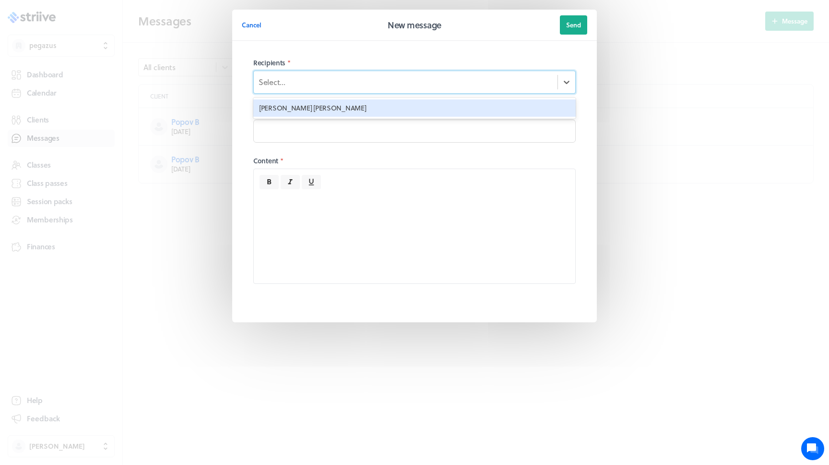
click at [370, 103] on div "[PERSON_NAME] [PERSON_NAME]" at bounding box center [414, 107] width 323 height 17
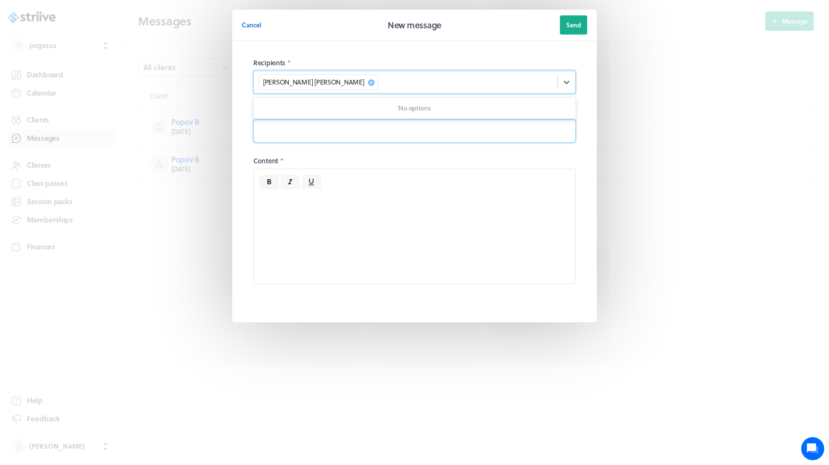
click at [344, 137] on input at bounding box center [414, 131] width 323 height 23
click at [257, 24] on span "Cancel" at bounding box center [252, 25] width 20 height 9
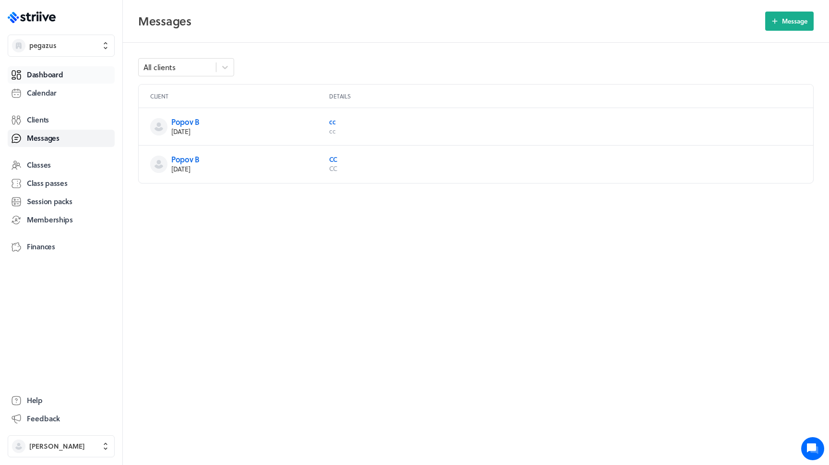
click at [86, 80] on link "Dashboard" at bounding box center [61, 74] width 107 height 17
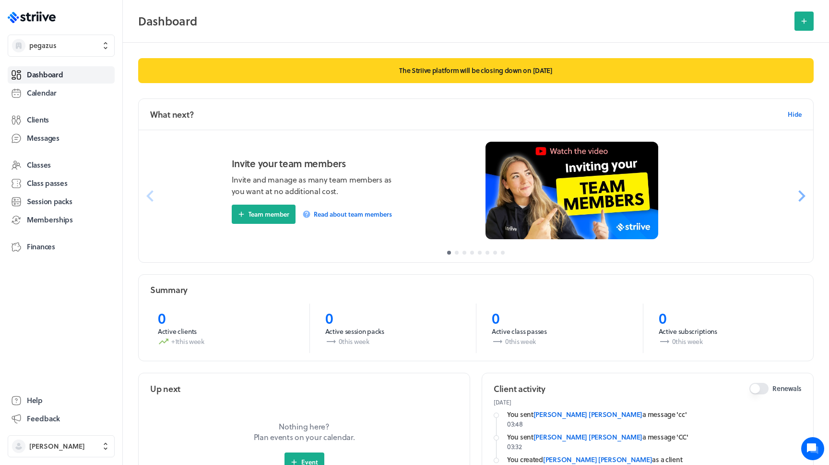
click at [385, 72] on p "The Striive platform will be closing down on [DATE]" at bounding box center [476, 70] width 676 height 25
click at [56, 124] on link "Clients" at bounding box center [61, 119] width 107 height 17
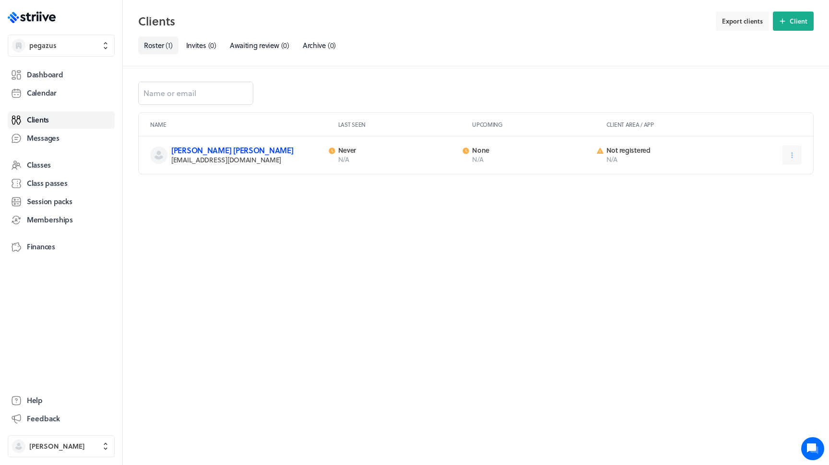
click at [211, 153] on link "[PERSON_NAME] [PERSON_NAME]" at bounding box center [232, 149] width 122 height 11
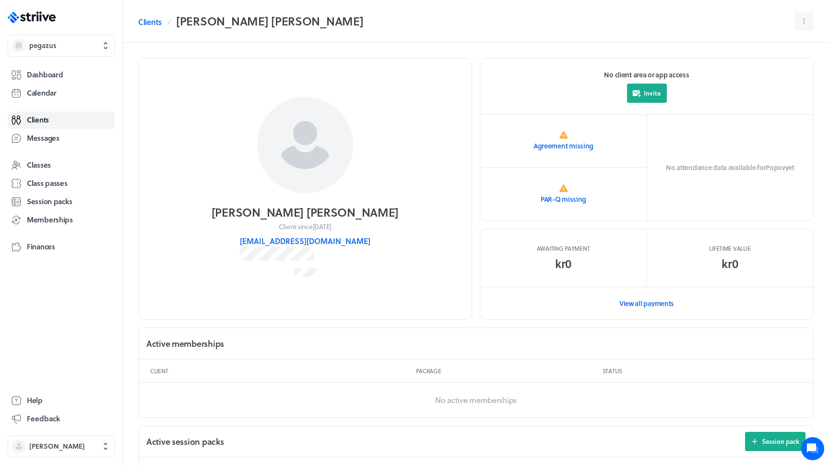
click at [795, 30] on div at bounding box center [804, 21] width 19 height 19
click at [800, 23] on icon at bounding box center [804, 21] width 9 height 9
click at [769, 60] on span "Send message" at bounding box center [784, 62] width 42 height 9
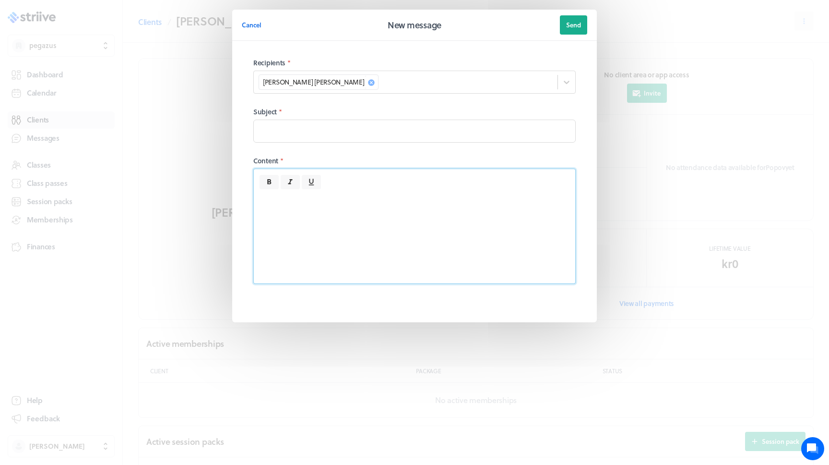
click at [470, 194] on div at bounding box center [415, 236] width 322 height 94
click at [615, 54] on div "Cancel New message Send Recipients * Popov [PERSON_NAME] Subject * Content *" at bounding box center [414, 185] width 829 height 370
click at [266, 28] on div "Cancel" at bounding box center [312, 24] width 141 height 19
click at [258, 26] on span "Cancel" at bounding box center [252, 25] width 20 height 9
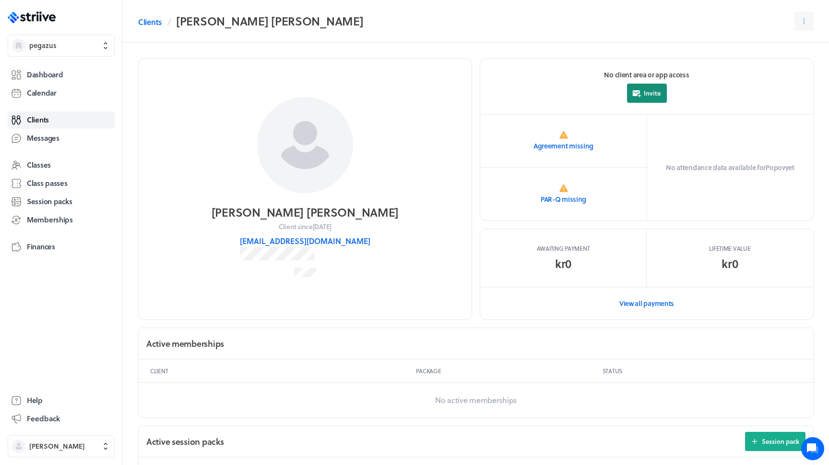
click at [646, 88] on button "Invite" at bounding box center [647, 93] width 40 height 19
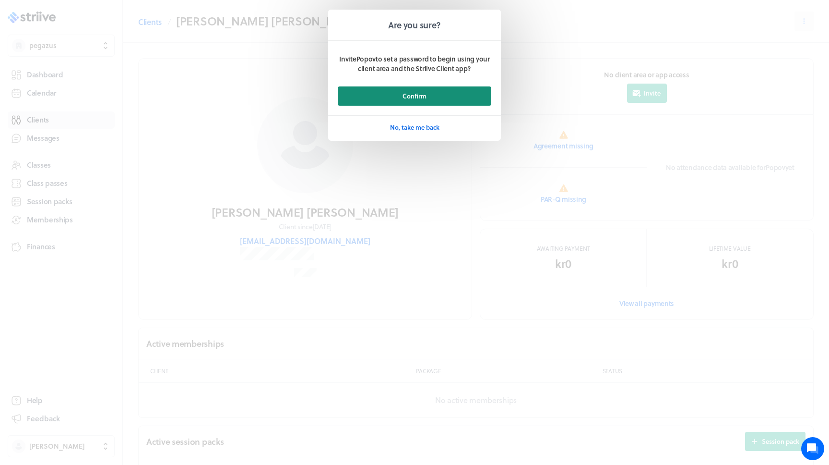
click at [428, 105] on button "Confirm" at bounding box center [415, 95] width 154 height 19
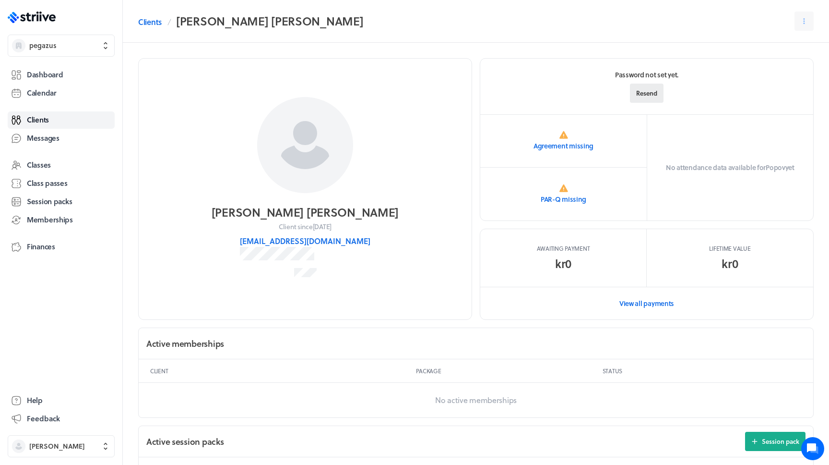
click at [657, 95] on span "Resend" at bounding box center [646, 93] width 21 height 9
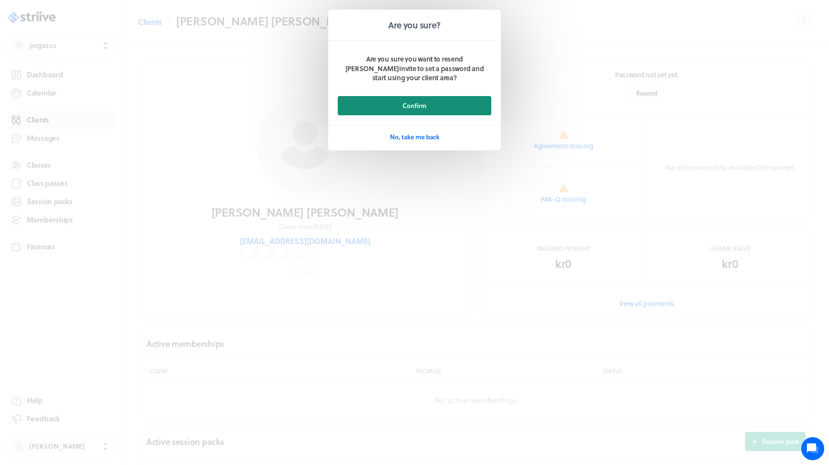
click at [434, 96] on button "Confirm" at bounding box center [415, 105] width 154 height 19
